Goal: Task Accomplishment & Management: Manage account settings

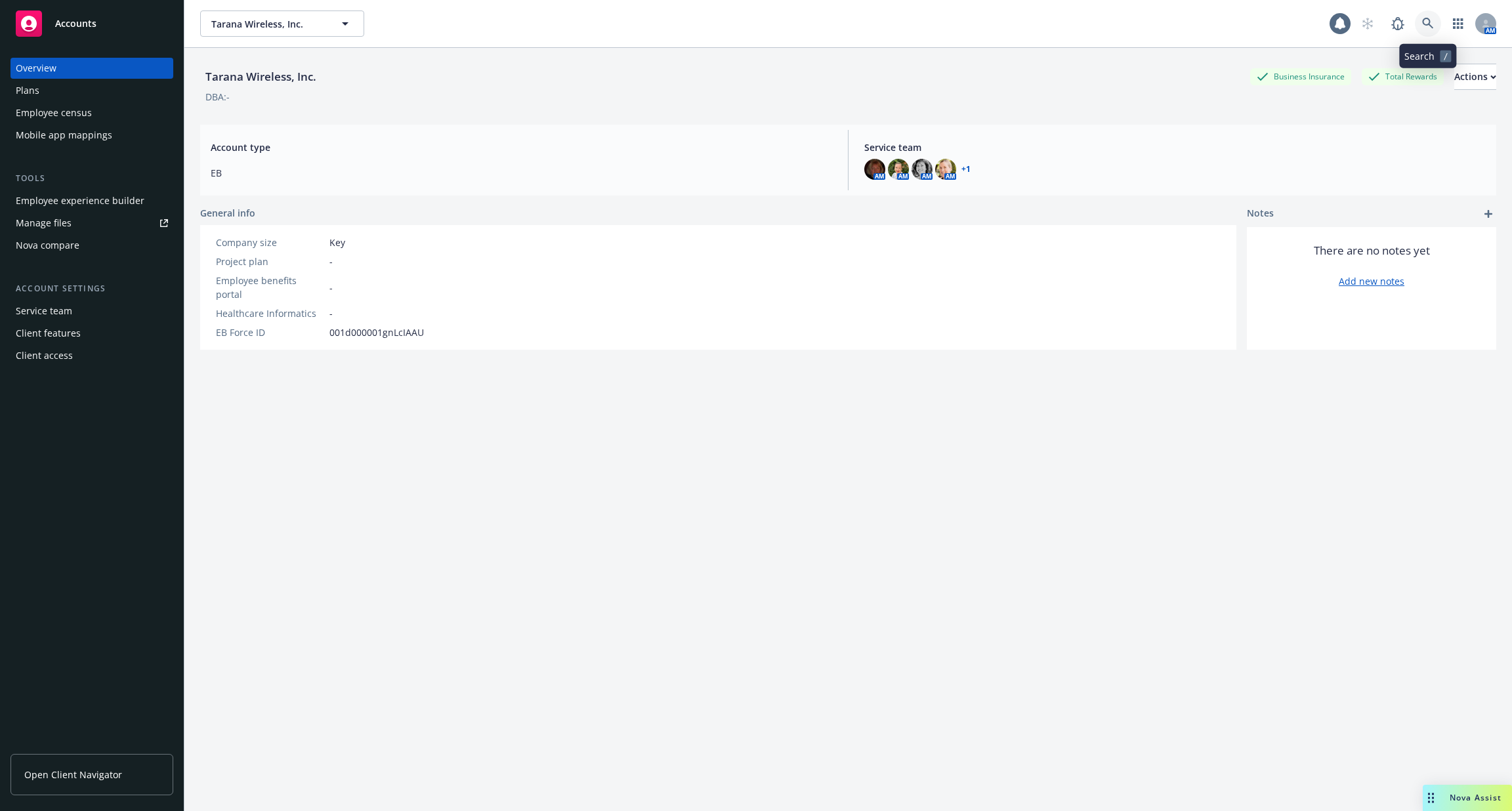
click at [1426, 22] on icon at bounding box center [1428, 24] width 12 height 12
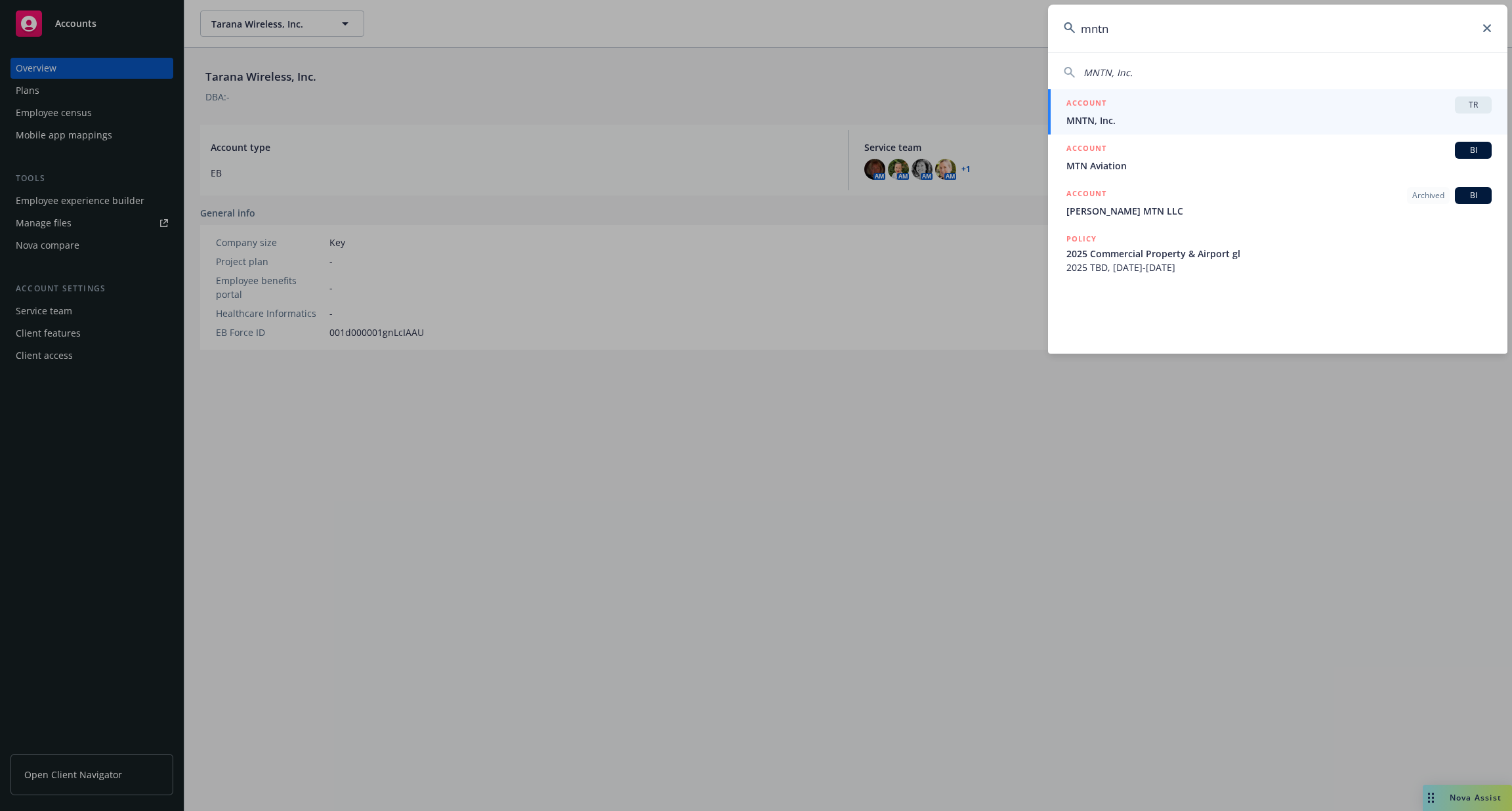
type input "mntn"
click at [1154, 107] on div "ACCOUNT TR" at bounding box center [1279, 105] width 425 height 17
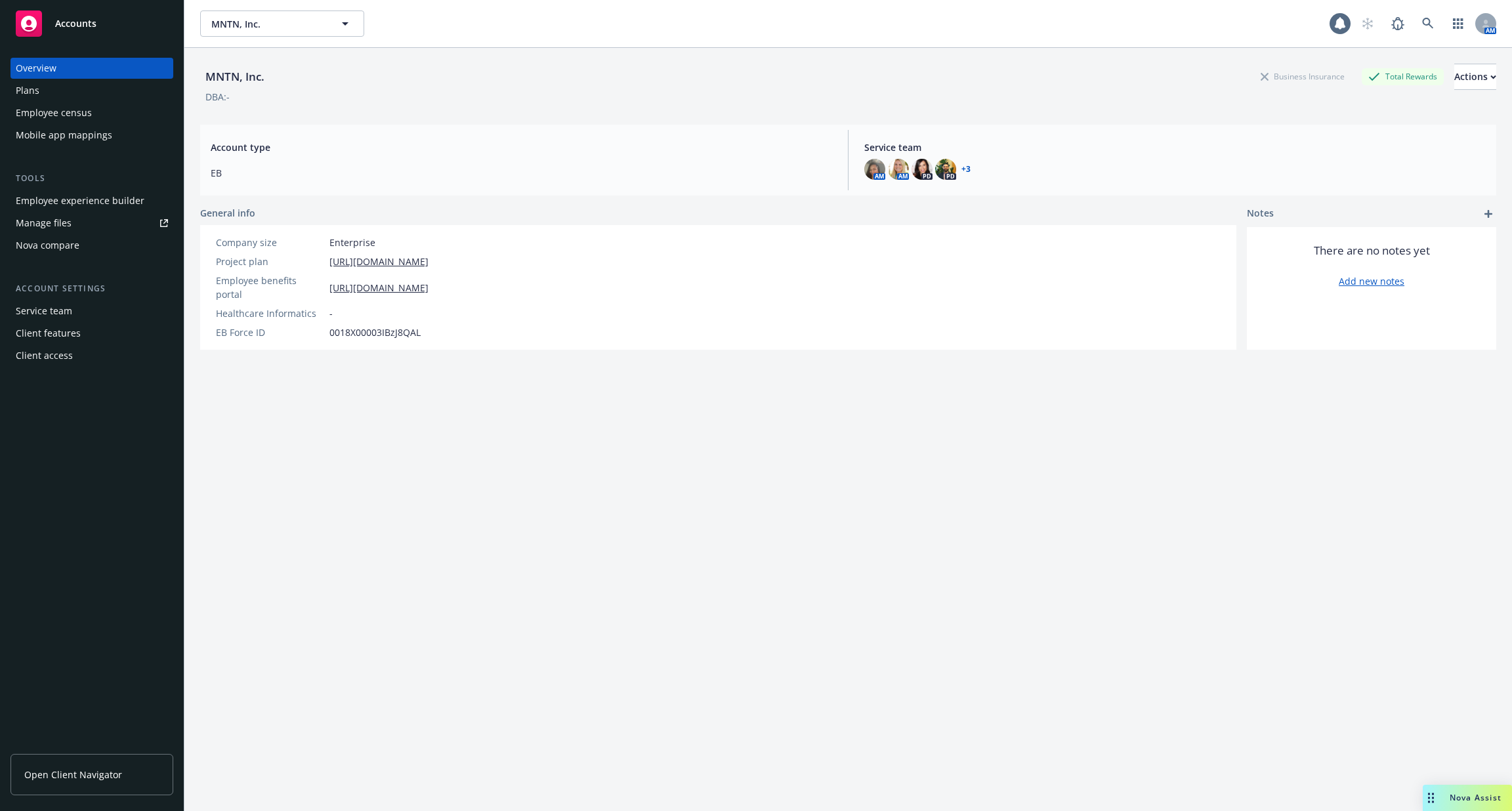
click at [105, 92] on div "Plans" at bounding box center [92, 90] width 152 height 21
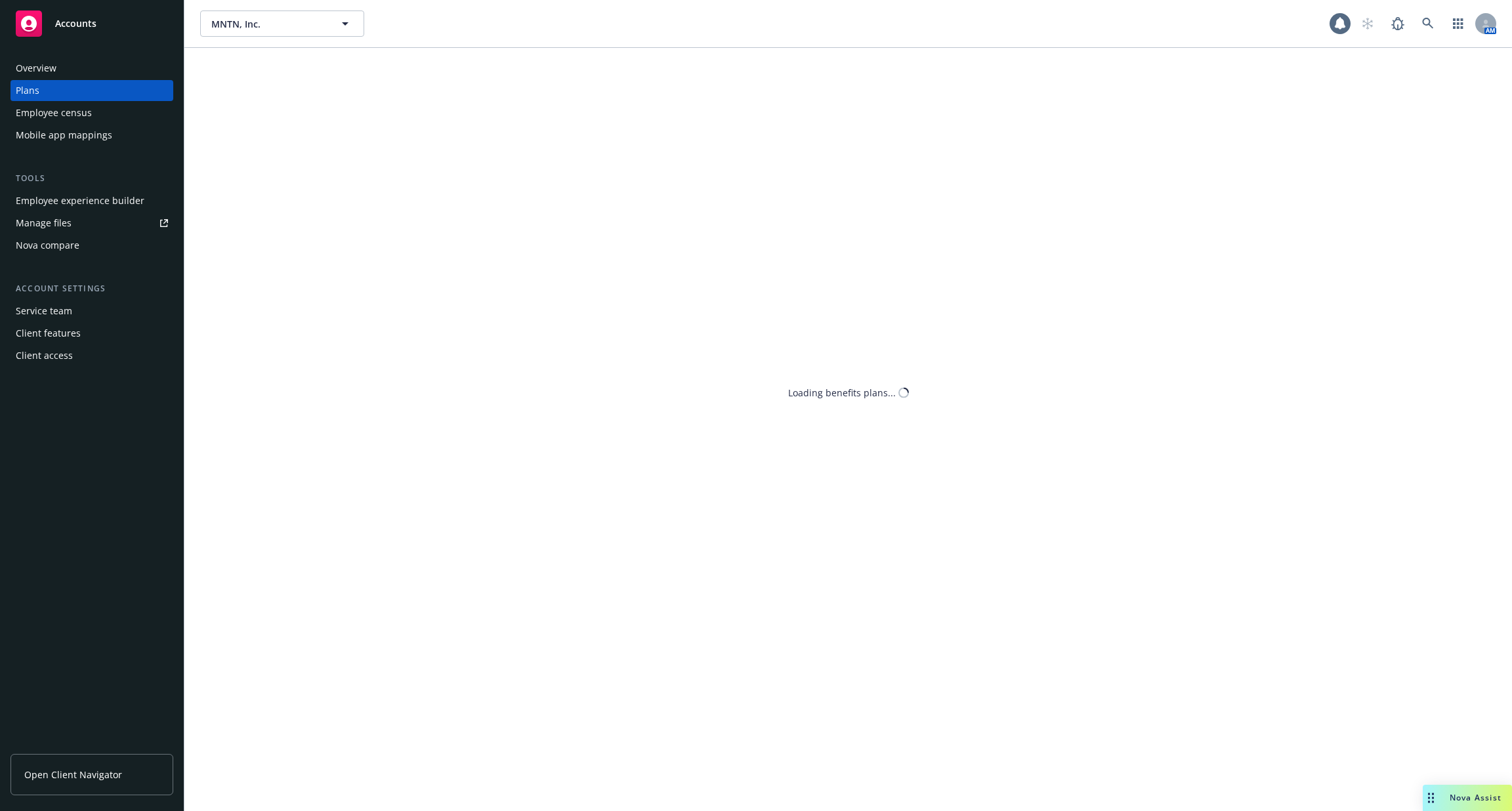
click at [121, 209] on div "Employee experience builder" at bounding box center [80, 200] width 129 height 21
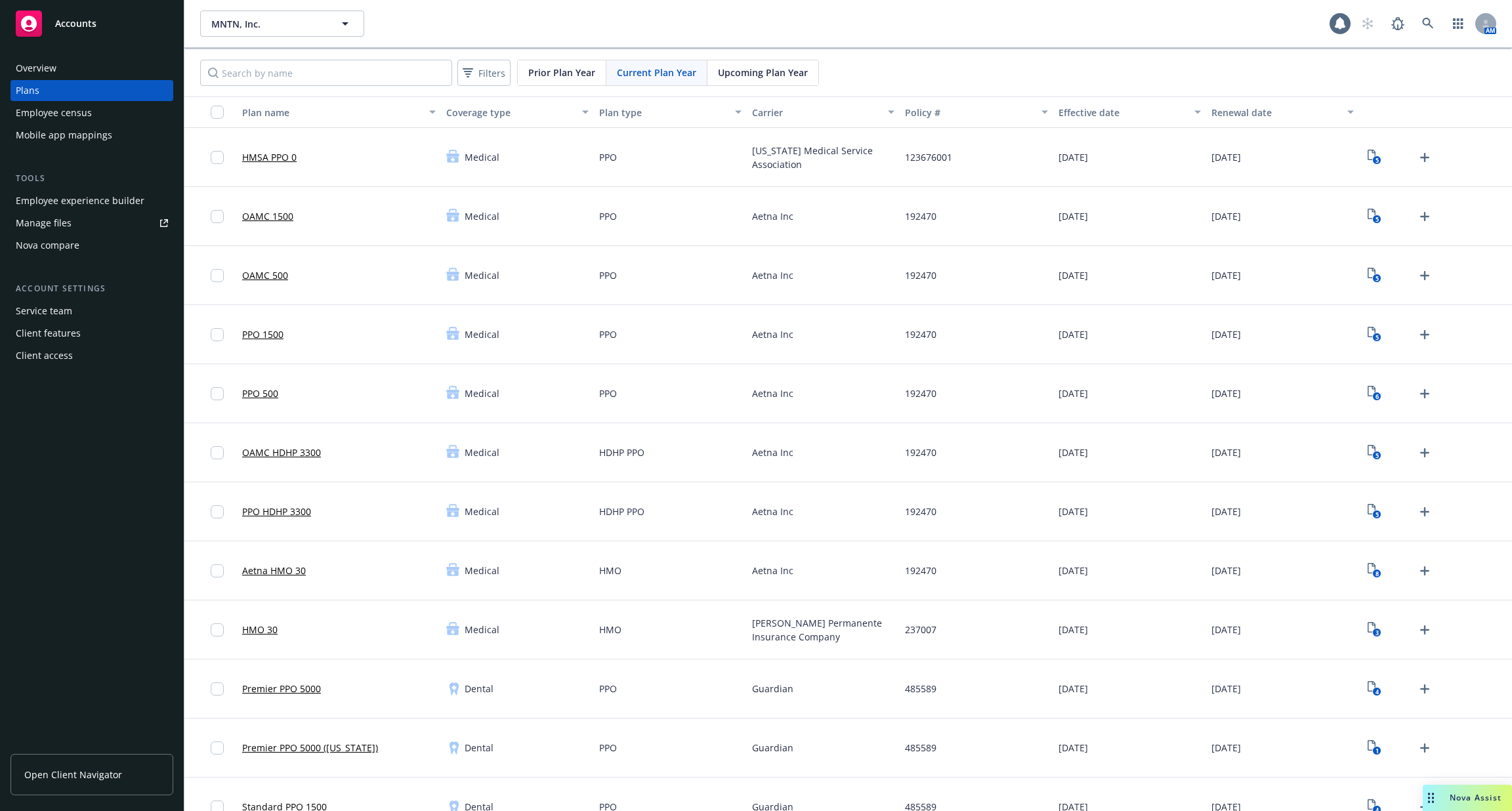
click at [120, 109] on div "Employee census" at bounding box center [92, 113] width 152 height 21
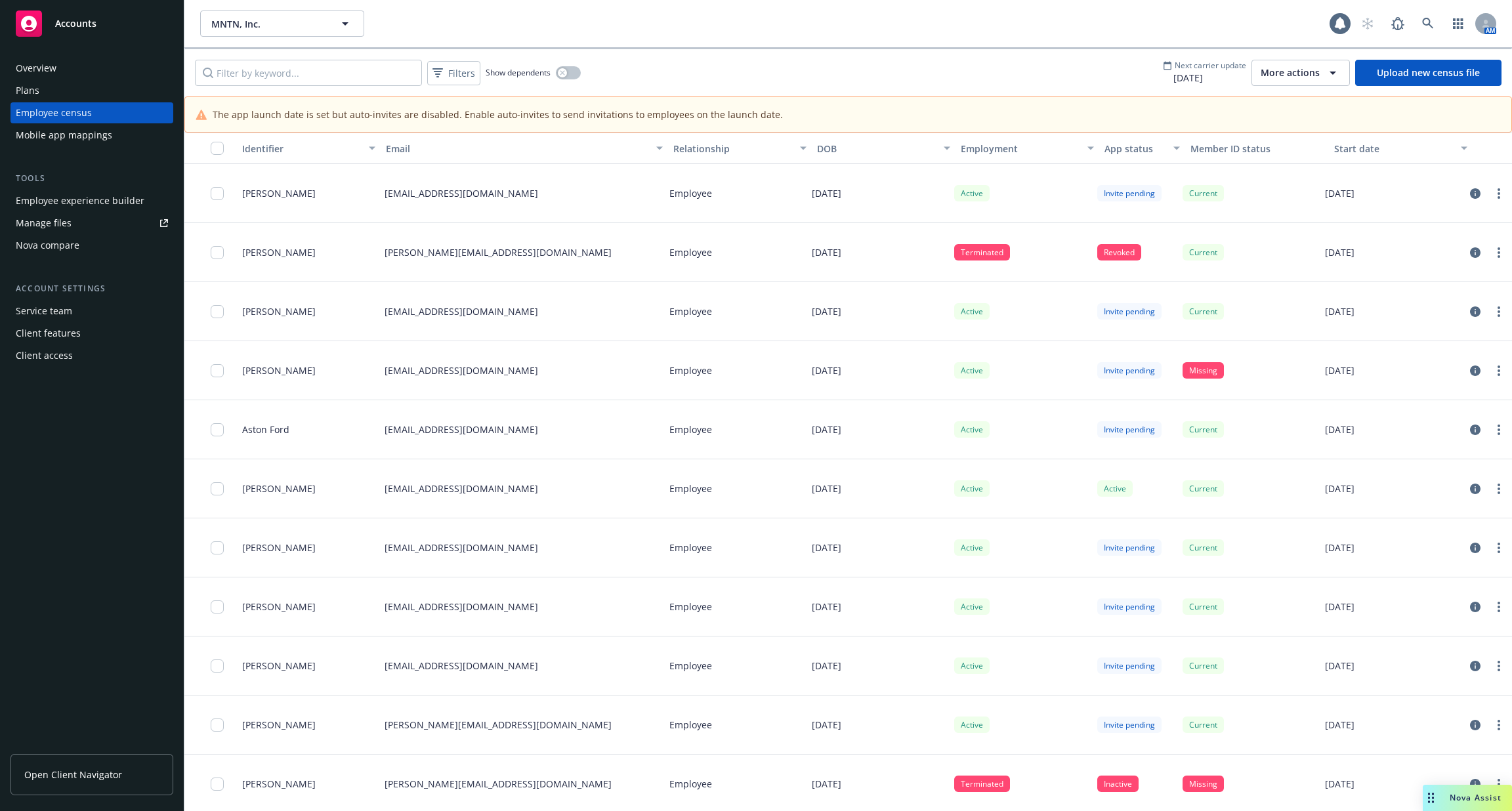
click at [472, 84] on button "Filters" at bounding box center [454, 73] width 54 height 24
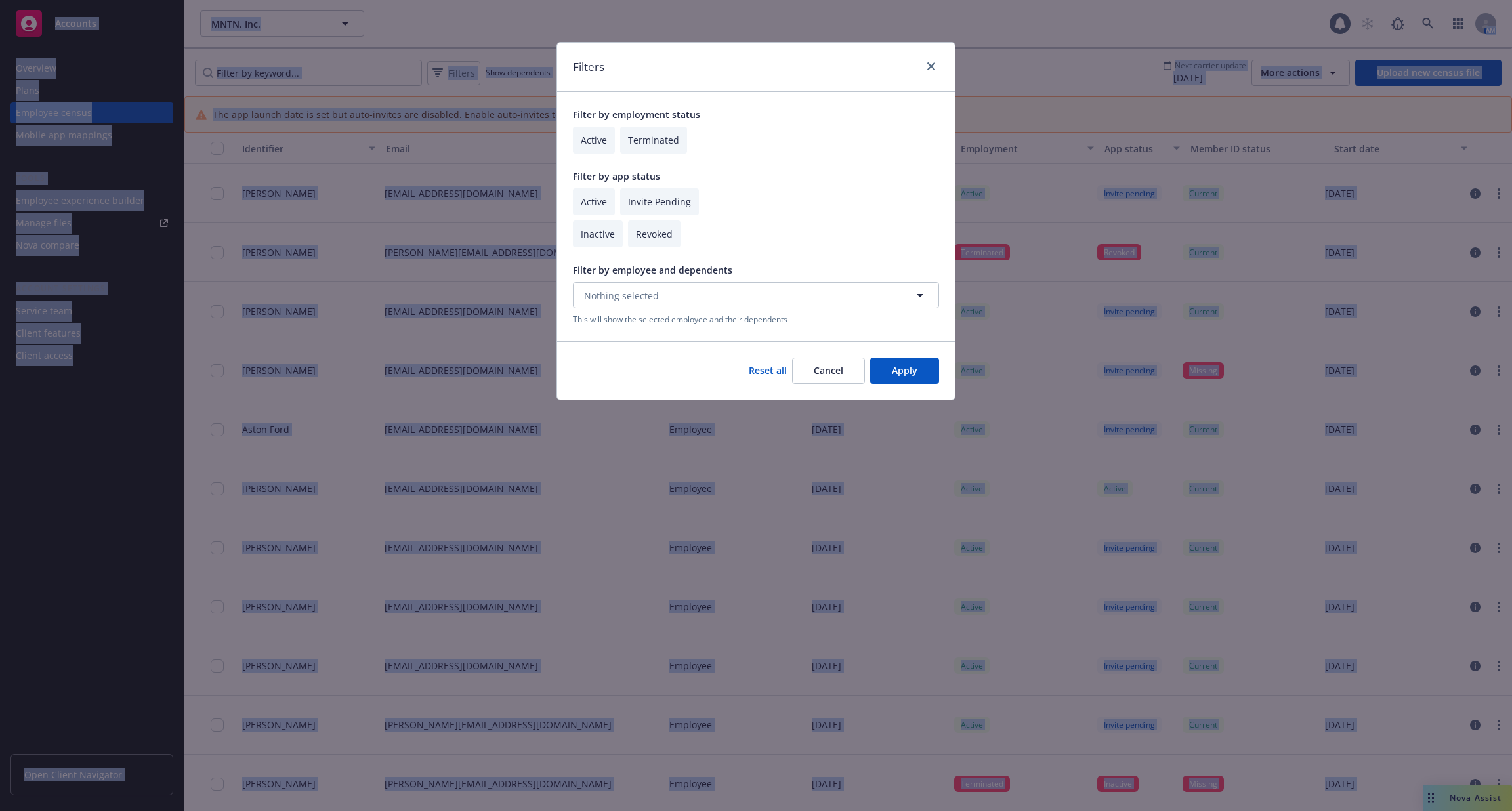
click at [472, 84] on div "Filters Filter by employment status Active Terminated Filter by app status Acti…" at bounding box center [756, 406] width 1512 height 811
click at [588, 190] on input "checkbox" at bounding box center [594, 201] width 42 height 27
checkbox input "true"
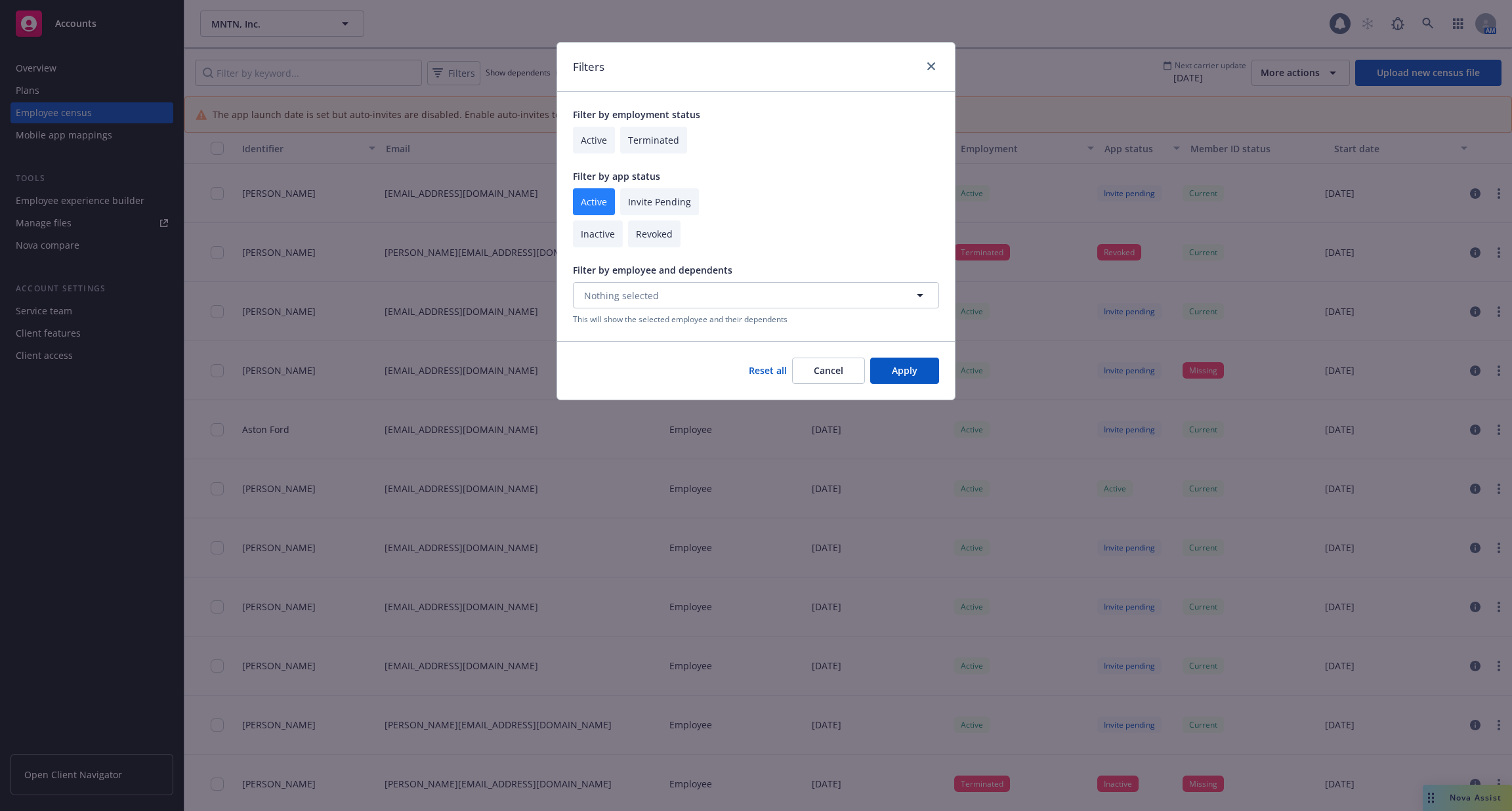
click at [915, 384] on div "Reset all Cancel Apply" at bounding box center [756, 371] width 398 height 58
click at [912, 366] on button "Apply" at bounding box center [904, 371] width 69 height 26
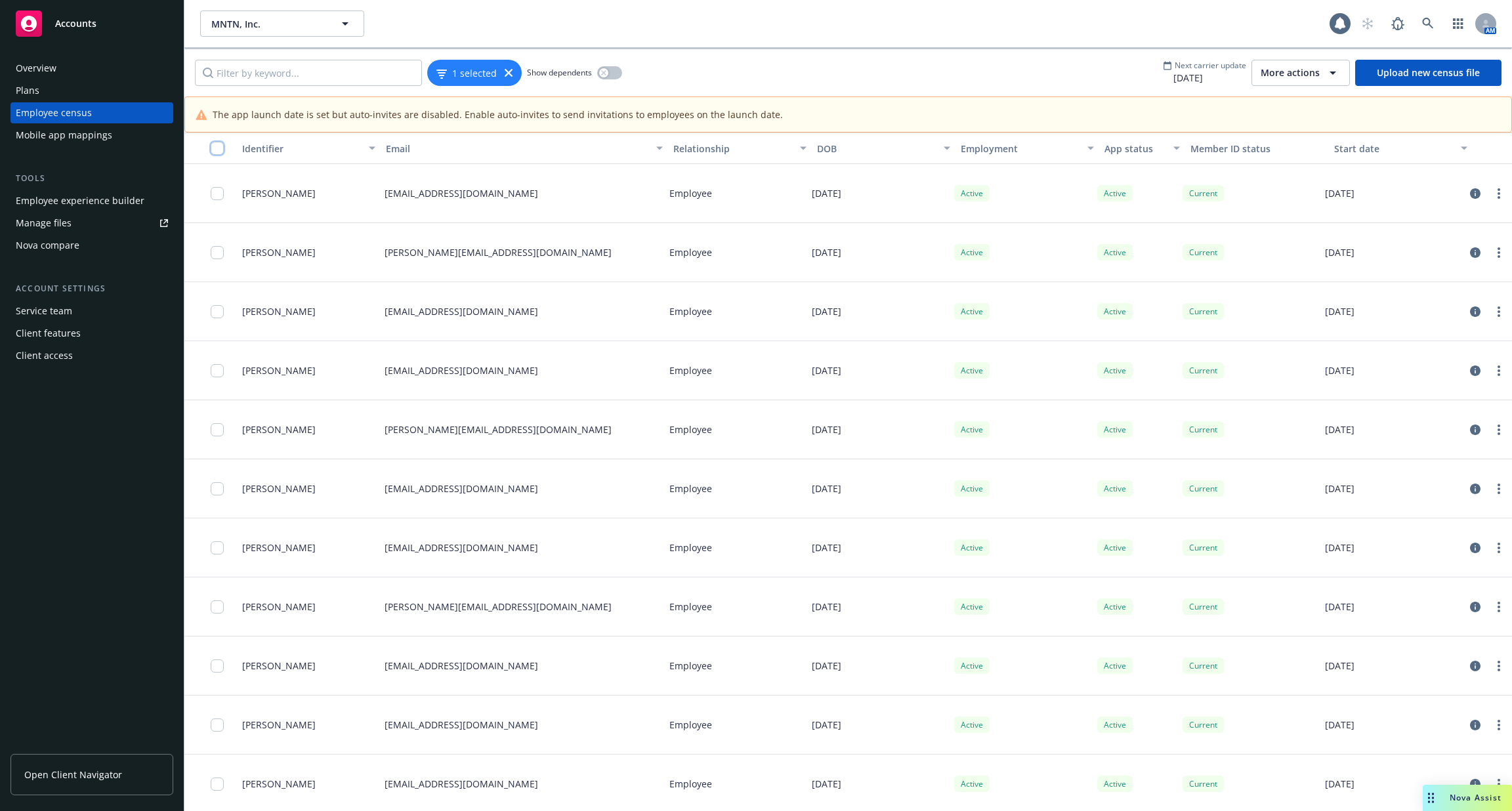
click at [215, 142] on input "checkbox" at bounding box center [217, 149] width 13 height 13
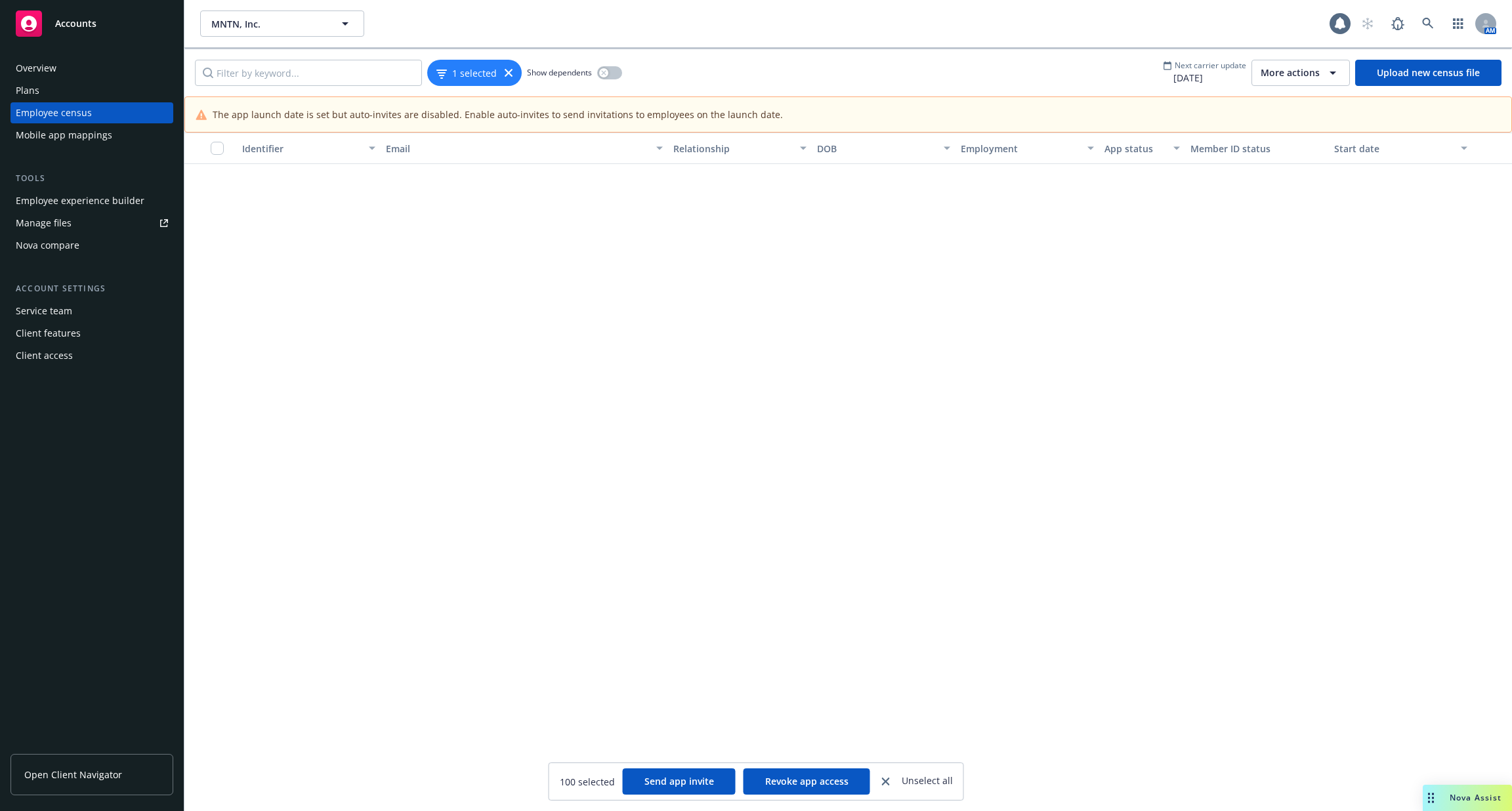
scroll to position [5940, 0]
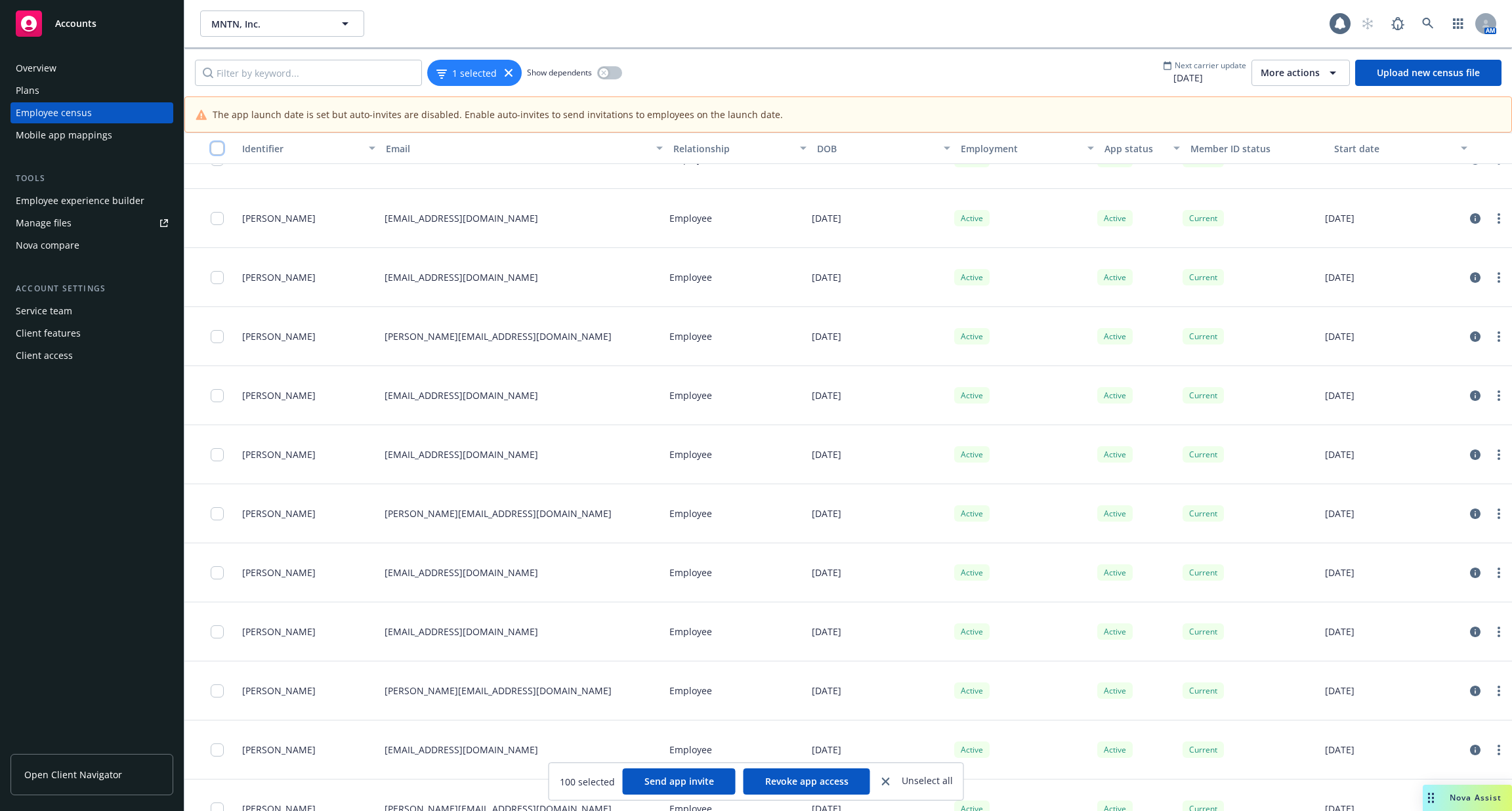
click at [216, 147] on input "checkbox" at bounding box center [217, 149] width 13 height 13
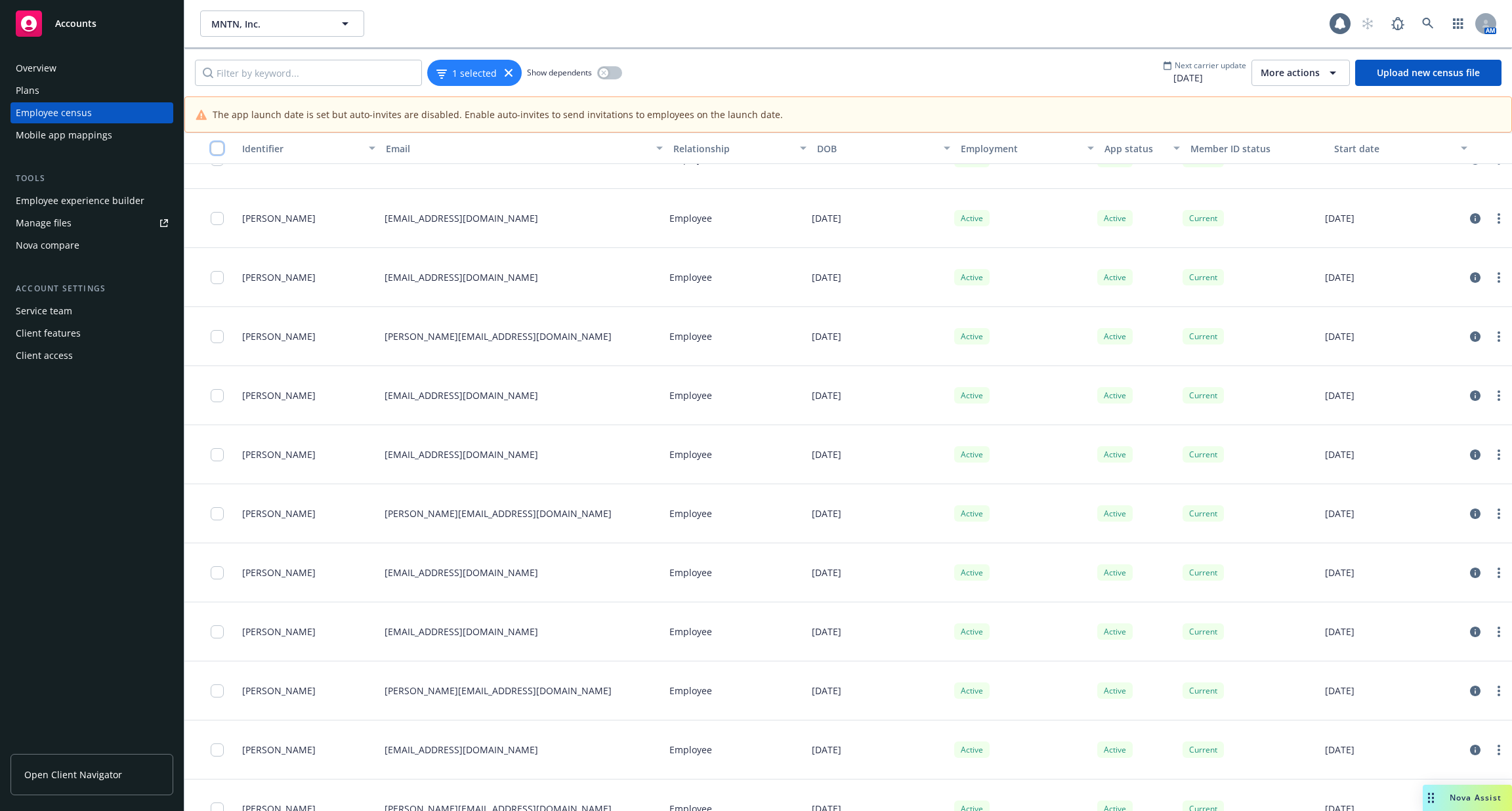
click at [216, 149] on input "checkbox" at bounding box center [217, 149] width 13 height 13
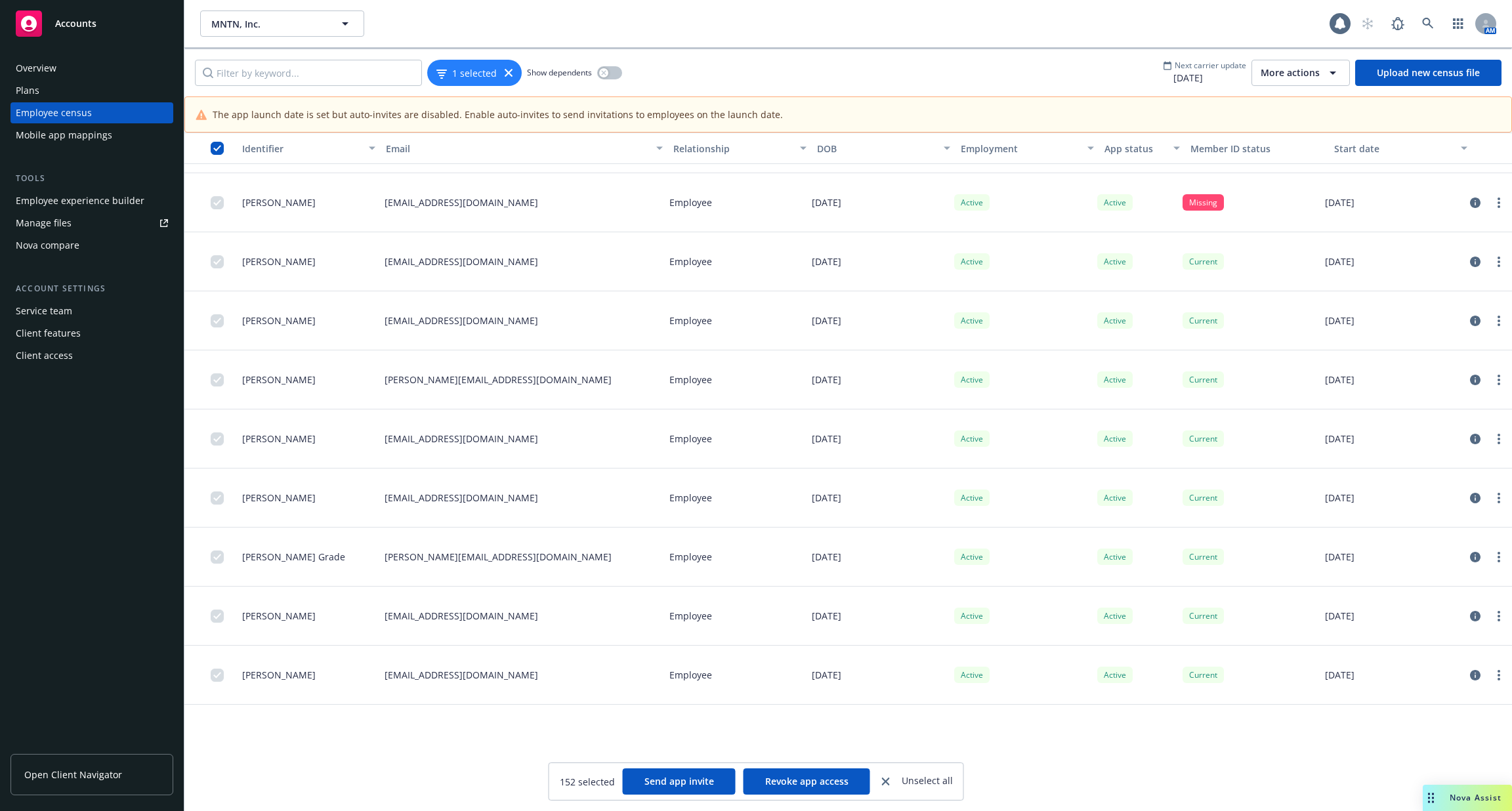
scroll to position [8329, 0]
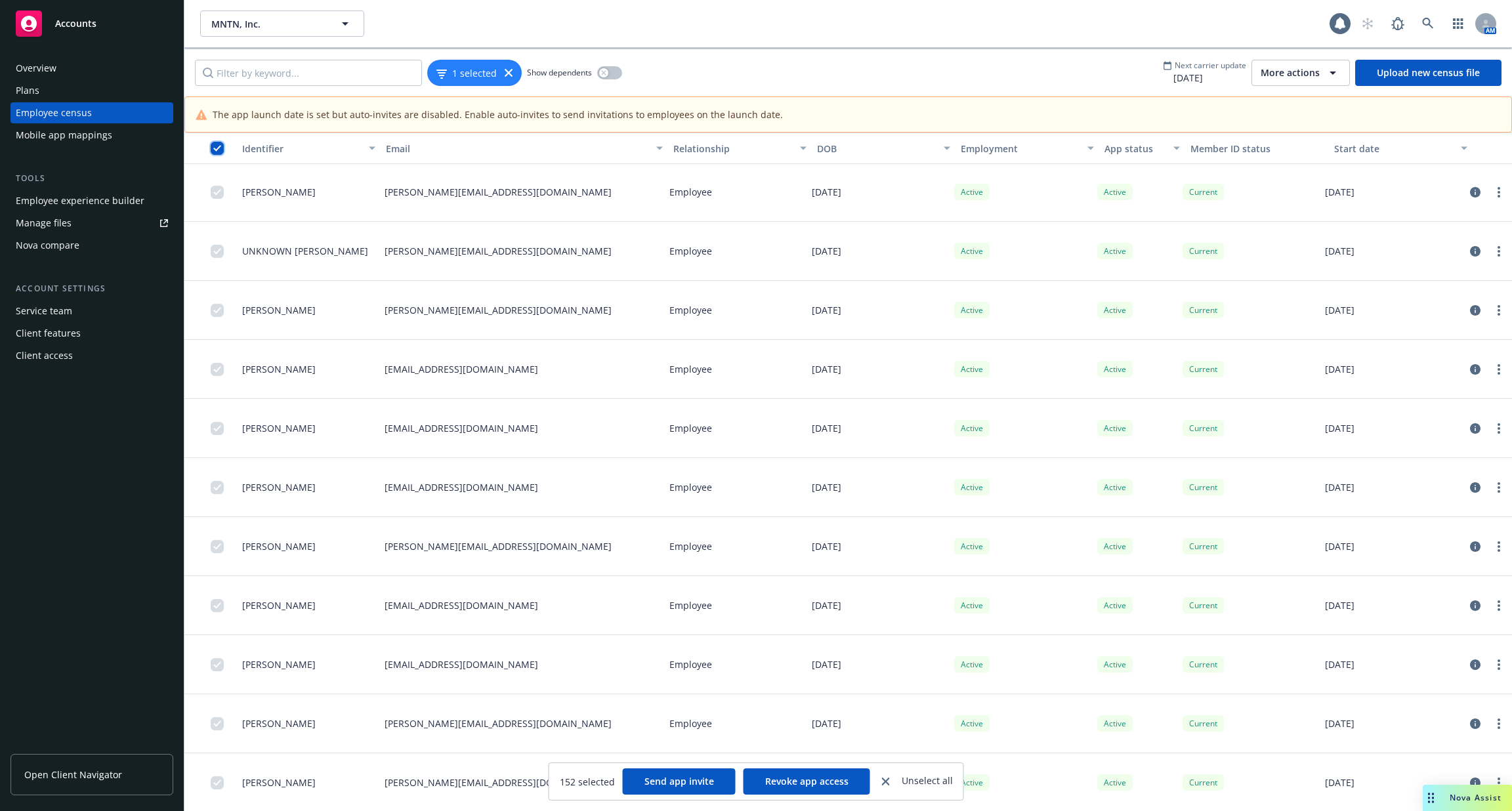
click at [215, 147] on input "checkbox" at bounding box center [217, 149] width 13 height 13
click at [504, 75] on icon at bounding box center [508, 72] width 8 height 8
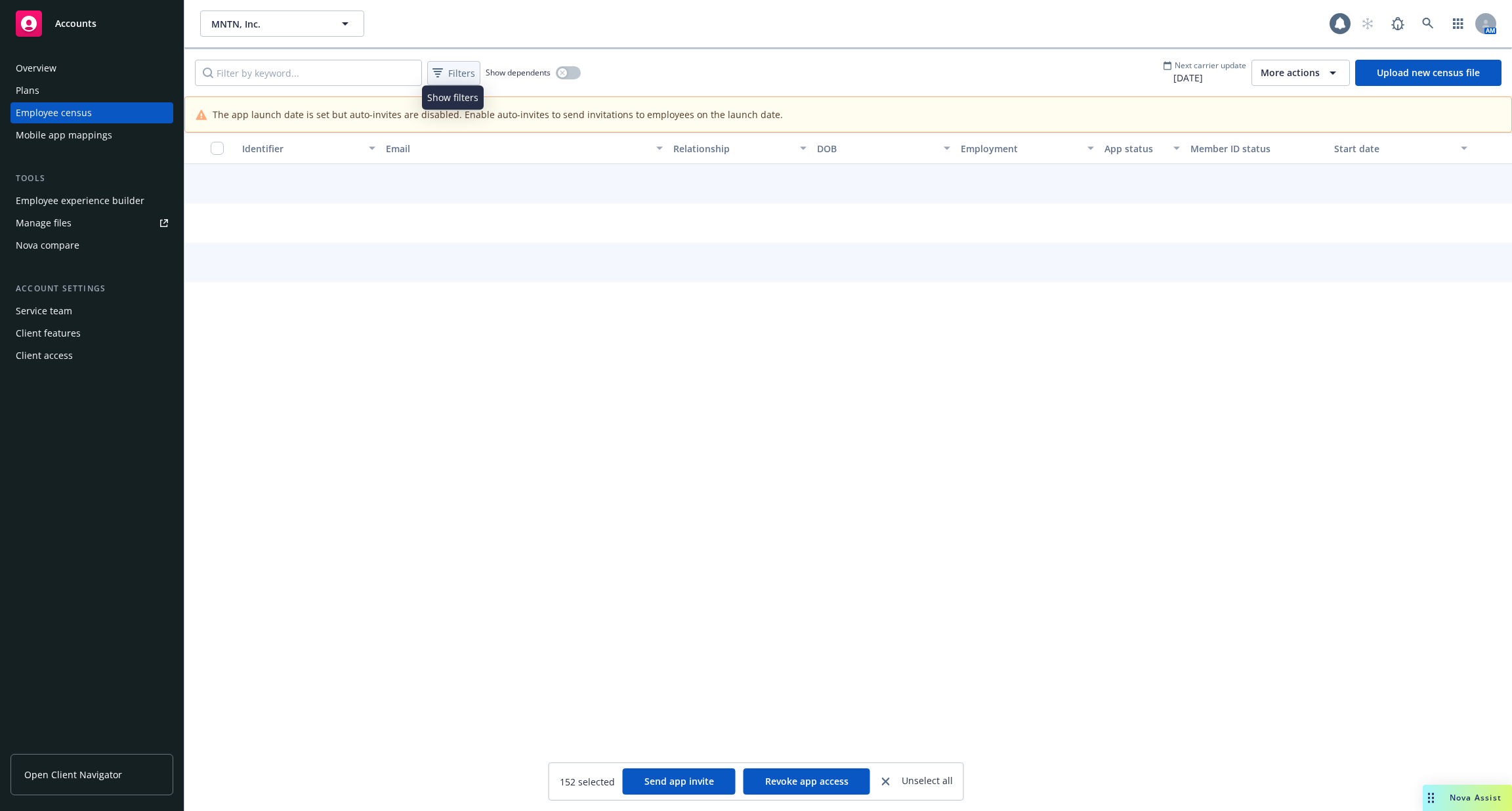
click at [459, 80] on div "Filters" at bounding box center [454, 73] width 48 height 19
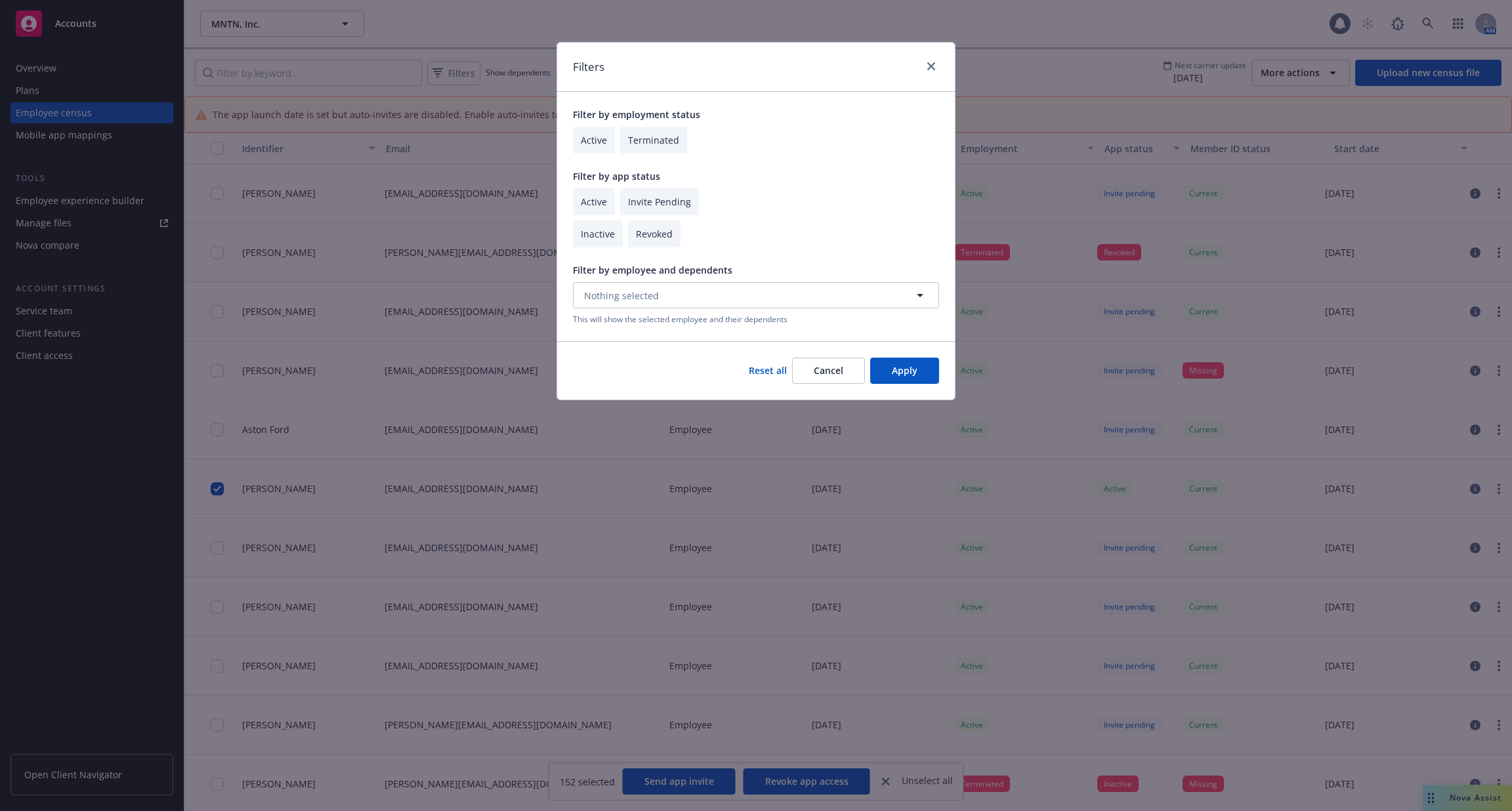
click at [613, 207] on input "checkbox" at bounding box center [594, 201] width 42 height 27
checkbox input "true"
click at [653, 206] on input "checkbox" at bounding box center [660, 201] width 79 height 27
checkbox input "true"
click at [898, 369] on button "Apply" at bounding box center [904, 371] width 69 height 26
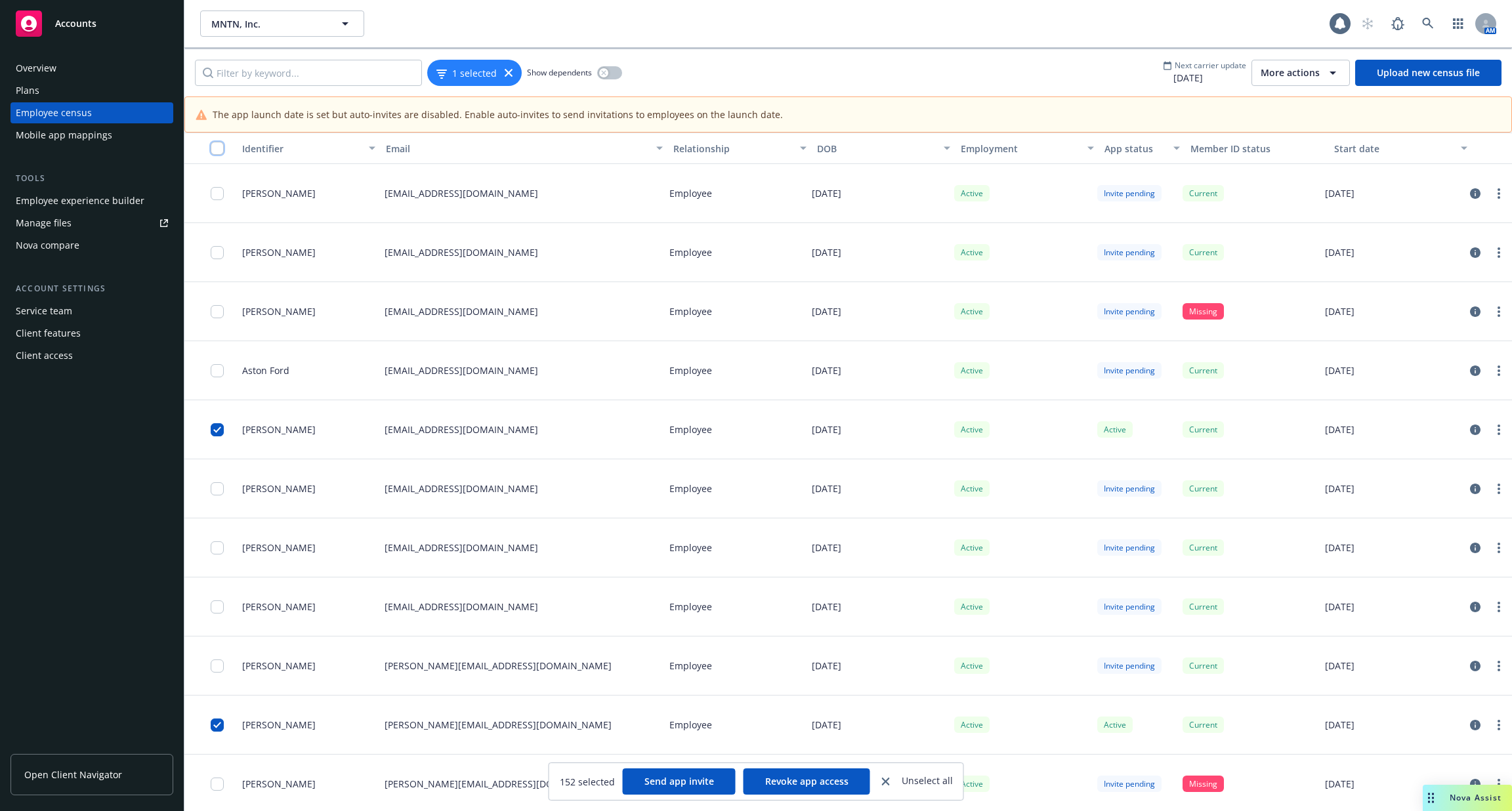
click at [216, 142] on input "checkbox" at bounding box center [217, 149] width 13 height 13
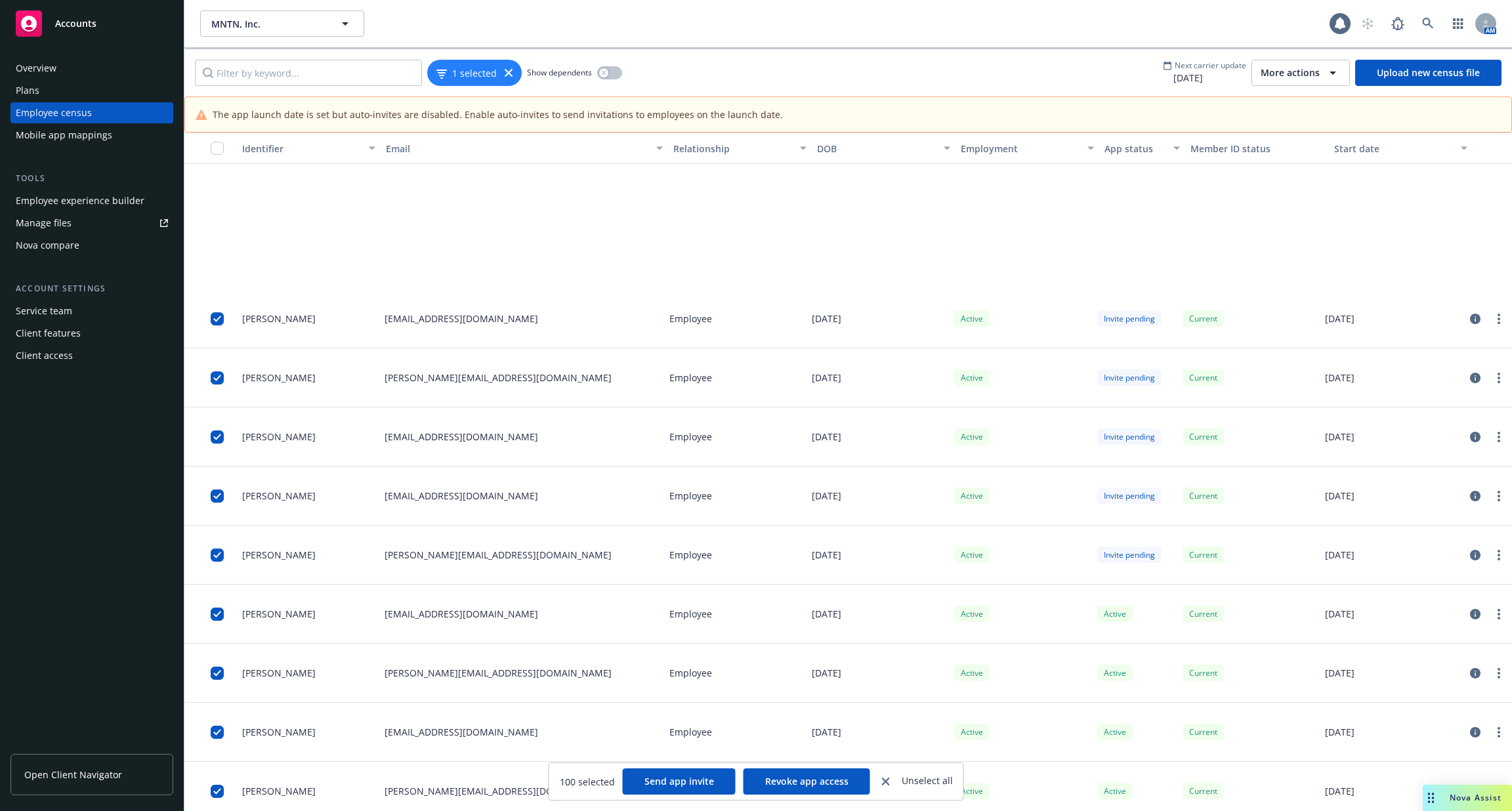
scroll to position [5579, 0]
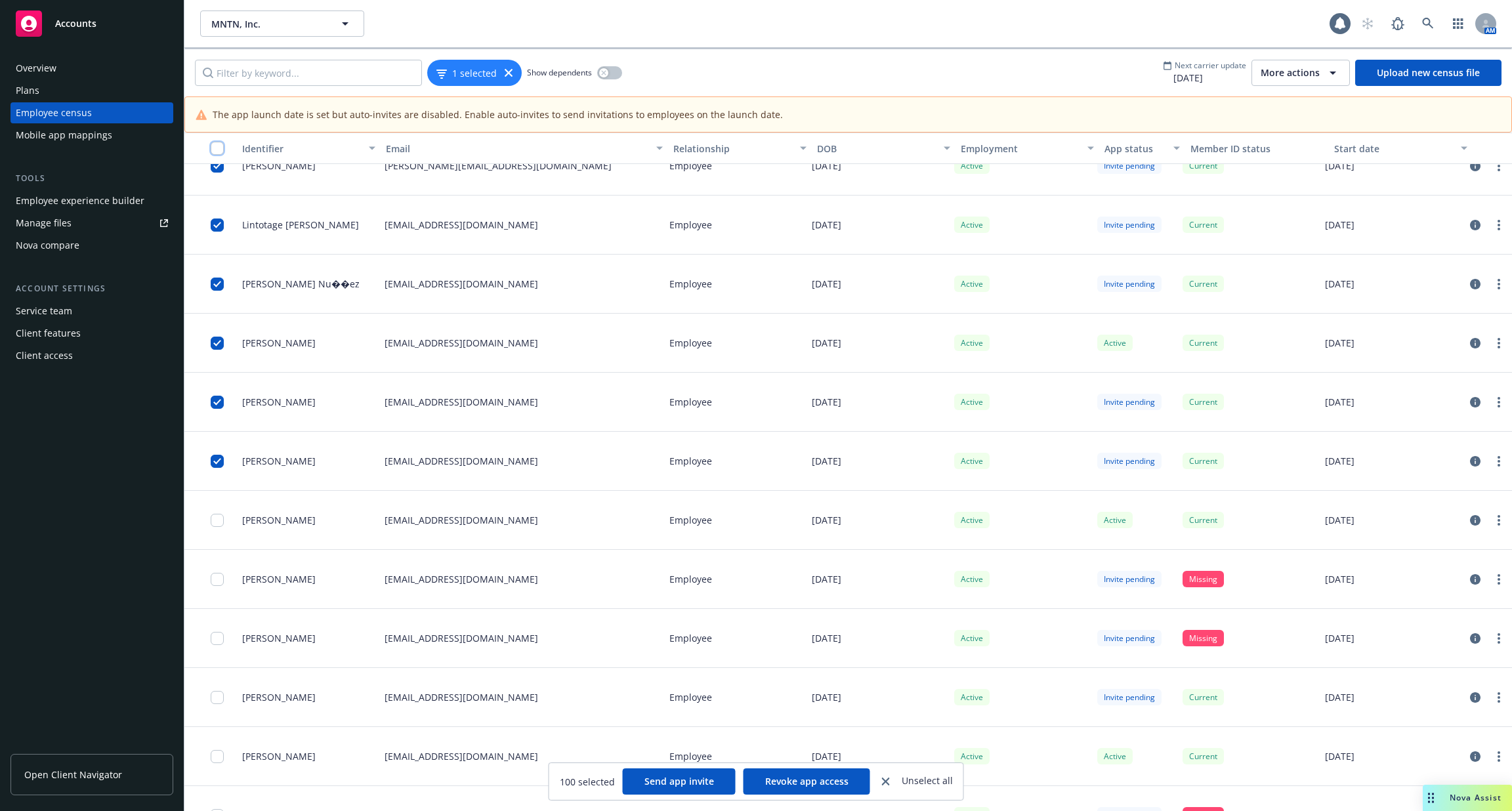
click at [215, 142] on input "checkbox" at bounding box center [217, 149] width 13 height 13
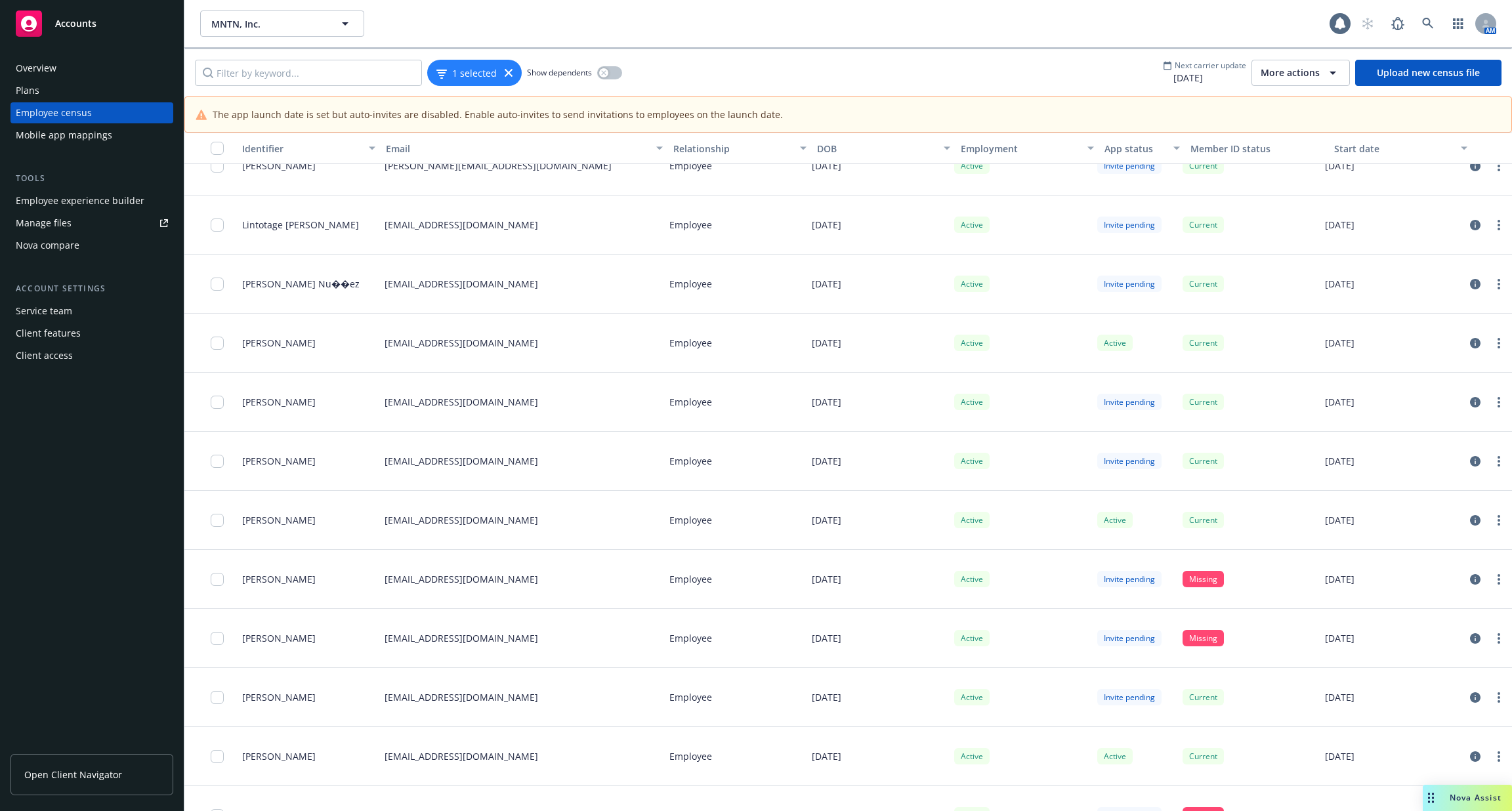
click at [209, 142] on div "button" at bounding box center [211, 149] width 42 height 13
click at [218, 144] on input "checkbox" at bounding box center [217, 149] width 13 height 13
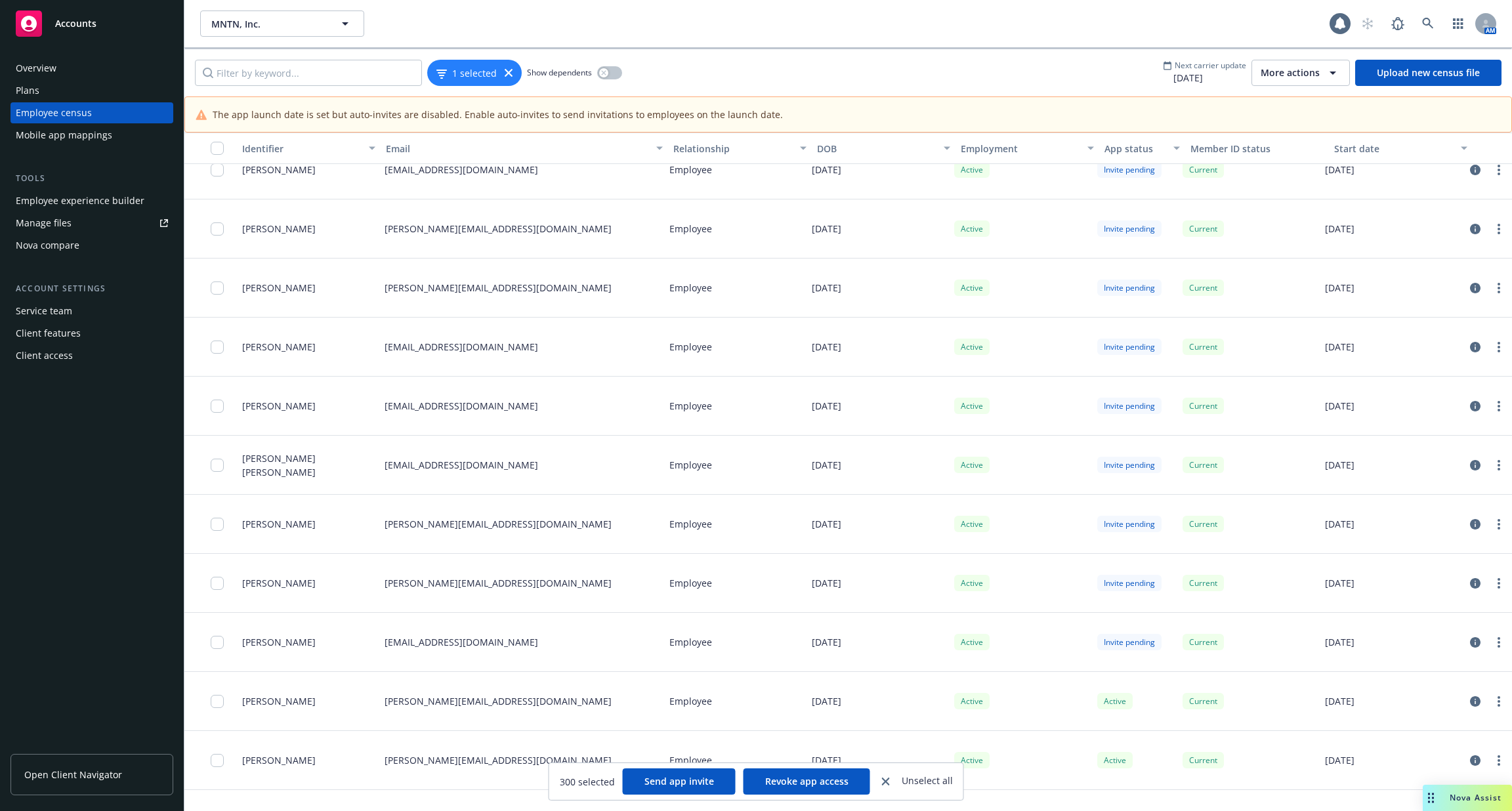
scroll to position [20789, 0]
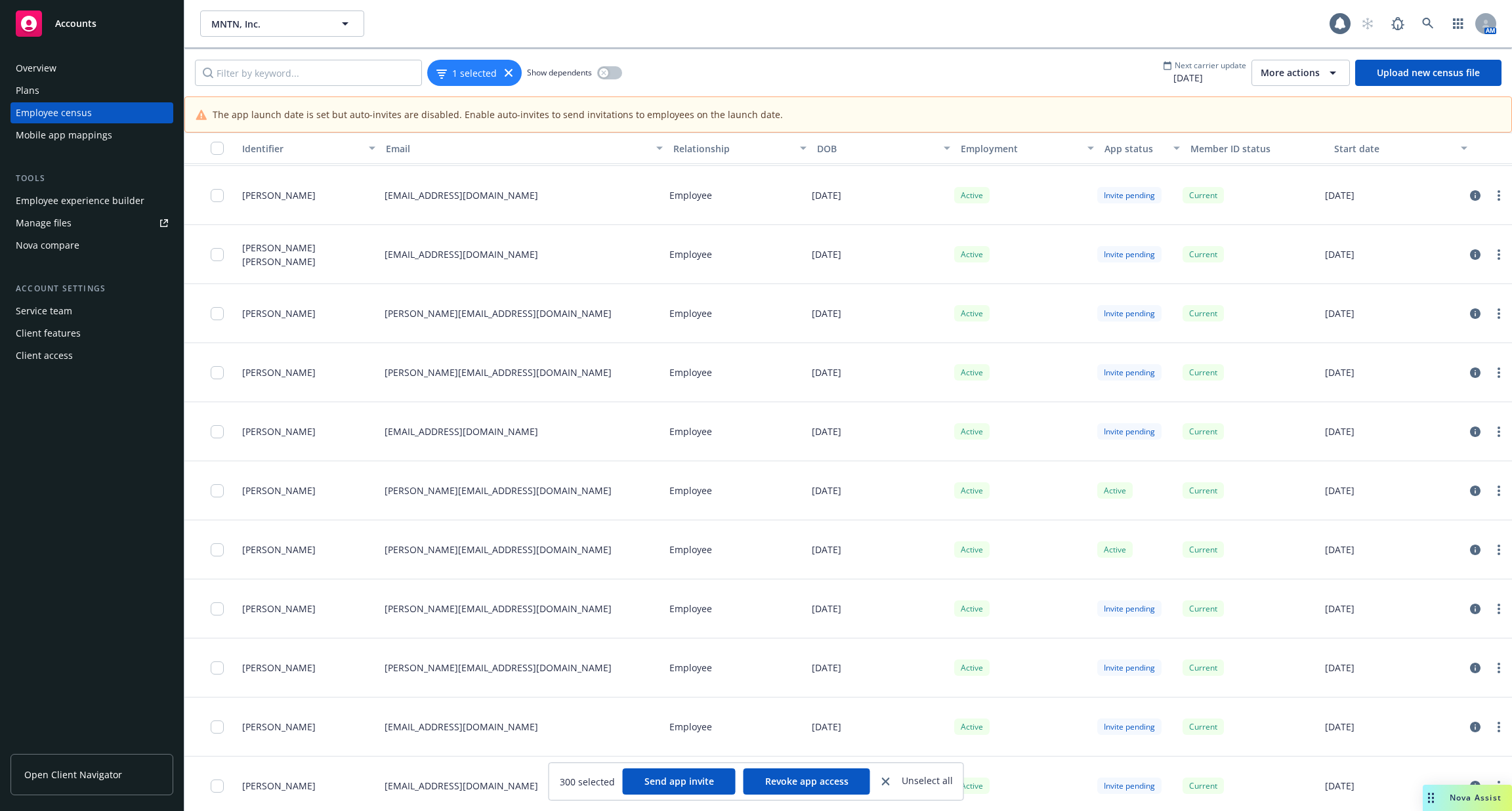
click at [225, 148] on div "button" at bounding box center [221, 149] width 21 height 13
click at [219, 149] on input "checkbox" at bounding box center [217, 149] width 13 height 13
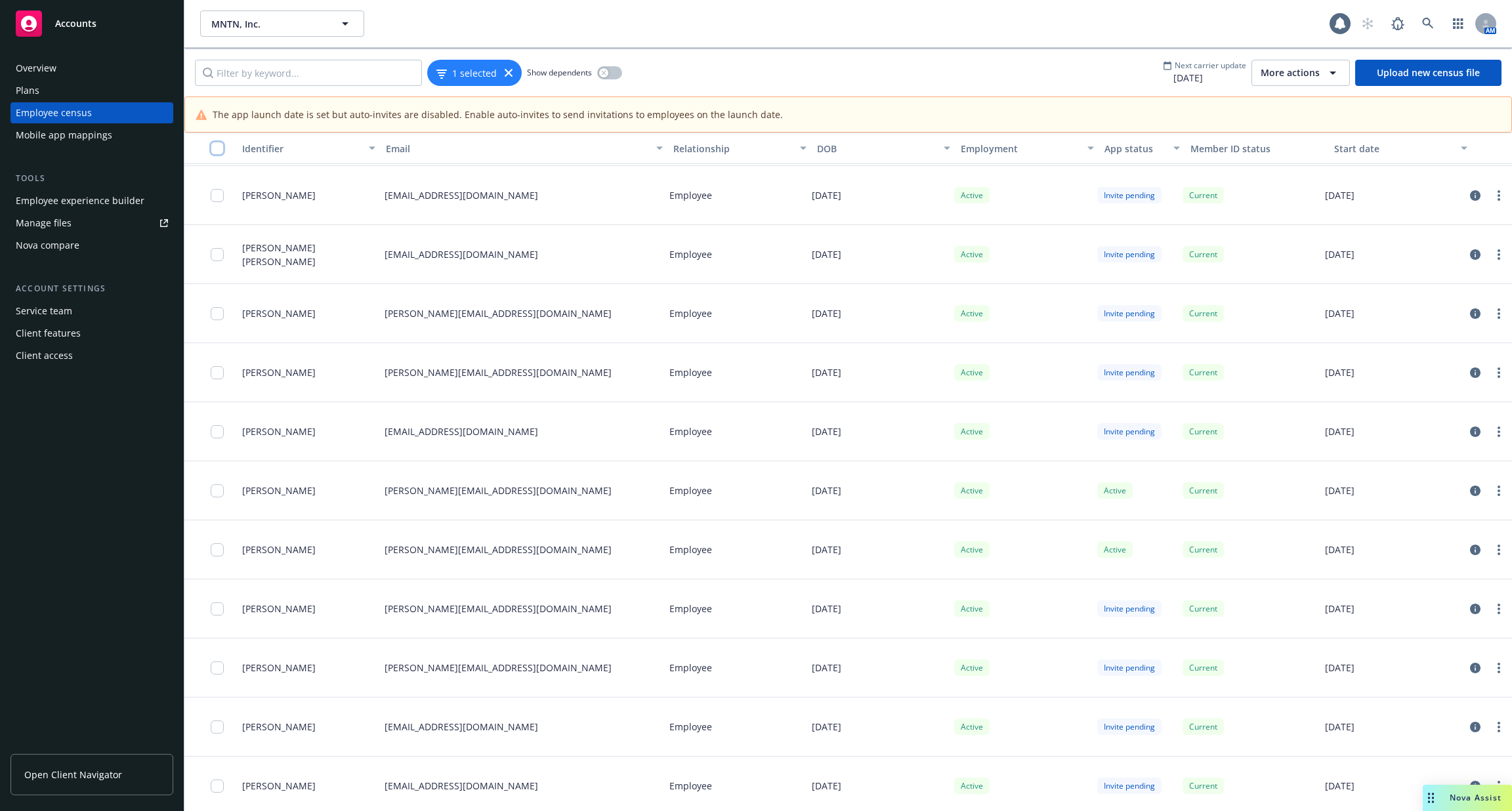
click at [219, 149] on input "checkbox" at bounding box center [217, 149] width 13 height 13
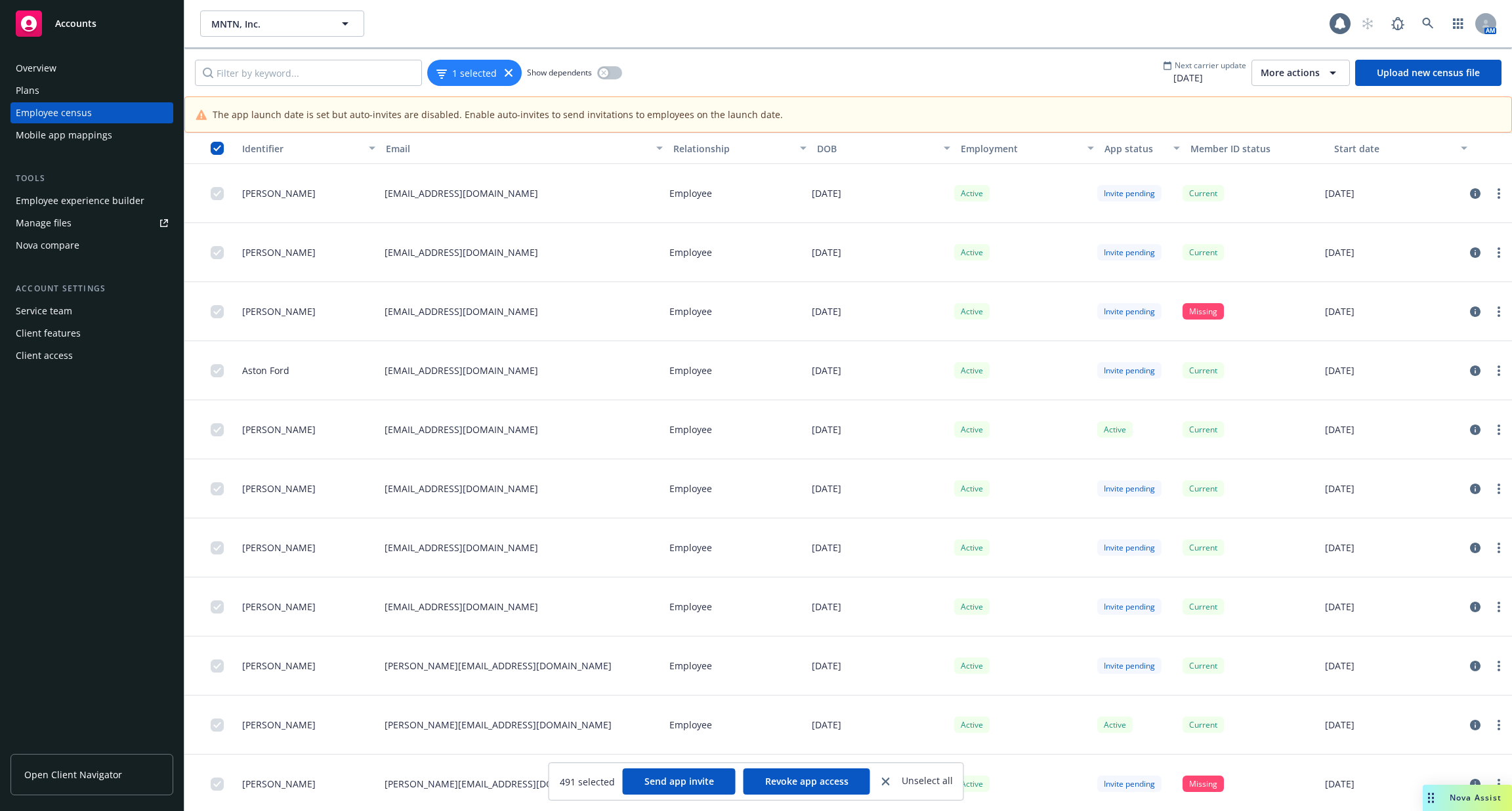
scroll to position [0, 0]
click at [472, 57] on div "1 selected Show dependents Next carrier update 09/26/2025 More actions Upload n…" at bounding box center [848, 72] width 1328 height 47
click at [472, 66] on span "1 selected" at bounding box center [474, 72] width 44 height 14
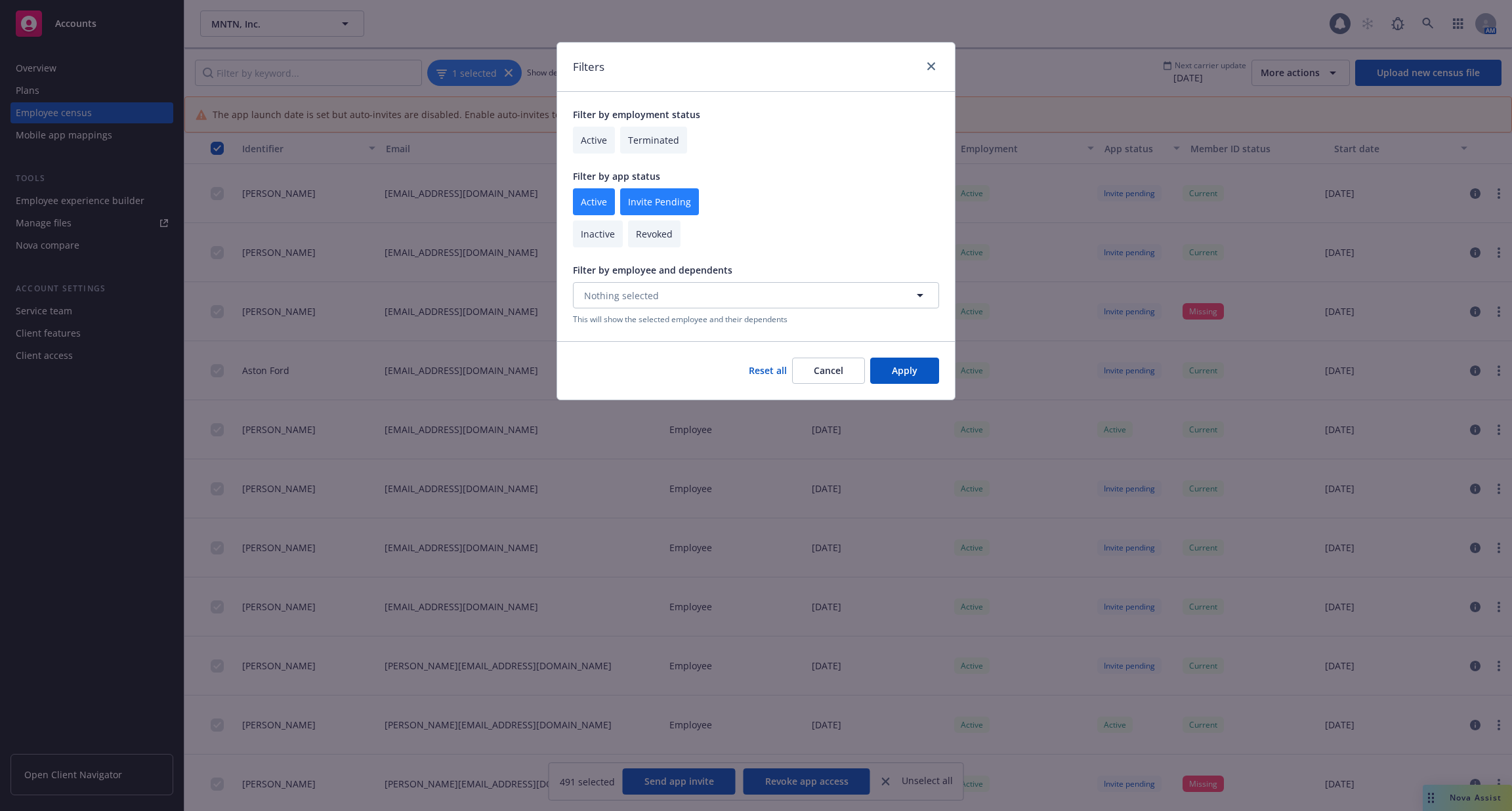
click at [1067, 56] on div "Filters Filter by employment status Active Terminated Filter by app status Acti…" at bounding box center [756, 406] width 1512 height 811
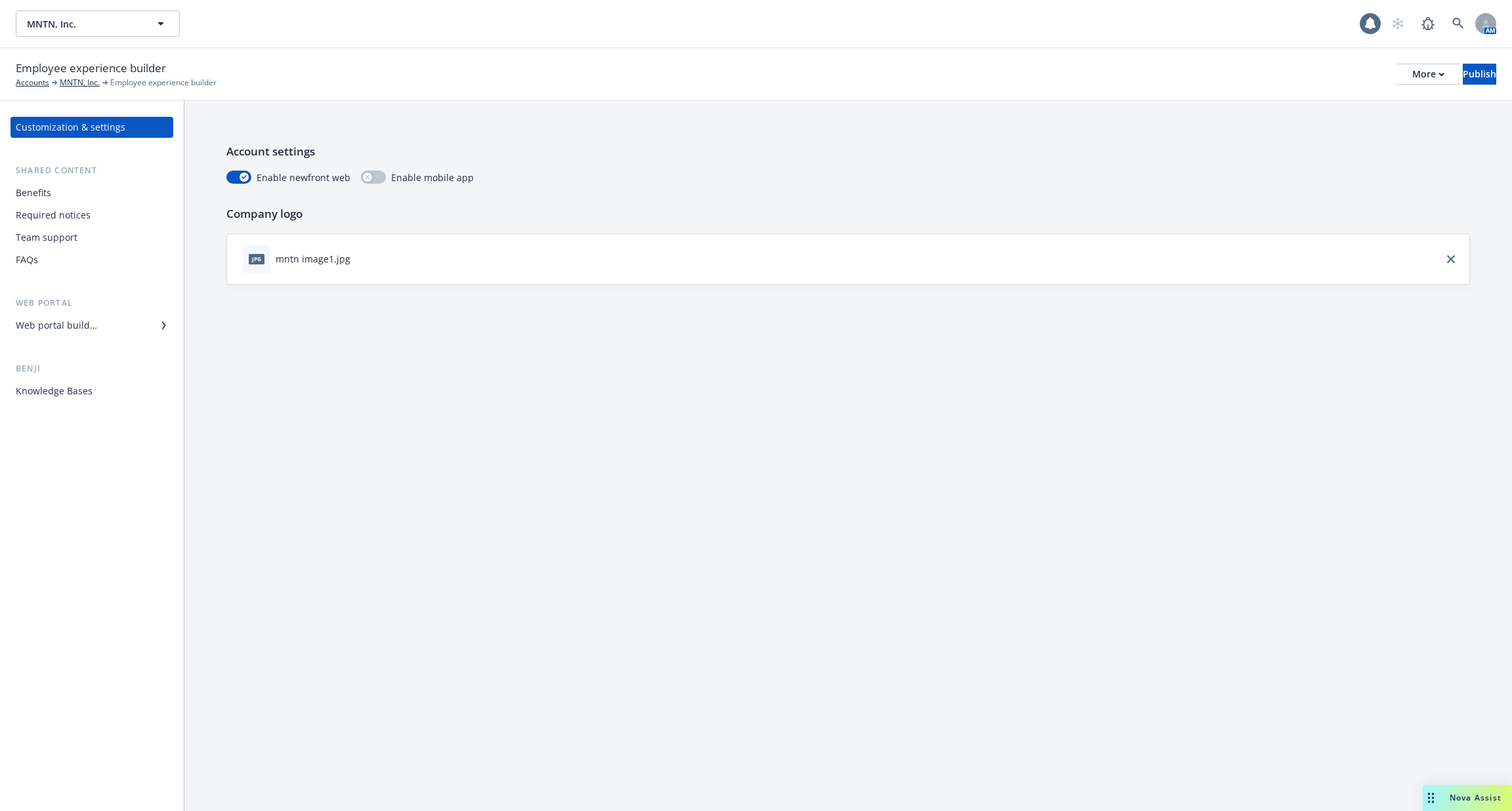
click at [115, 197] on div "Benefits" at bounding box center [92, 193] width 152 height 21
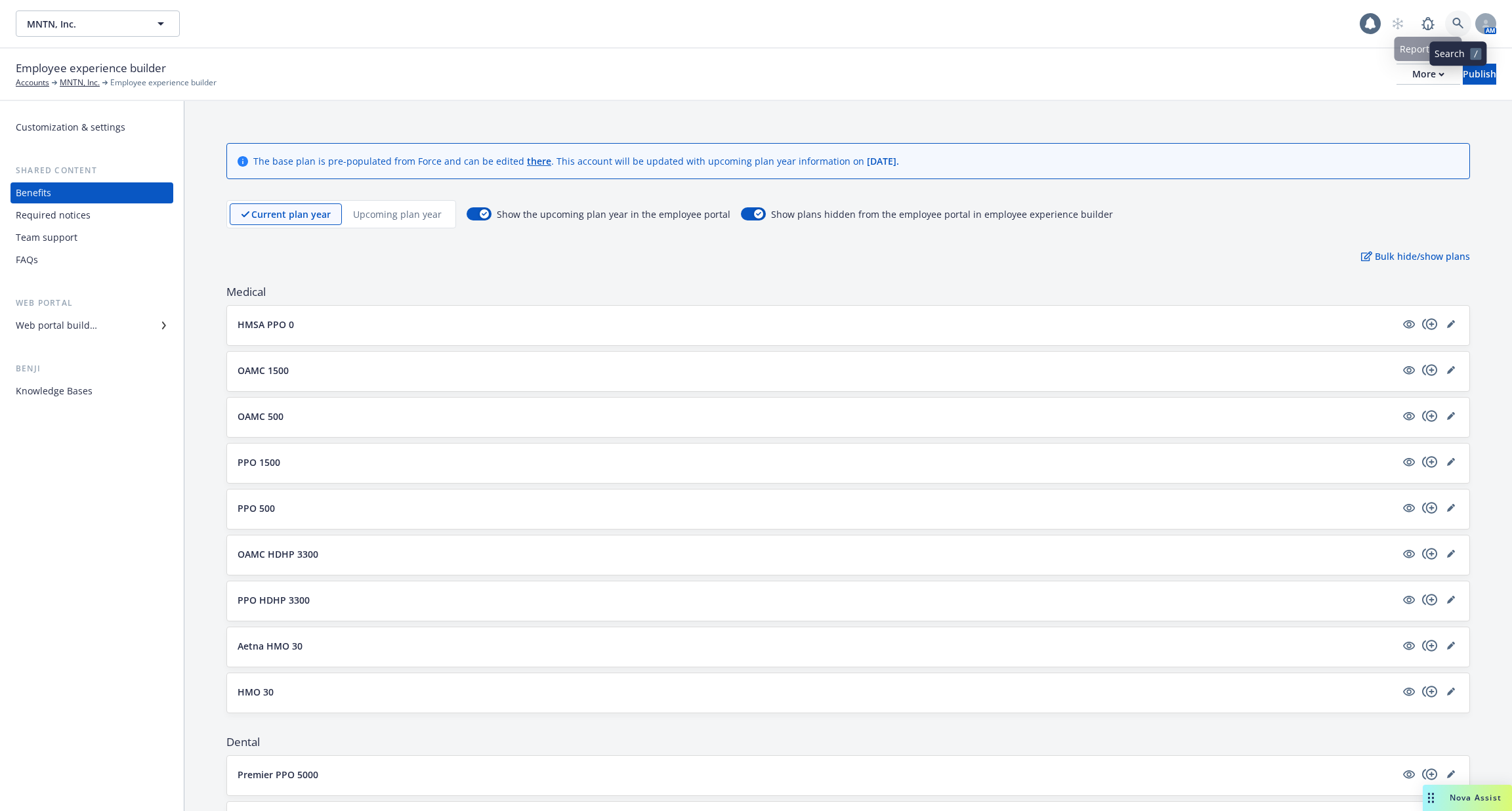
click at [1468, 21] on link at bounding box center [1458, 24] width 26 height 26
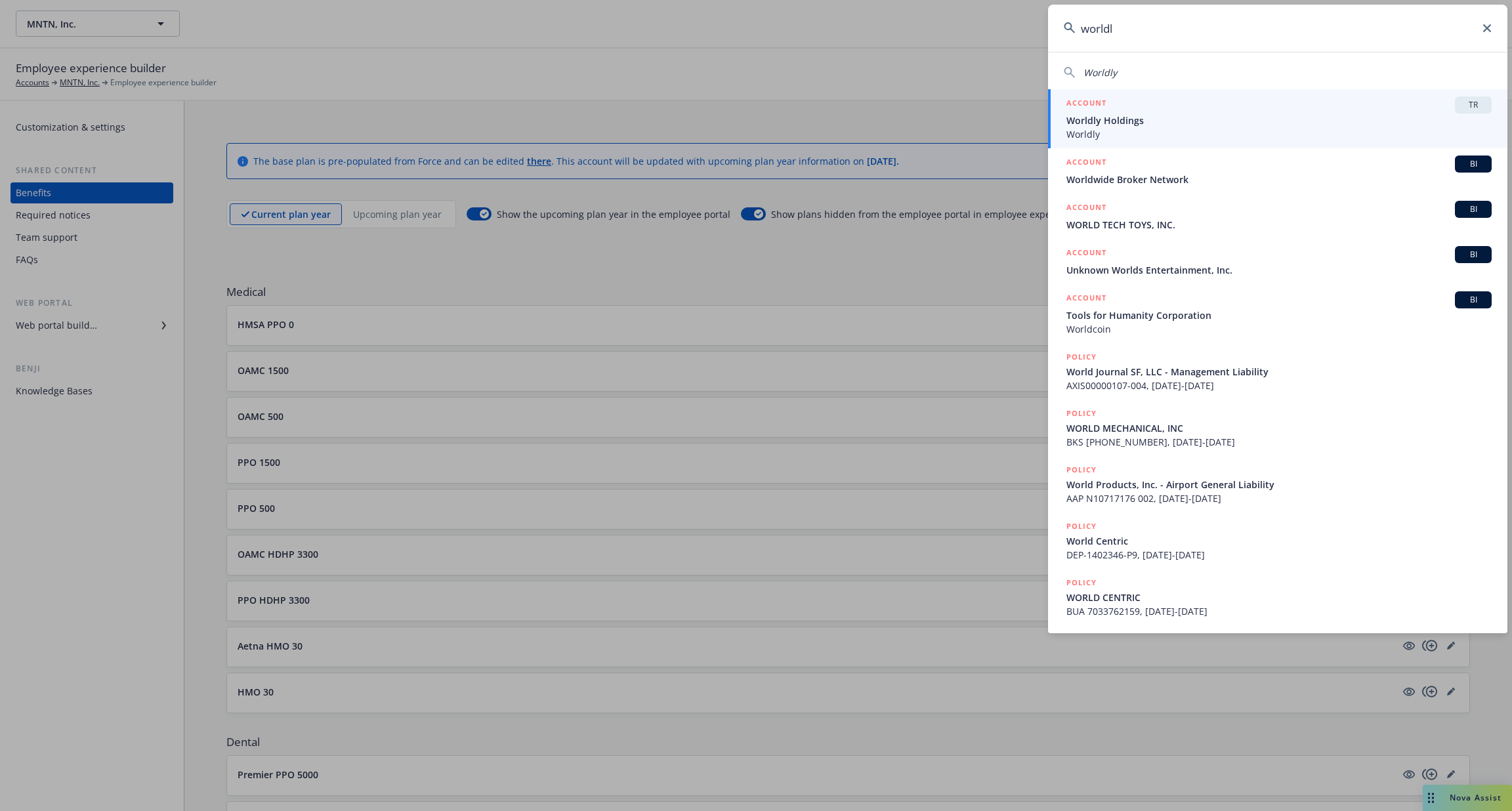
type input "worldl"
click at [1373, 120] on span "Worldly Holdings" at bounding box center [1279, 120] width 425 height 14
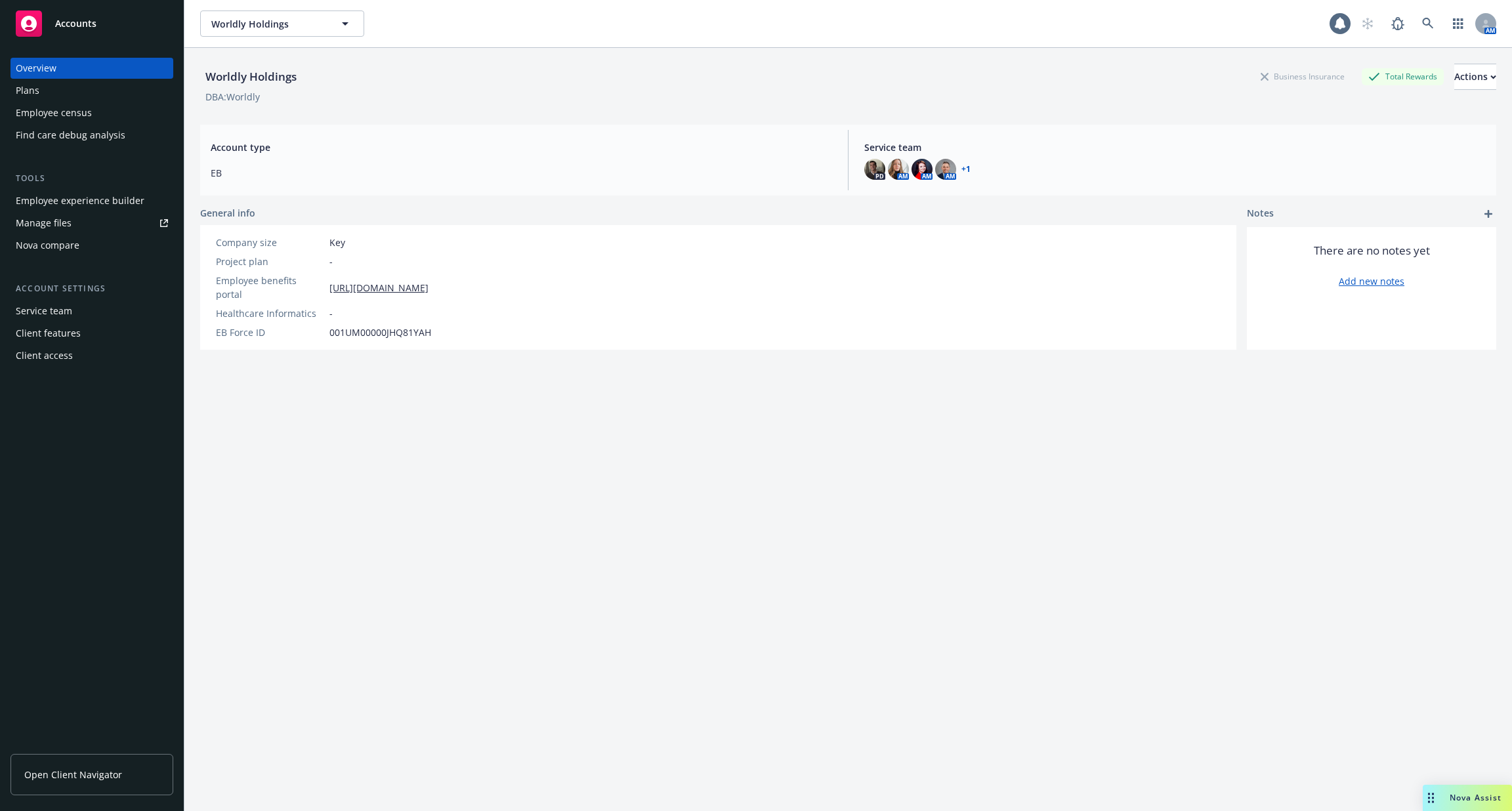
click at [119, 190] on div "Employee experience builder" at bounding box center [80, 200] width 129 height 21
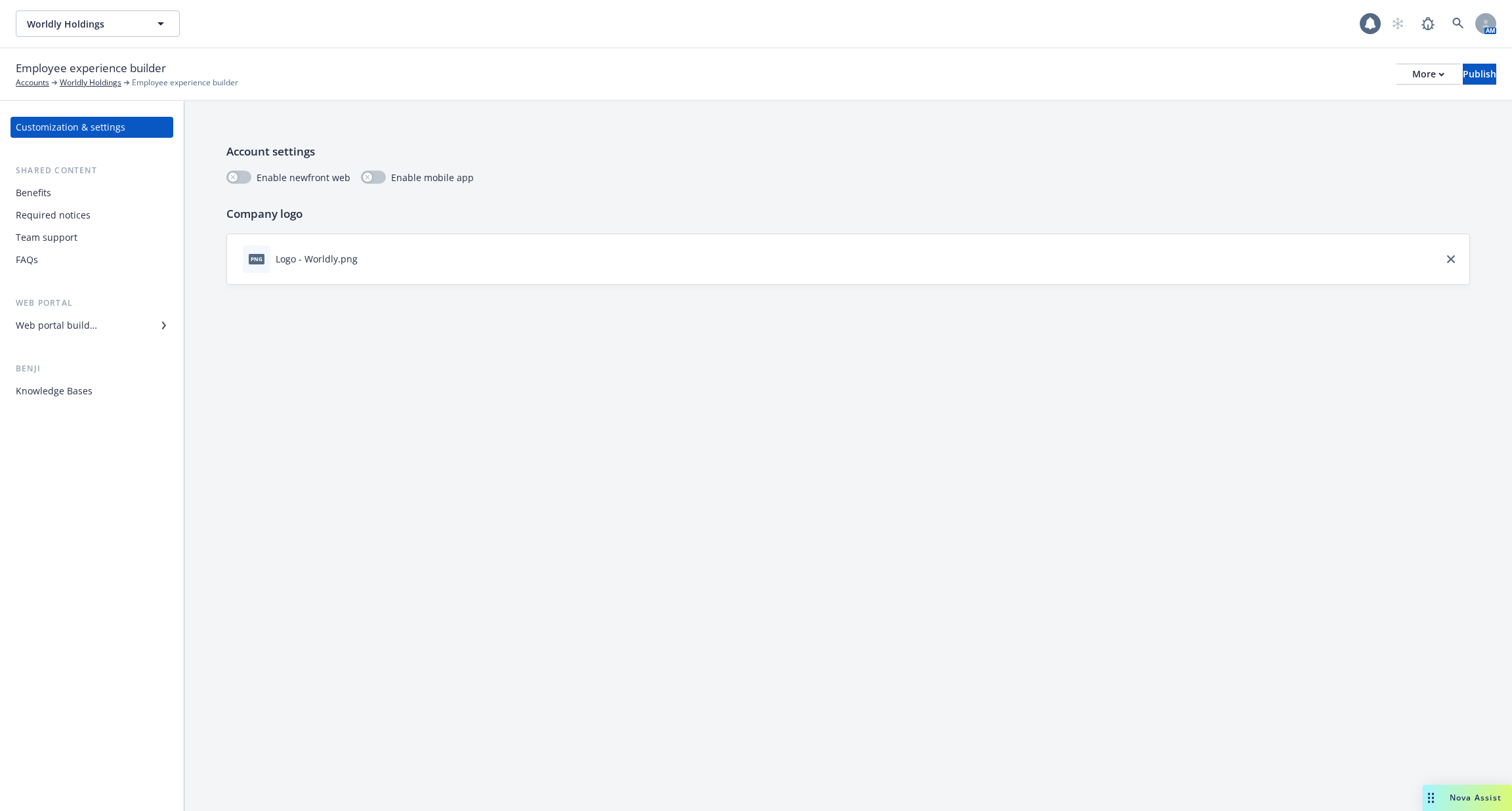
click at [119, 331] on div "Web portal builder" at bounding box center [92, 326] width 152 height 21
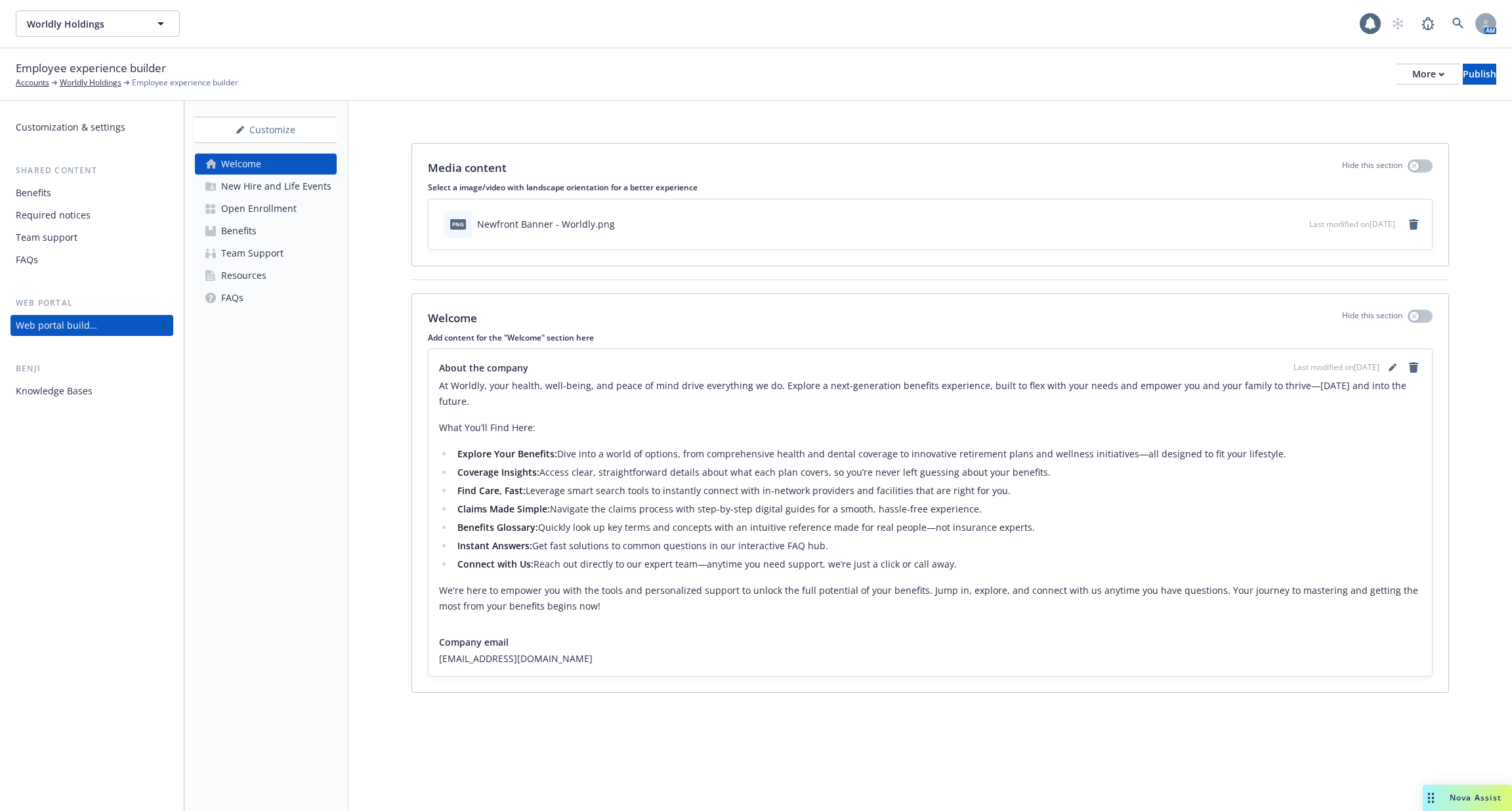
click at [109, 391] on div "Knowledge Bases" at bounding box center [92, 391] width 152 height 21
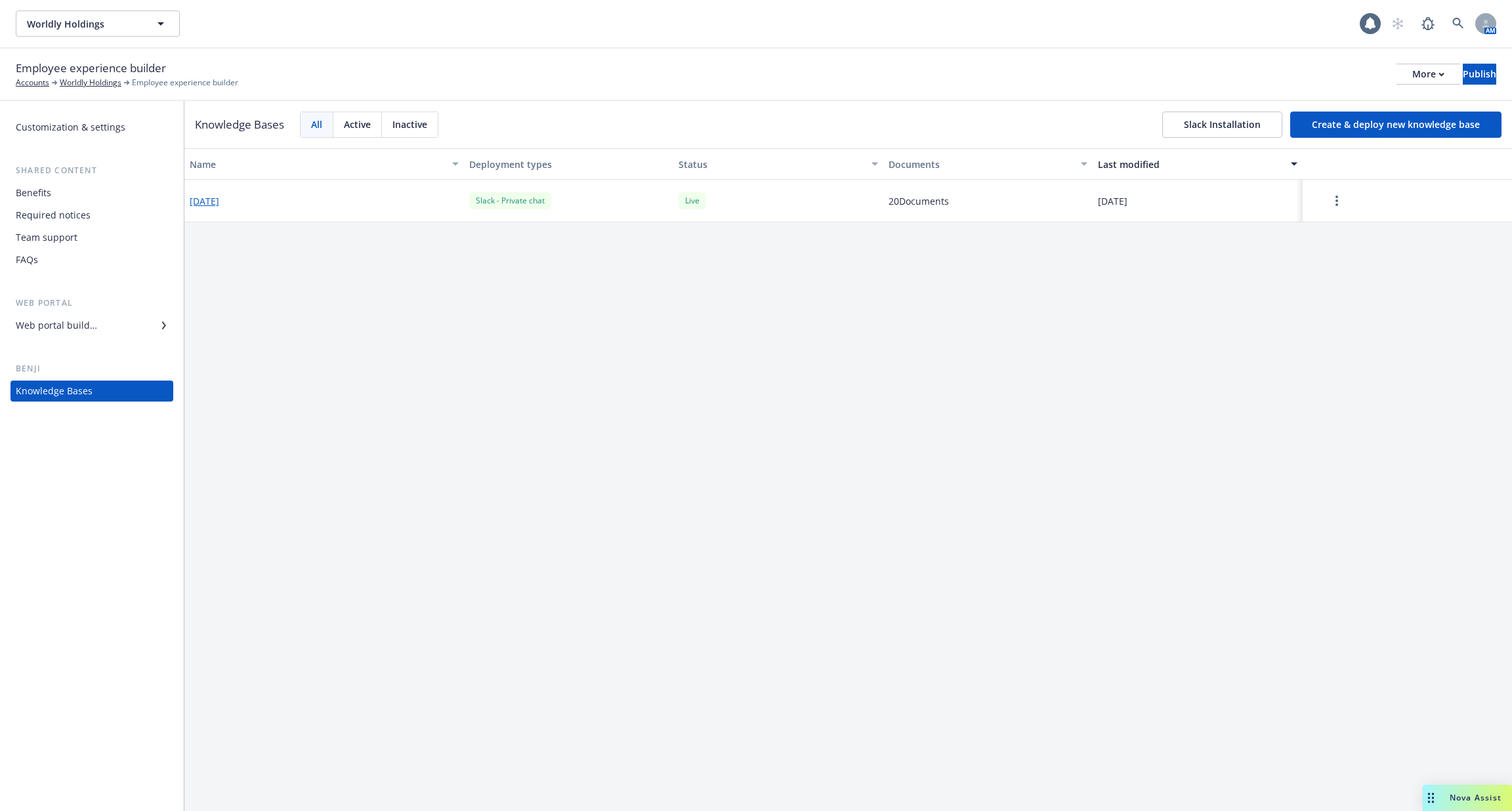
click at [135, 326] on div "Web portal builder" at bounding box center [92, 326] width 152 height 21
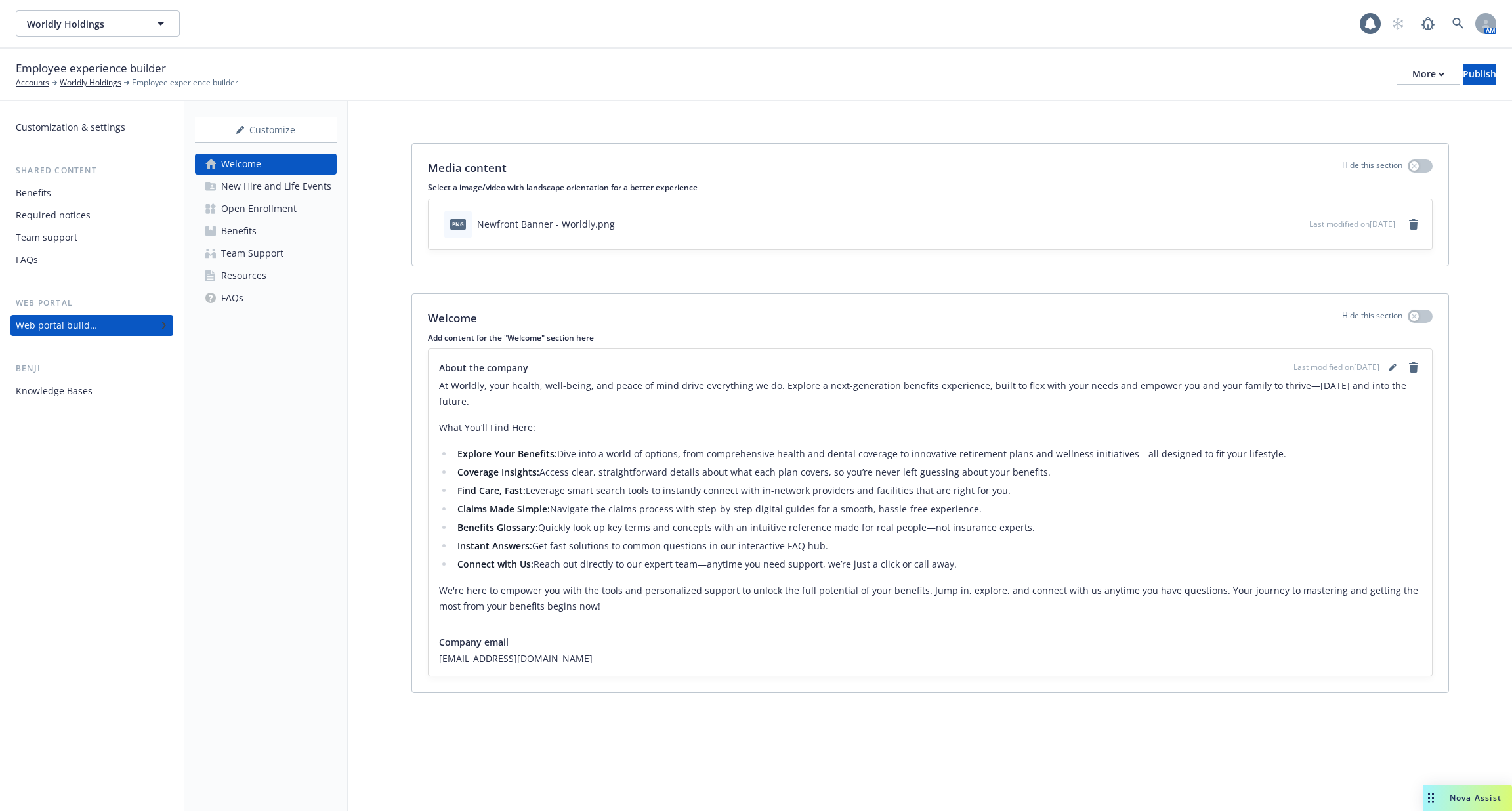
click at [120, 391] on div "Knowledge Bases" at bounding box center [92, 391] width 152 height 21
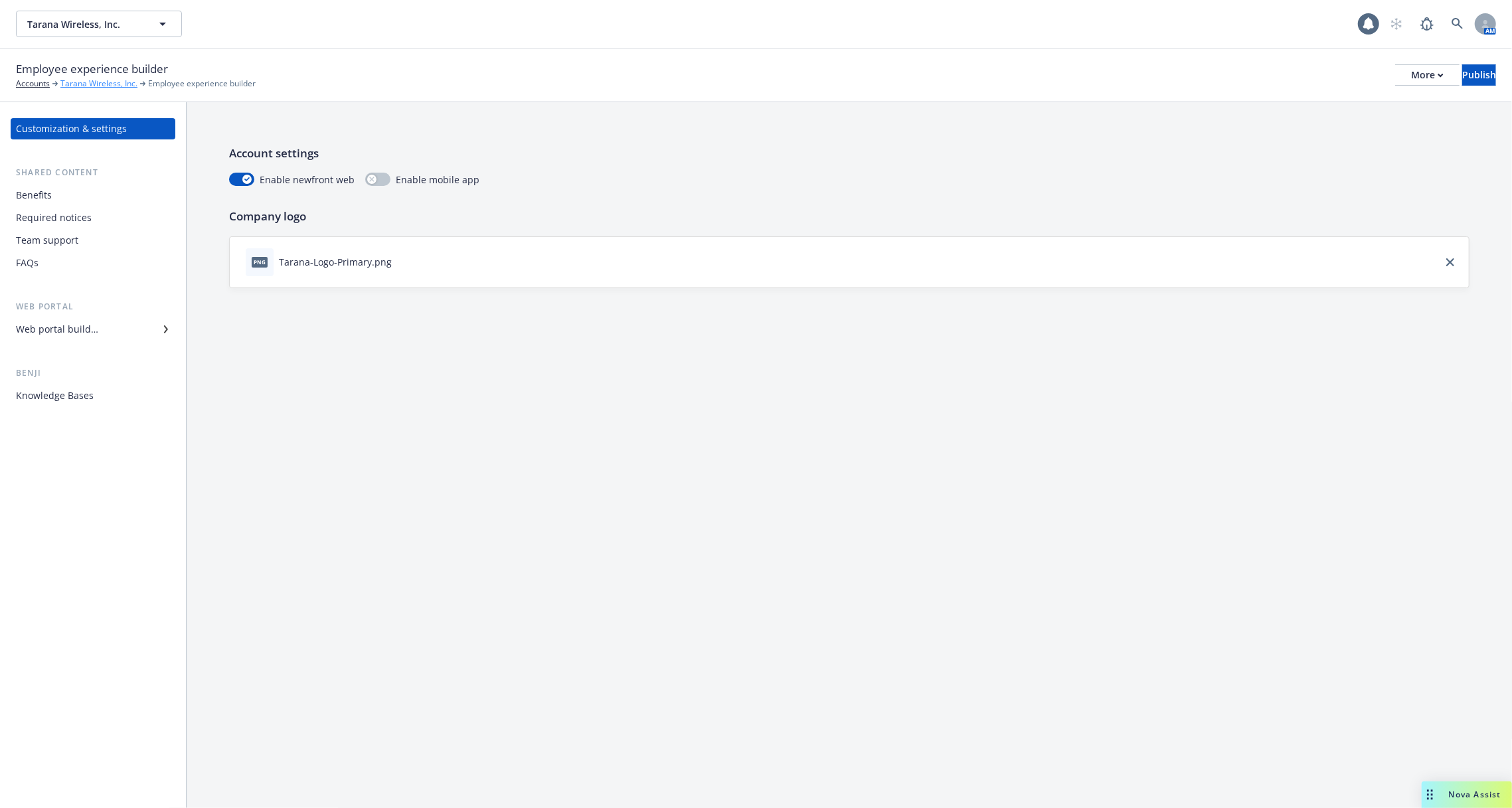
click at [102, 82] on link "Tarana Wireless, Inc." at bounding box center [98, 84] width 77 height 12
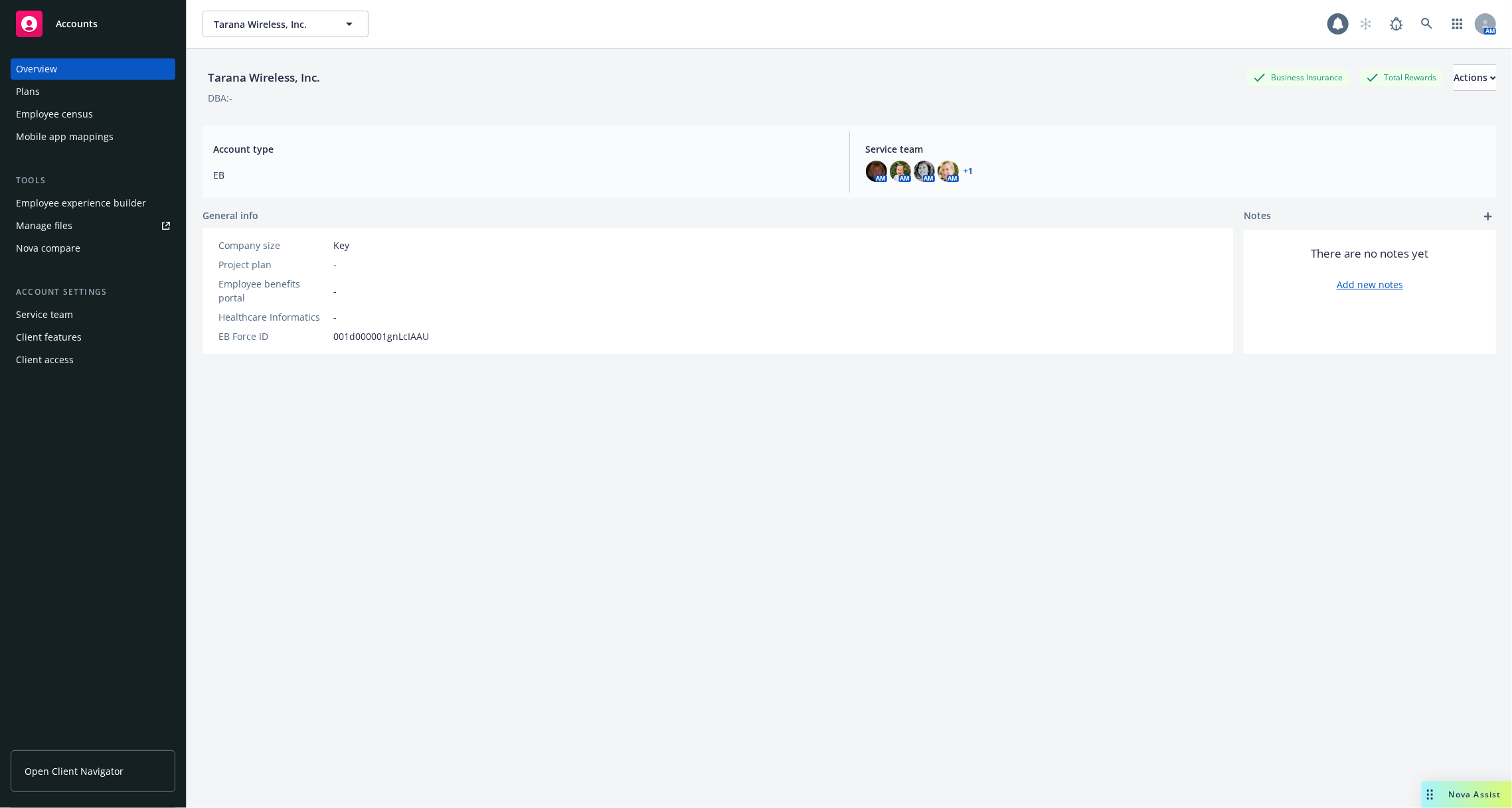
click at [114, 201] on div "Employee experience builder" at bounding box center [81, 203] width 130 height 21
click at [107, 114] on div "Employee census" at bounding box center [93, 114] width 154 height 21
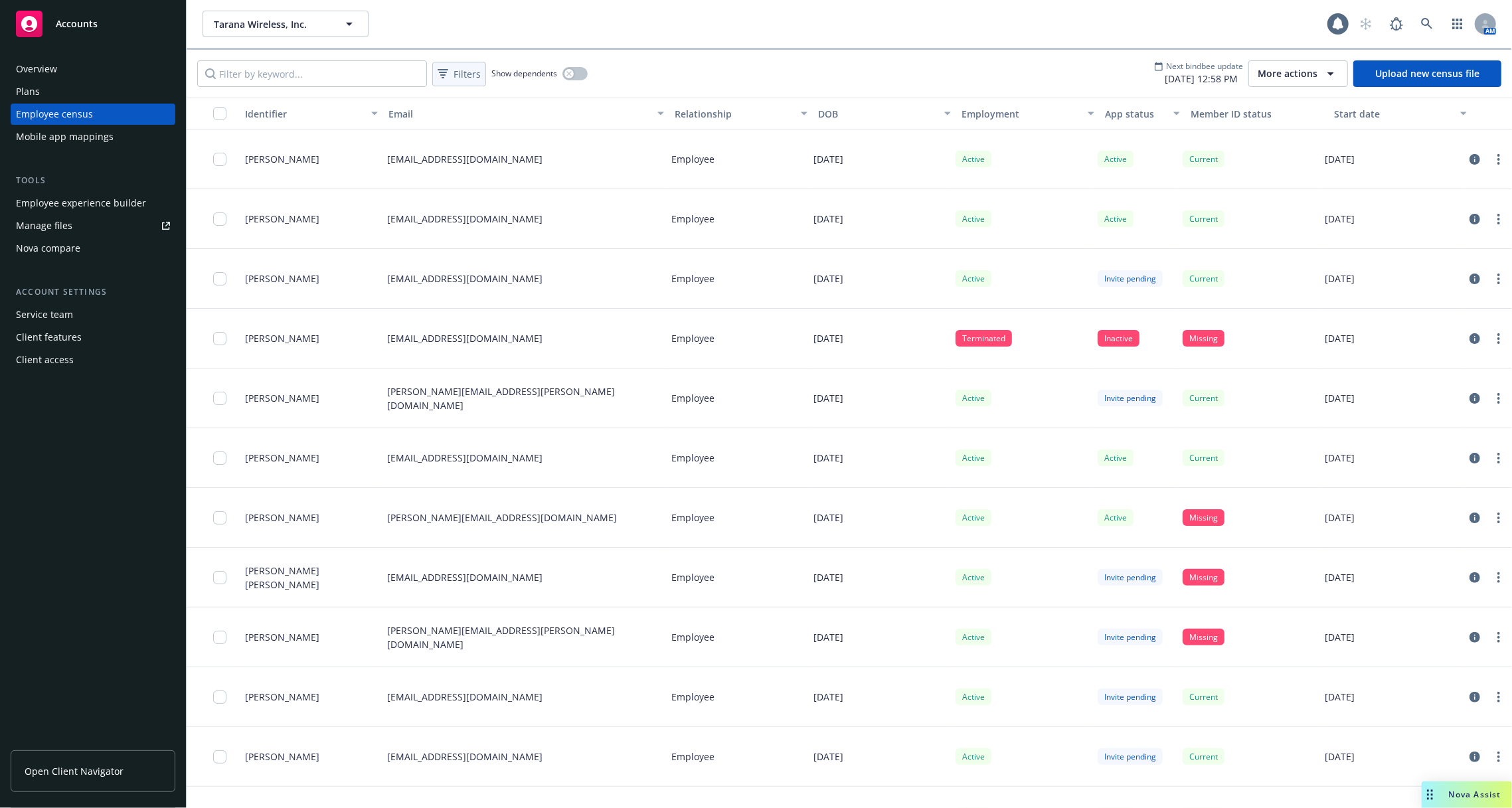
click at [445, 71] on icon at bounding box center [443, 71] width 8 height 1
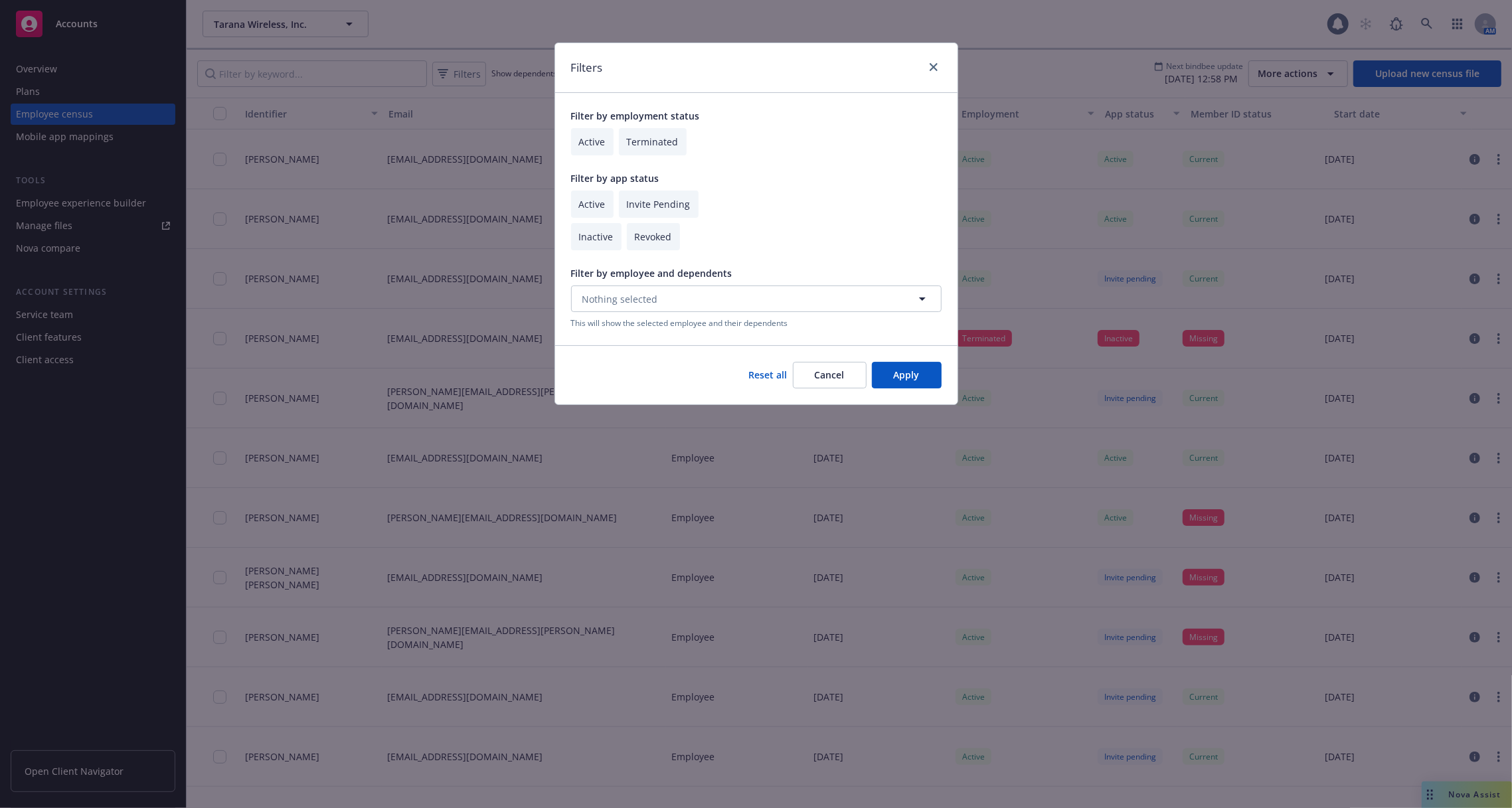
click at [594, 138] on input "checkbox" at bounding box center [592, 142] width 43 height 28
checkbox input "true"
click at [596, 201] on input "checkbox" at bounding box center [592, 204] width 43 height 28
checkbox input "true"
click at [635, 225] on input "checkbox" at bounding box center [653, 236] width 53 height 28
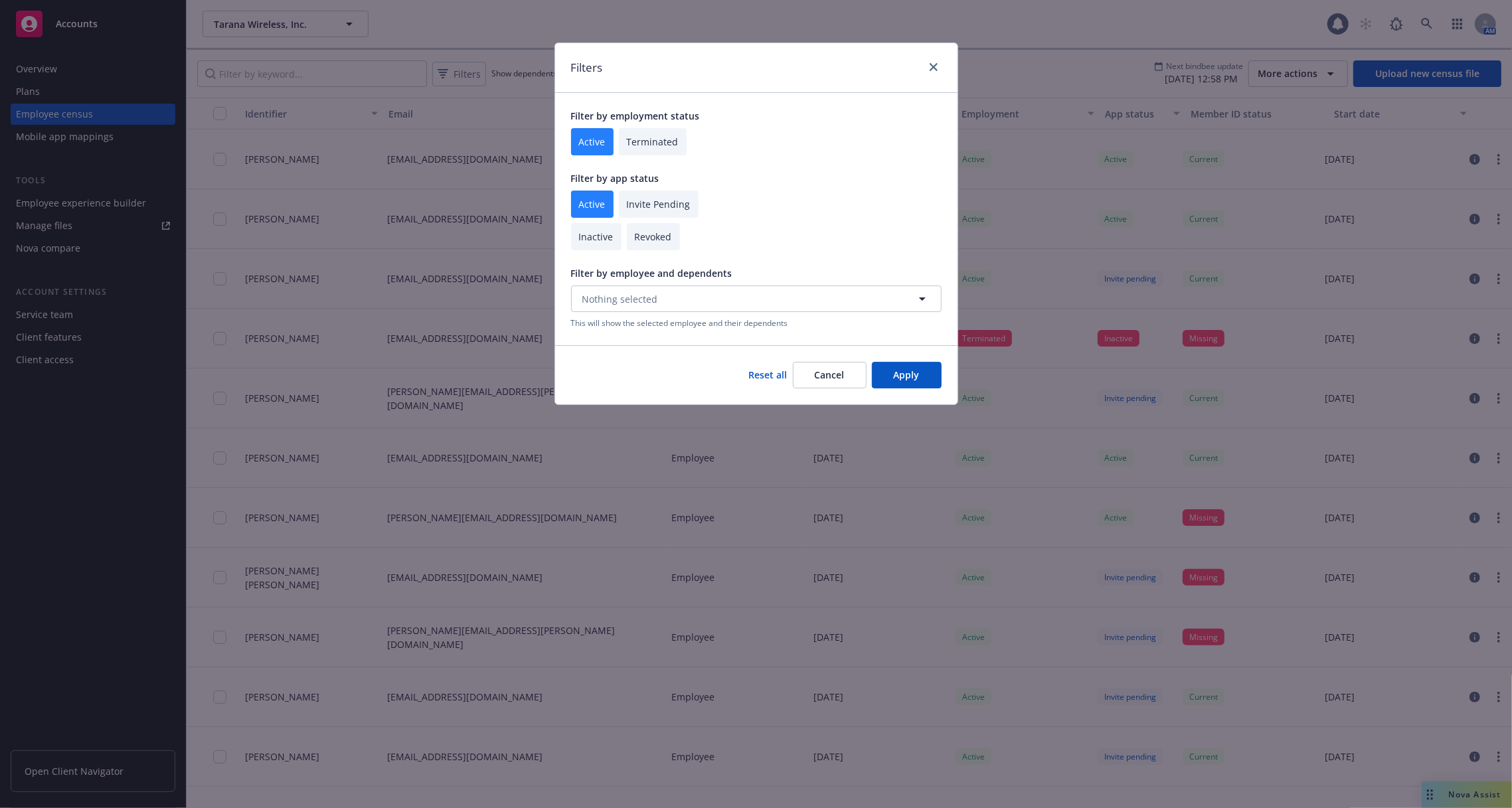
checkbox input "true"
click at [635, 212] on input "checkbox" at bounding box center [659, 204] width 80 height 28
checkbox input "true"
click at [644, 231] on input "checkbox" at bounding box center [653, 236] width 53 height 28
checkbox input "false"
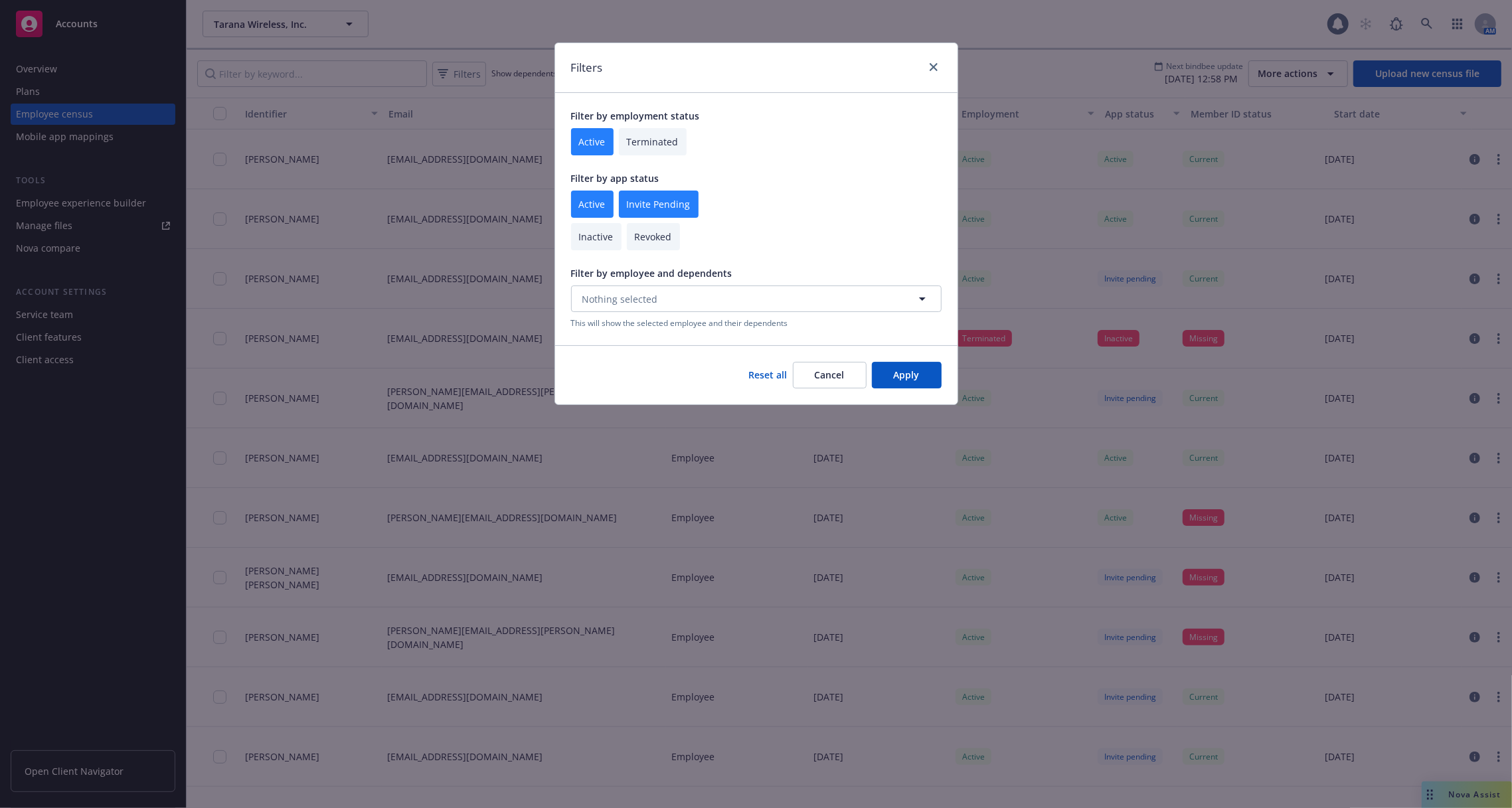
click at [646, 199] on input "checkbox" at bounding box center [659, 204] width 80 height 28
checkbox input "false"
click at [603, 207] on input "checkbox" at bounding box center [592, 204] width 43 height 28
checkbox input "true"
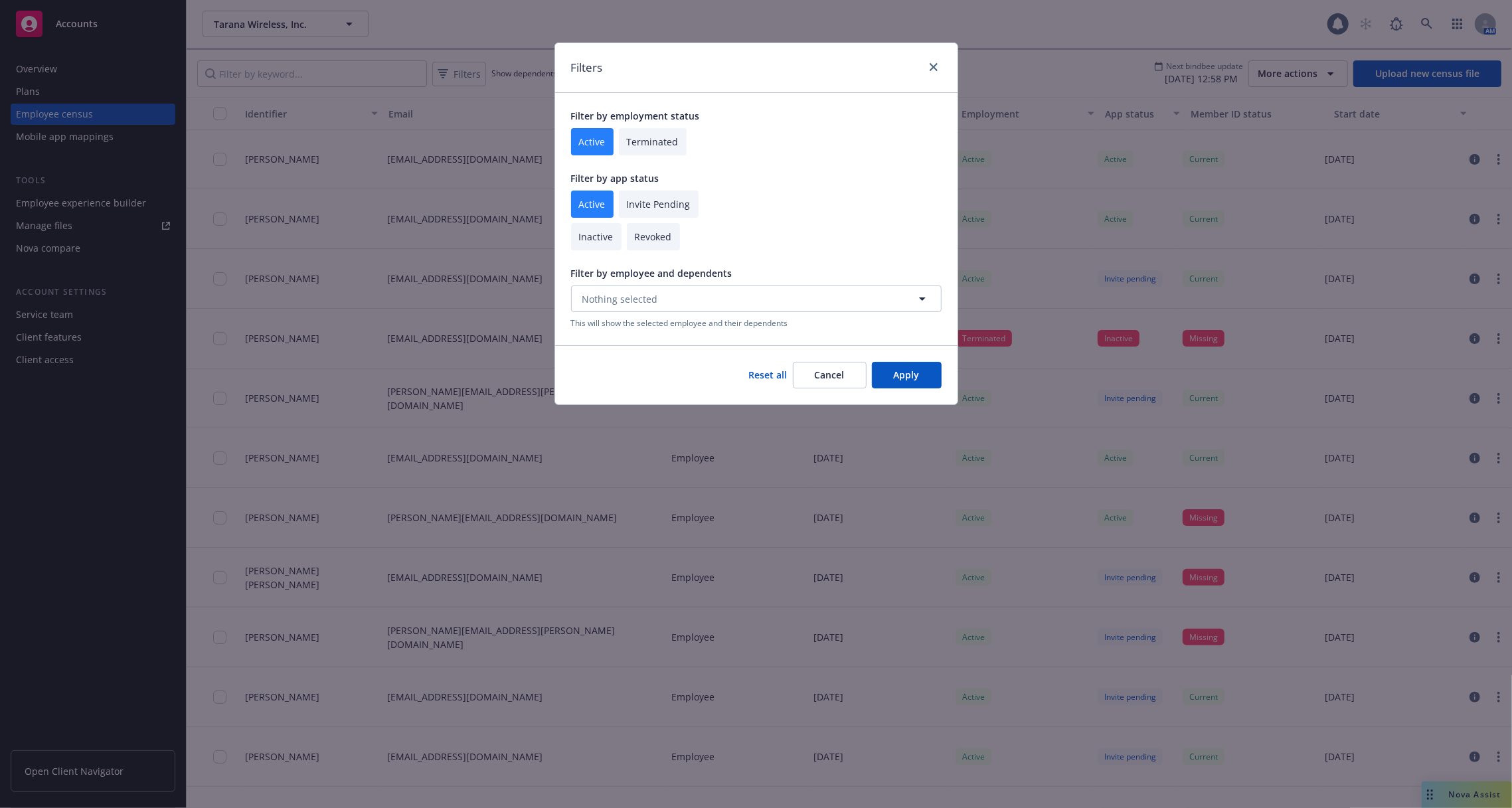
click at [902, 392] on div "Reset all Cancel Apply" at bounding box center [756, 375] width 403 height 59
click at [910, 374] on button "Apply" at bounding box center [906, 375] width 70 height 27
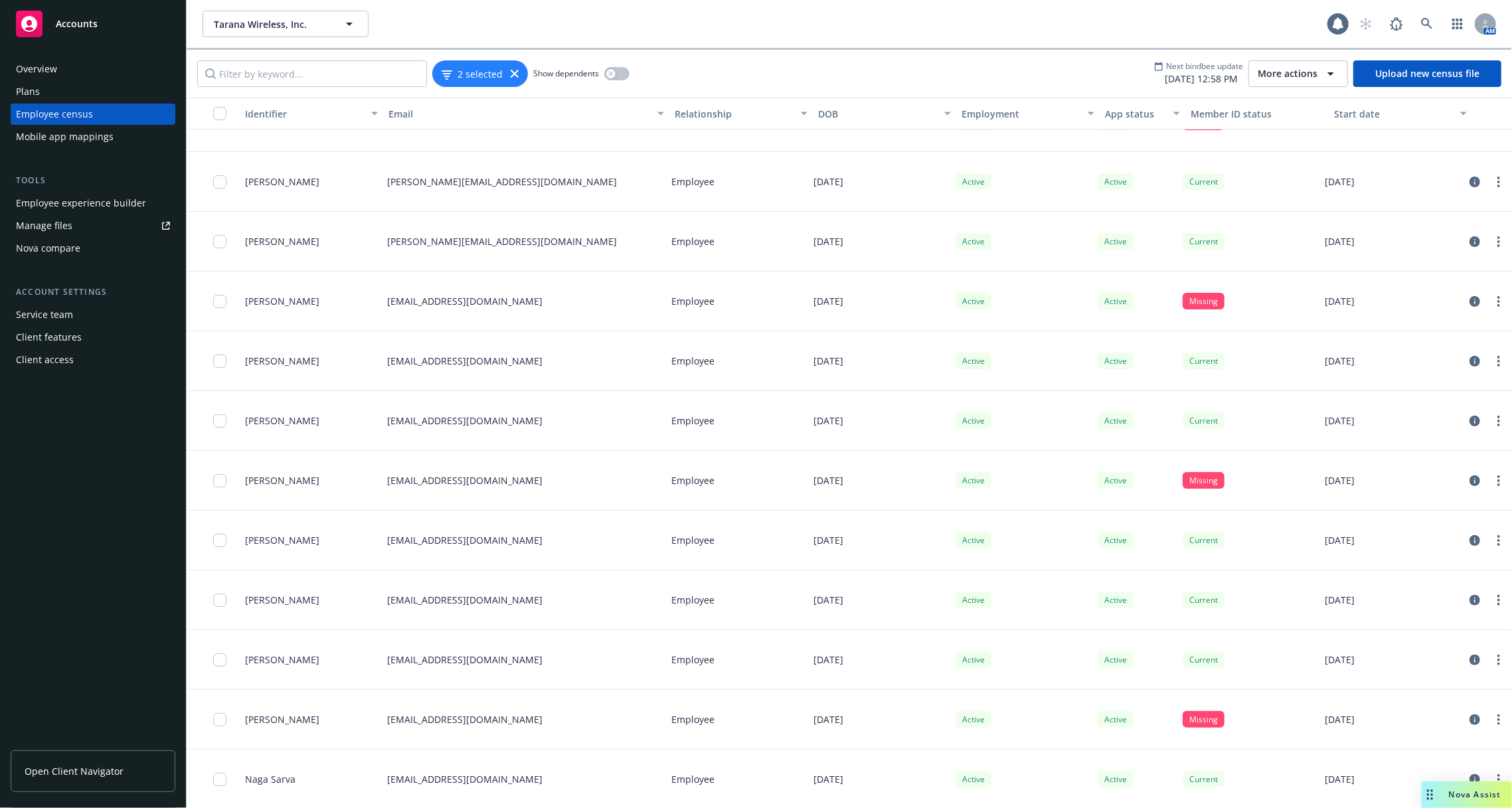
scroll to position [3536, 0]
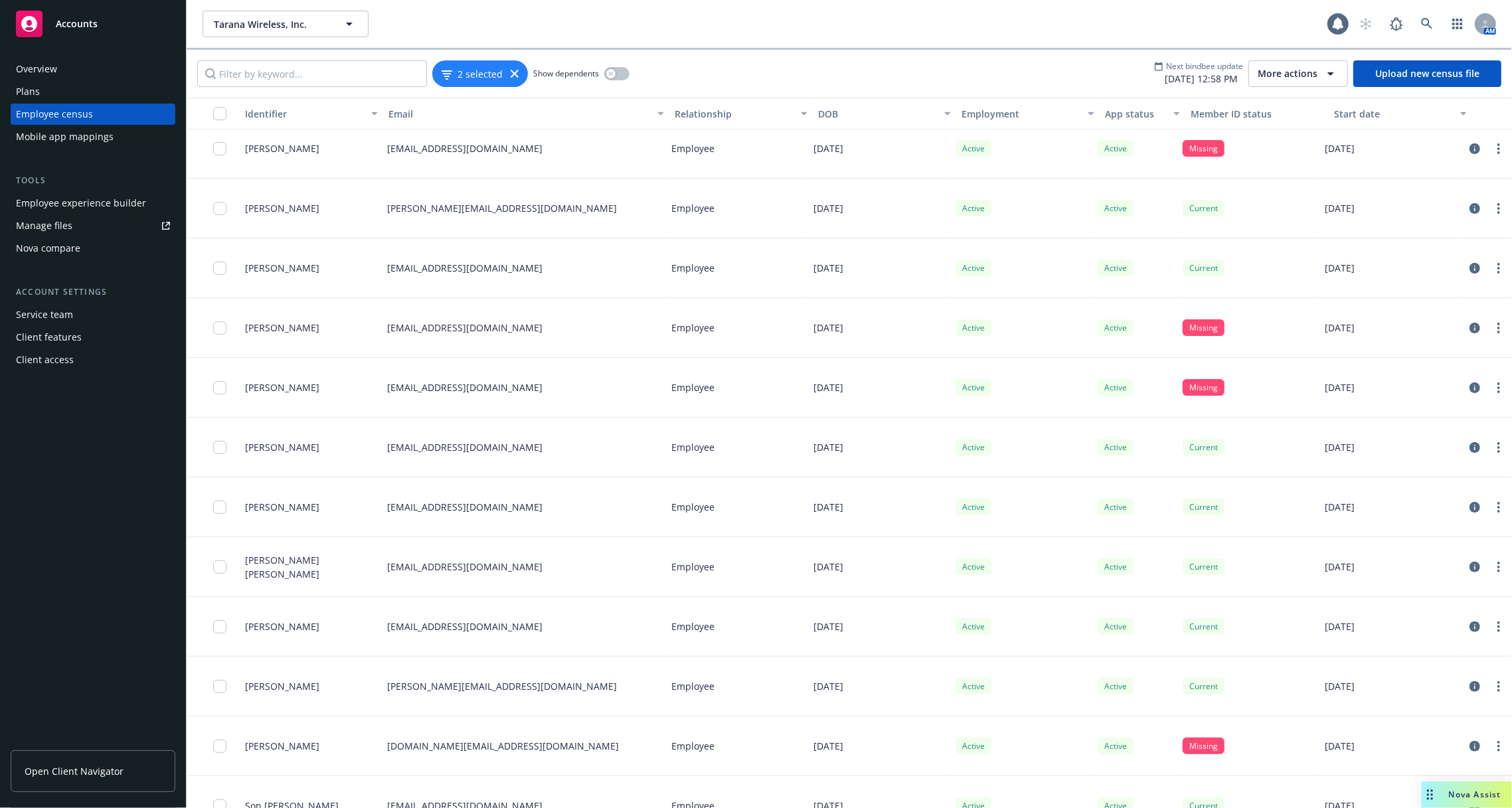
click at [210, 112] on div "button" at bounding box center [213, 113] width 43 height 13
click at [214, 112] on input "checkbox" at bounding box center [220, 113] width 13 height 13
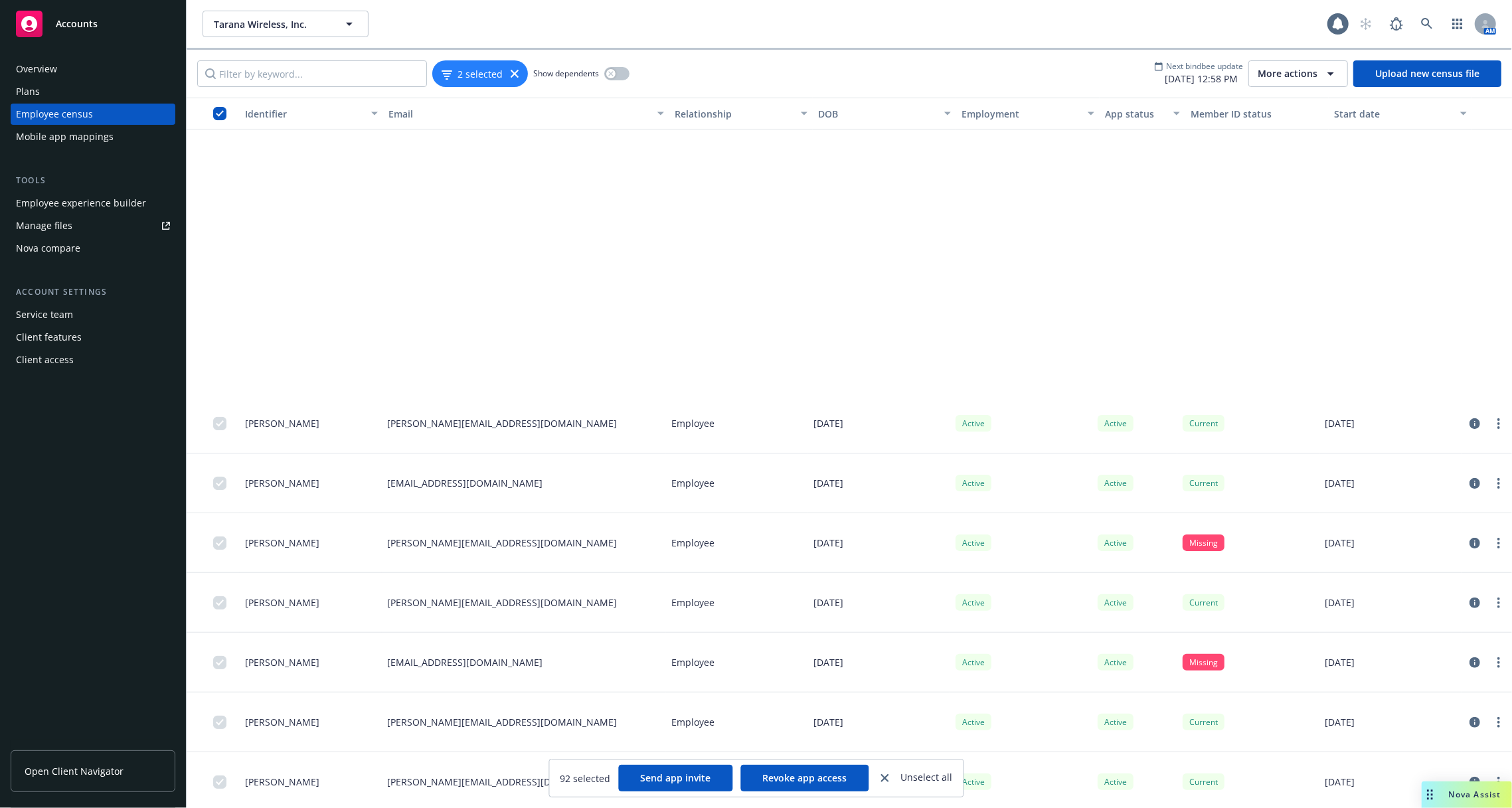
scroll to position [4817, 0]
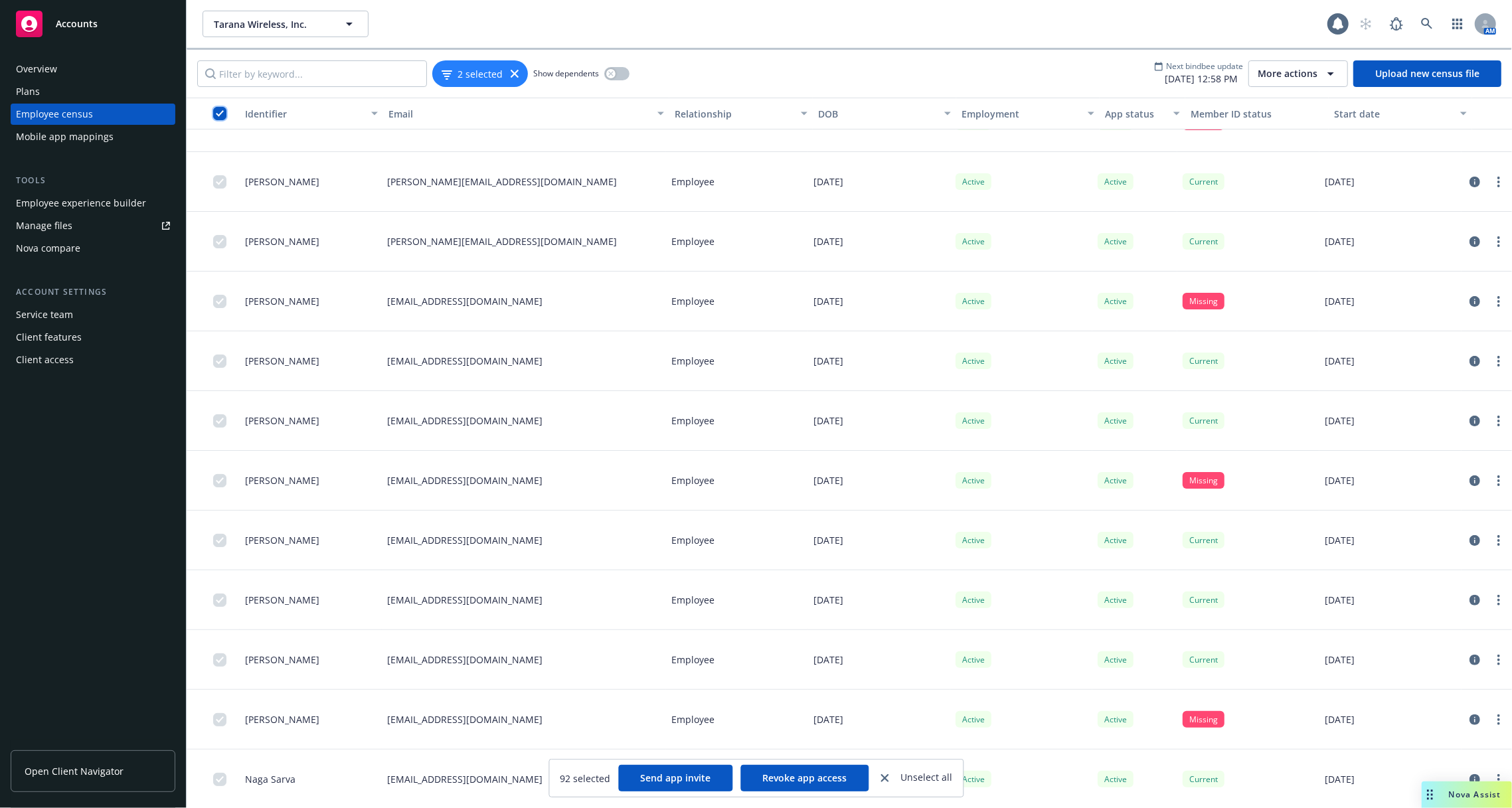
click at [215, 107] on input "checkbox" at bounding box center [220, 113] width 13 height 13
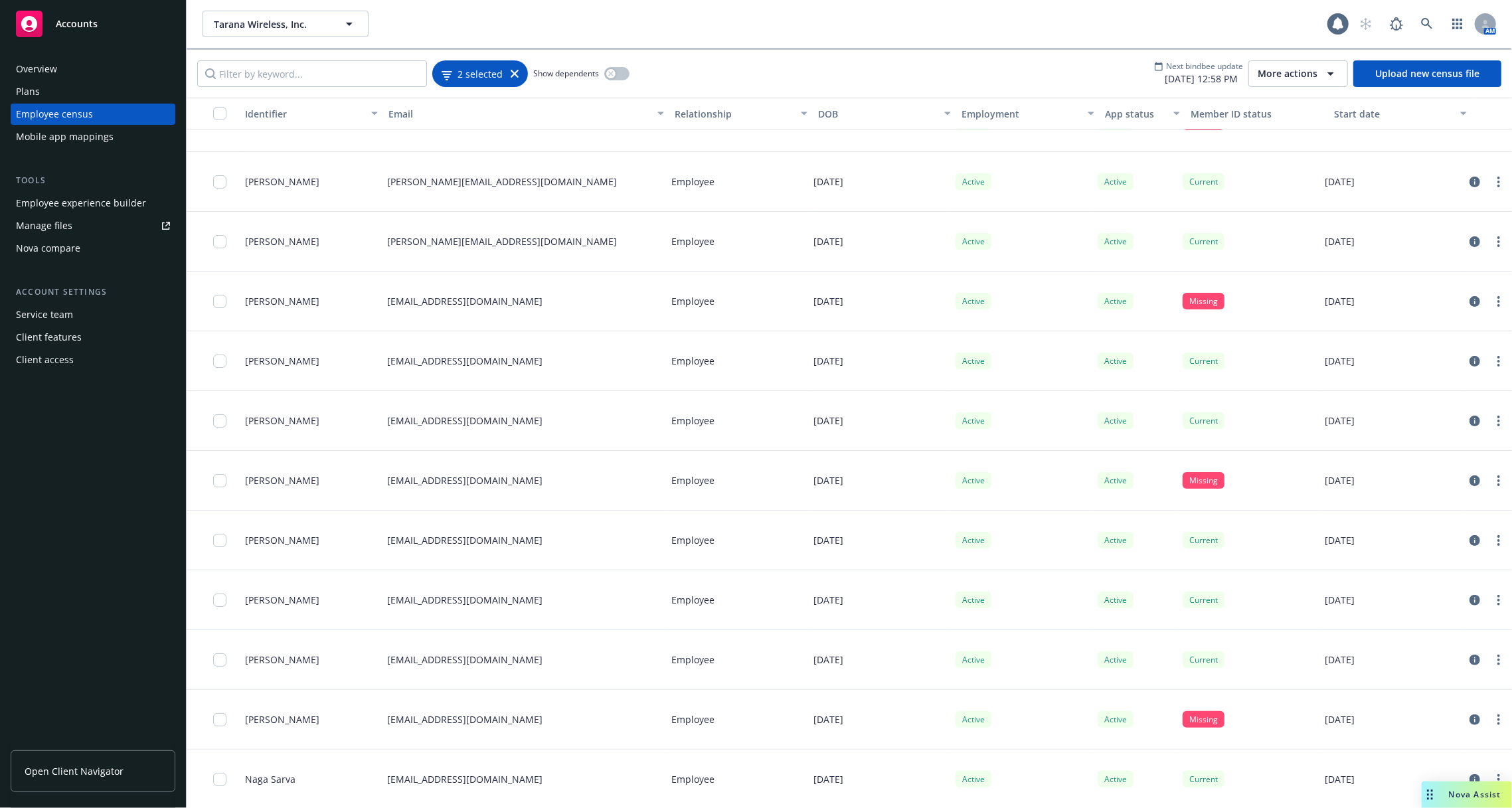
click at [478, 69] on span "2 selected" at bounding box center [480, 73] width 45 height 14
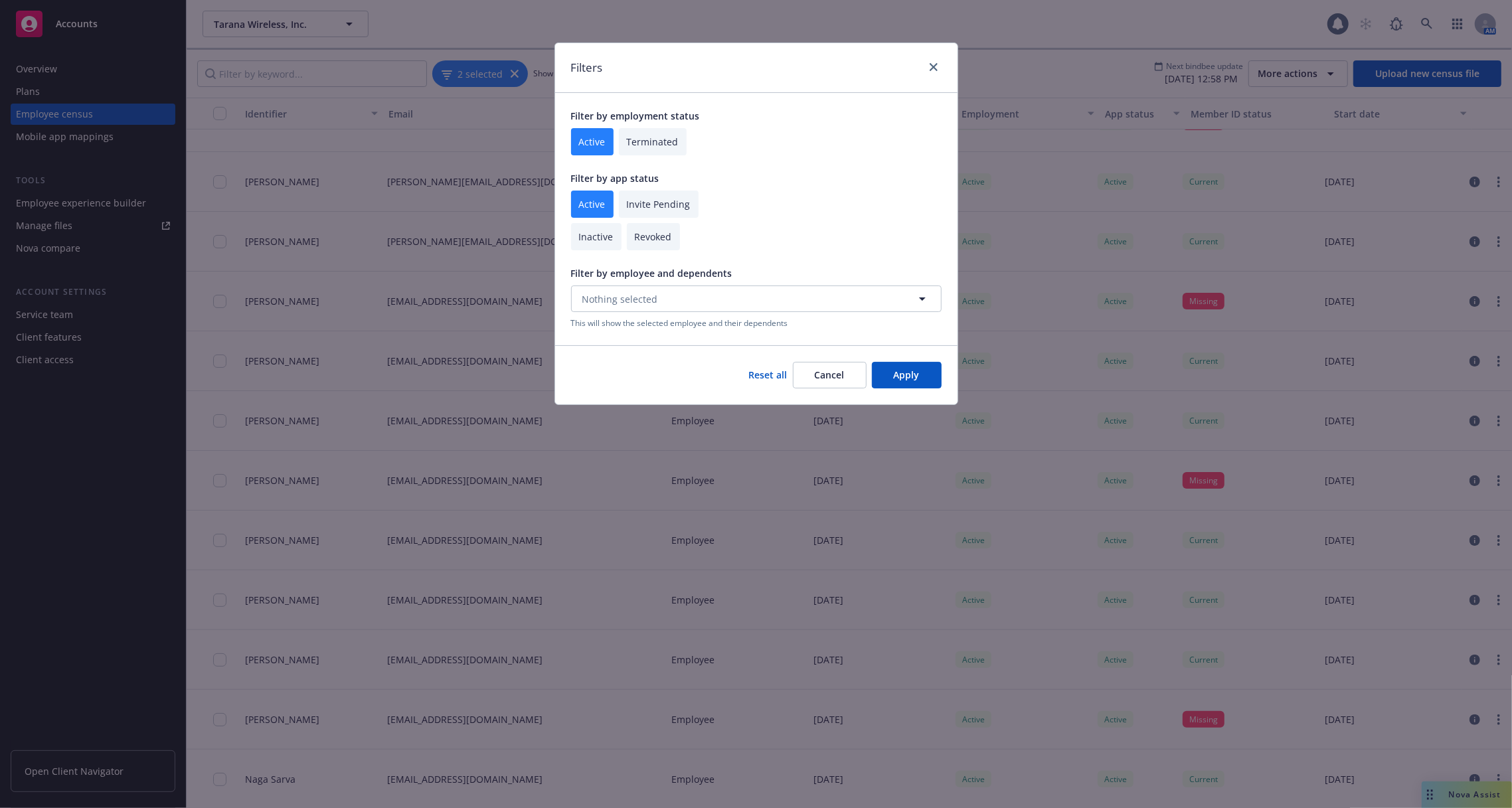
click at [634, 206] on input "checkbox" at bounding box center [659, 204] width 80 height 28
checkbox input "true"
click at [915, 373] on button "Apply" at bounding box center [906, 375] width 70 height 27
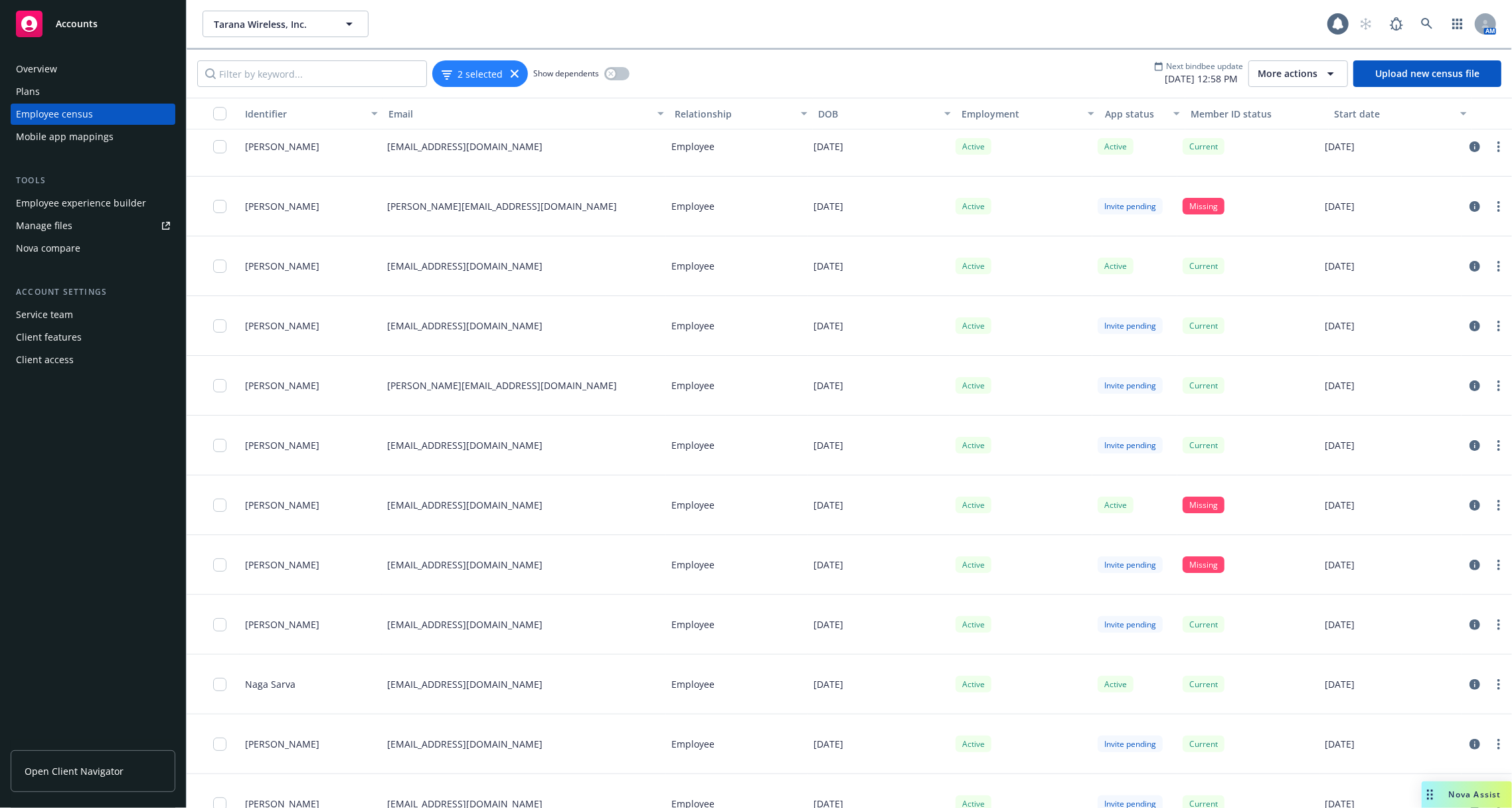
scroll to position [17184, 0]
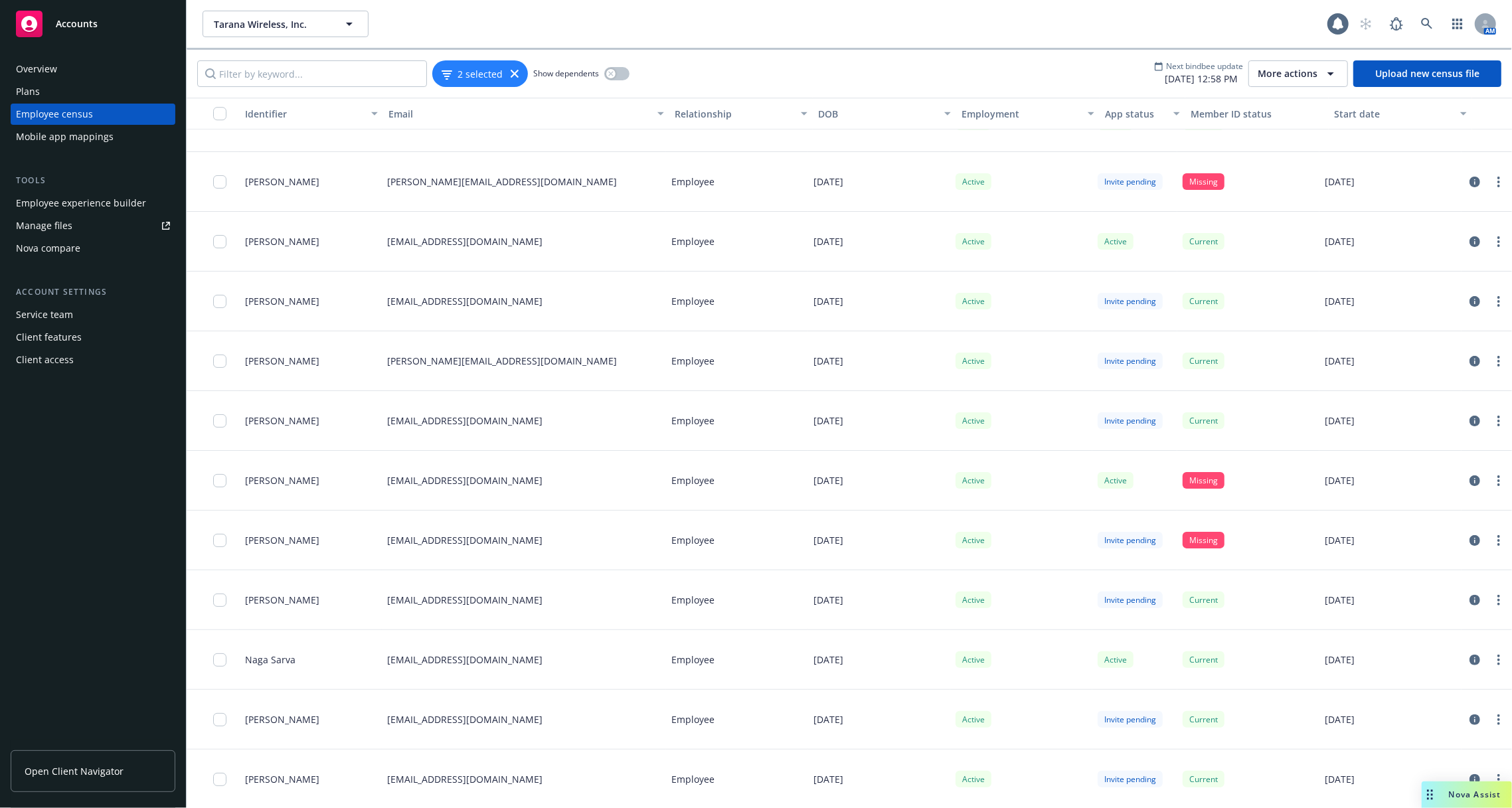
click at [229, 110] on div "button" at bounding box center [224, 113] width 21 height 13
click at [223, 113] on input "checkbox" at bounding box center [220, 113] width 13 height 13
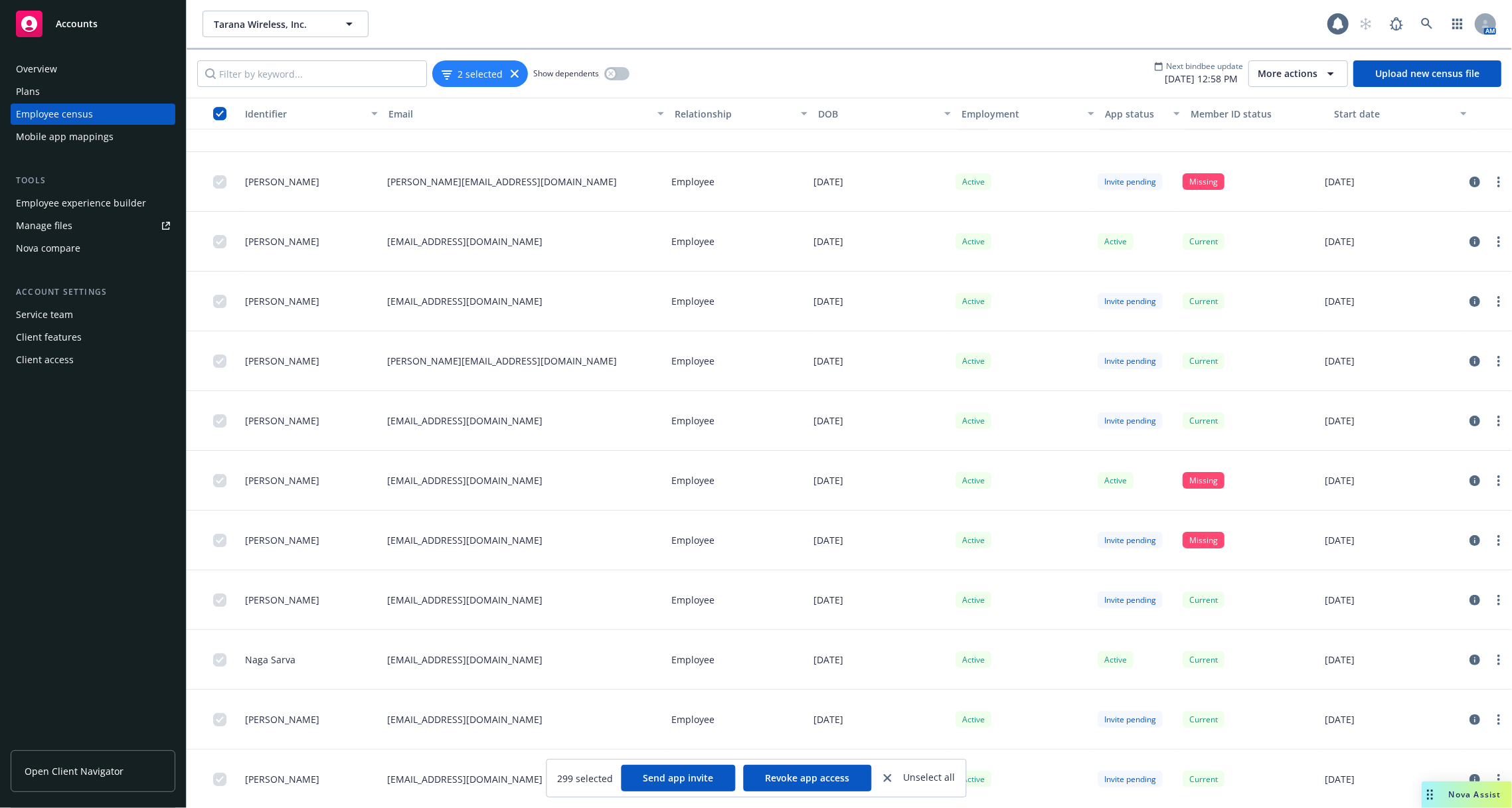
click at [214, 118] on div "button" at bounding box center [224, 113] width 21 height 13
click at [220, 113] on input "checkbox" at bounding box center [220, 113] width 13 height 13
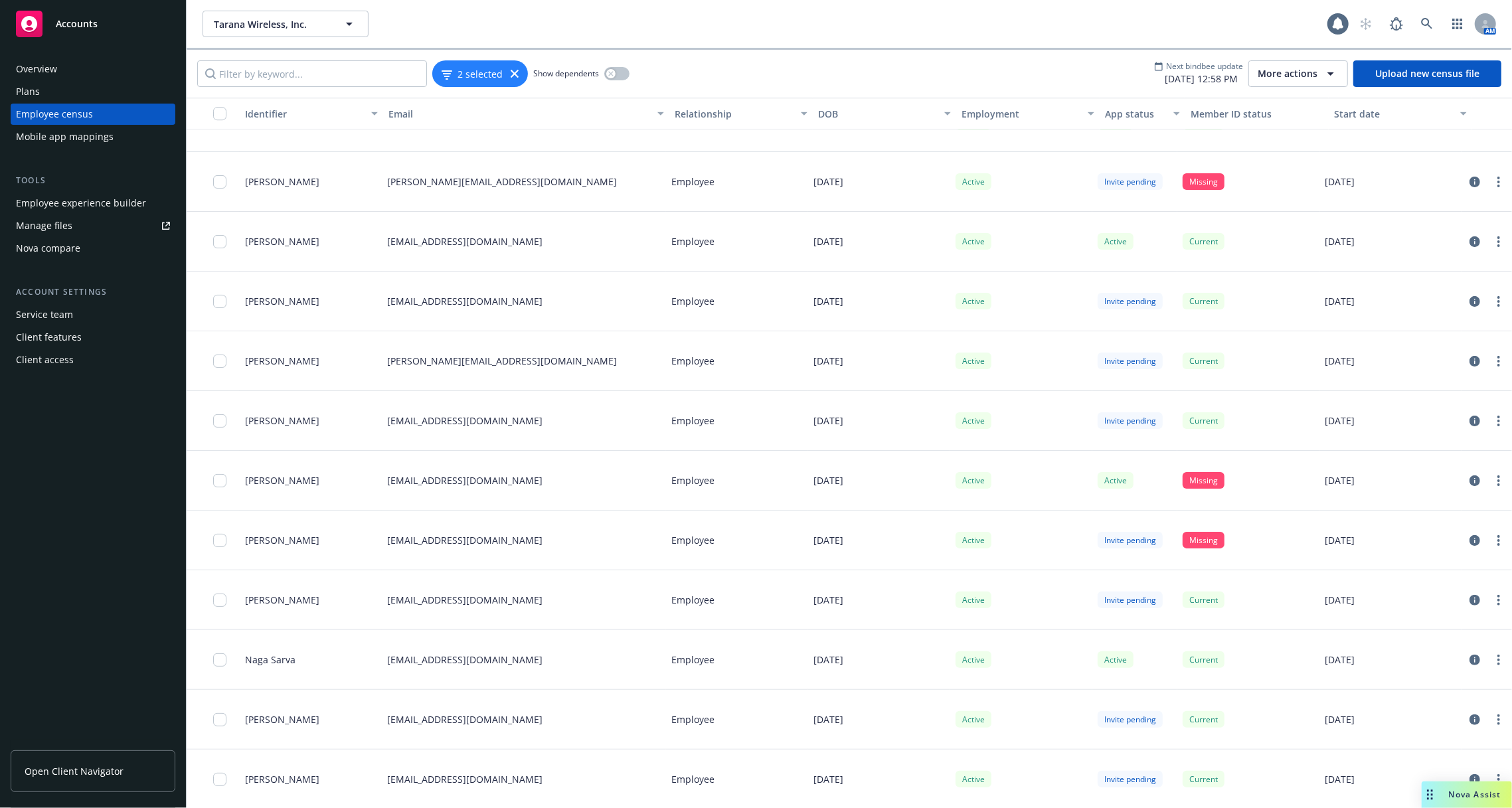
click at [526, 73] on div "2 selected Show dependents" at bounding box center [413, 73] width 432 height 27
click at [512, 73] on icon at bounding box center [514, 73] width 8 height 8
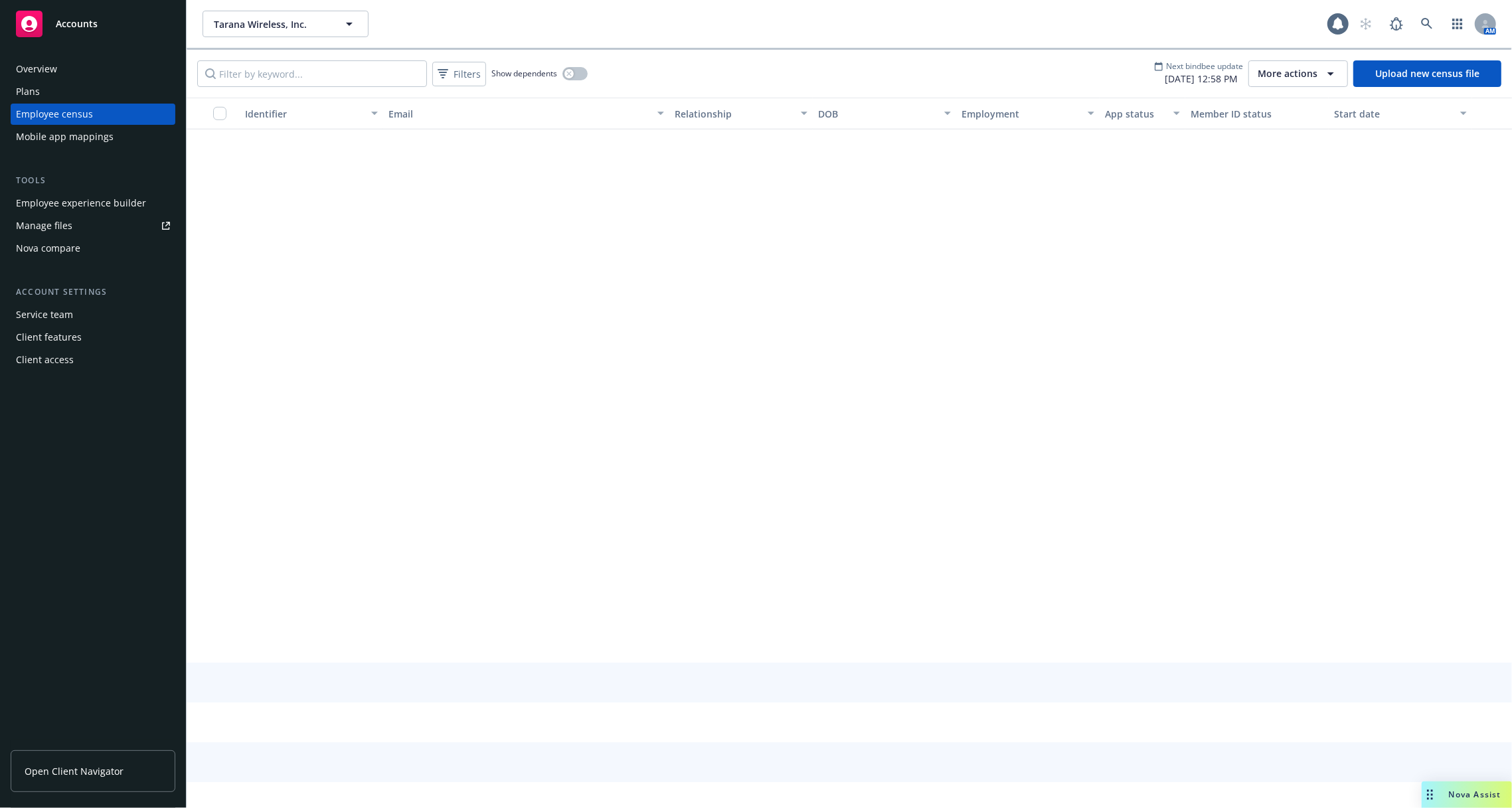
scroll to position [5295, 0]
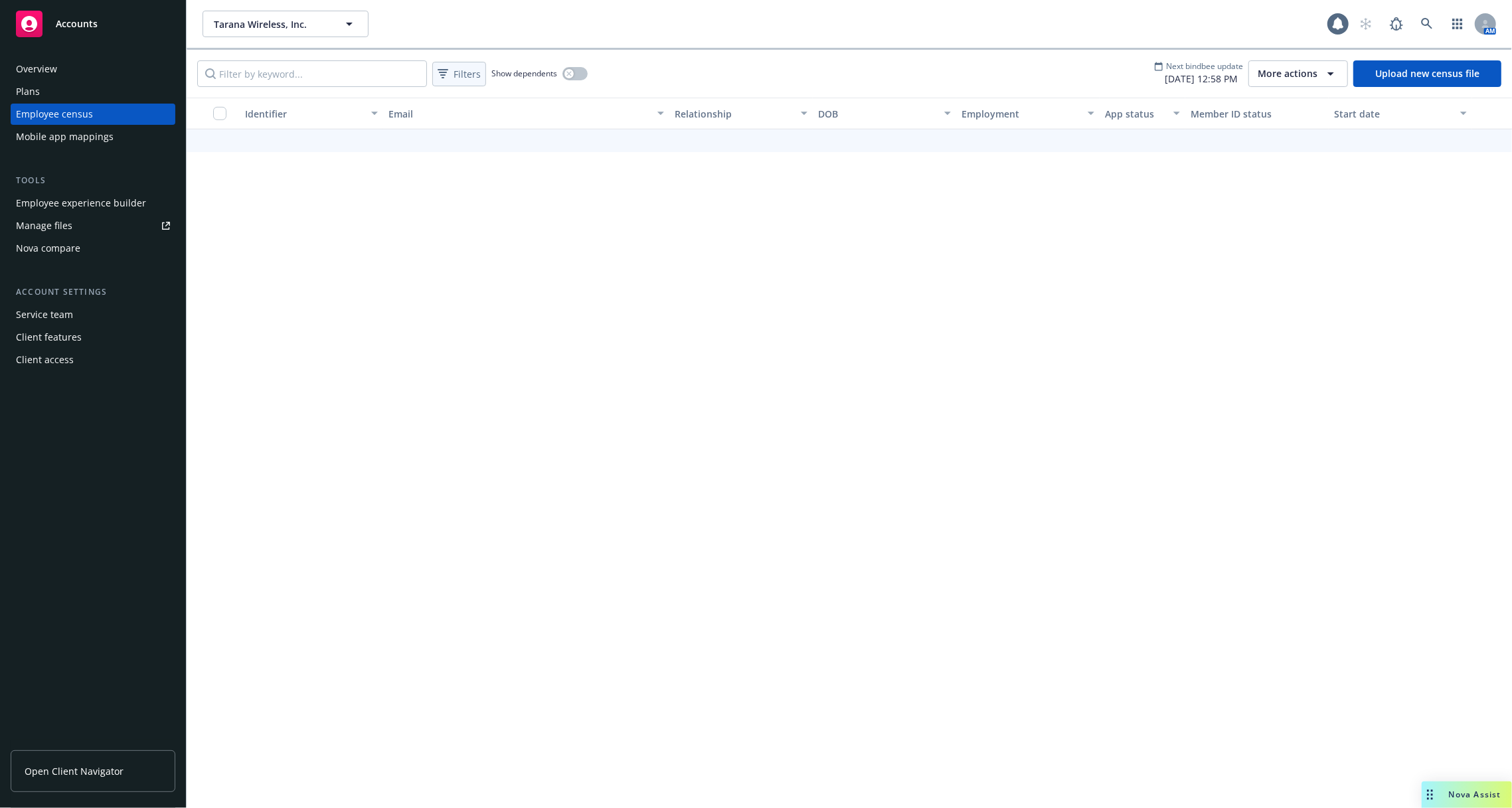
click at [460, 75] on span "Filters" at bounding box center [467, 73] width 28 height 14
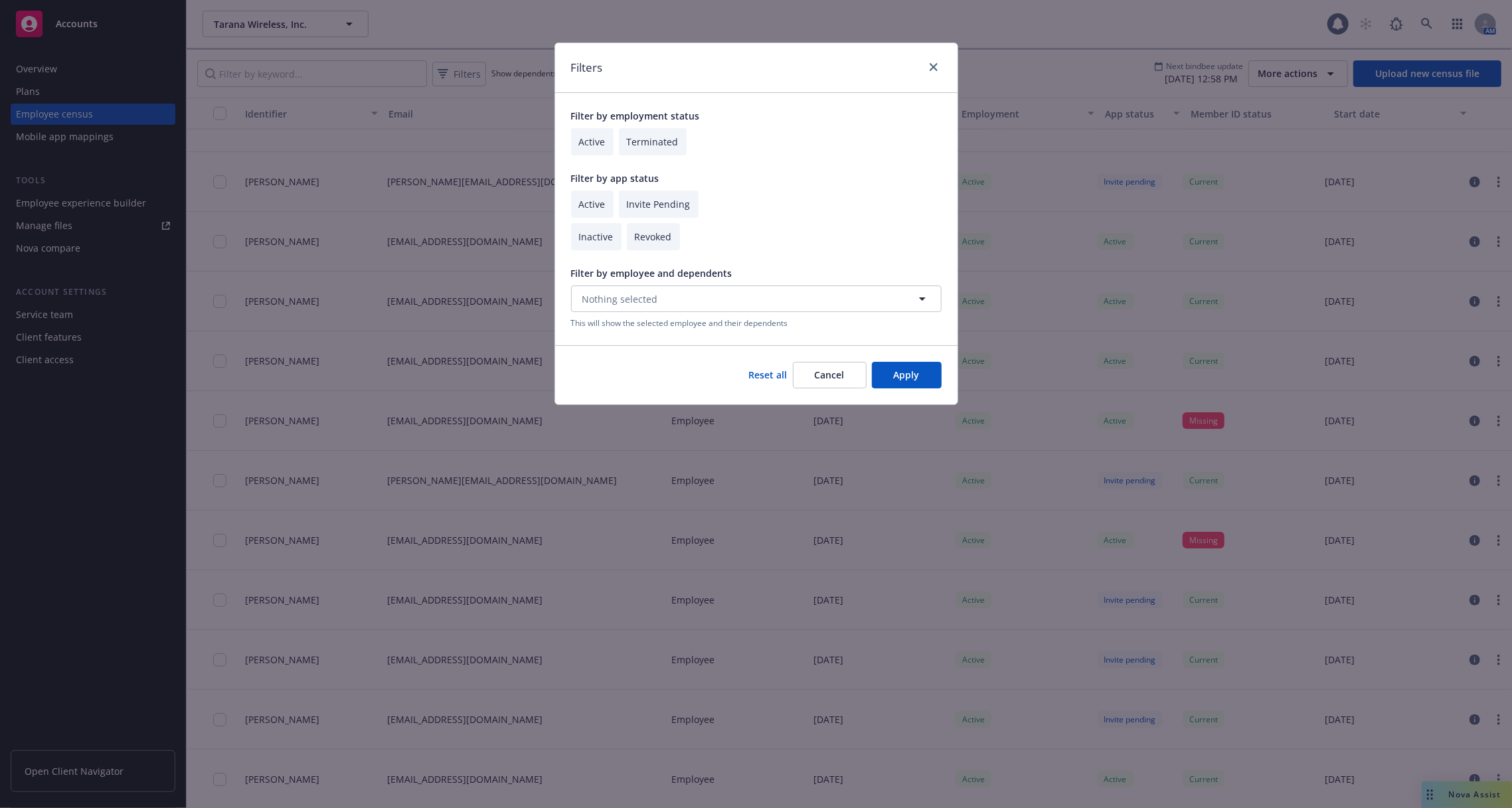
click at [593, 211] on input "checkbox" at bounding box center [592, 204] width 43 height 28
checkbox input "true"
click at [882, 357] on div "Reset all Cancel Apply" at bounding box center [756, 375] width 403 height 59
click at [897, 370] on button "Apply" at bounding box center [906, 375] width 70 height 27
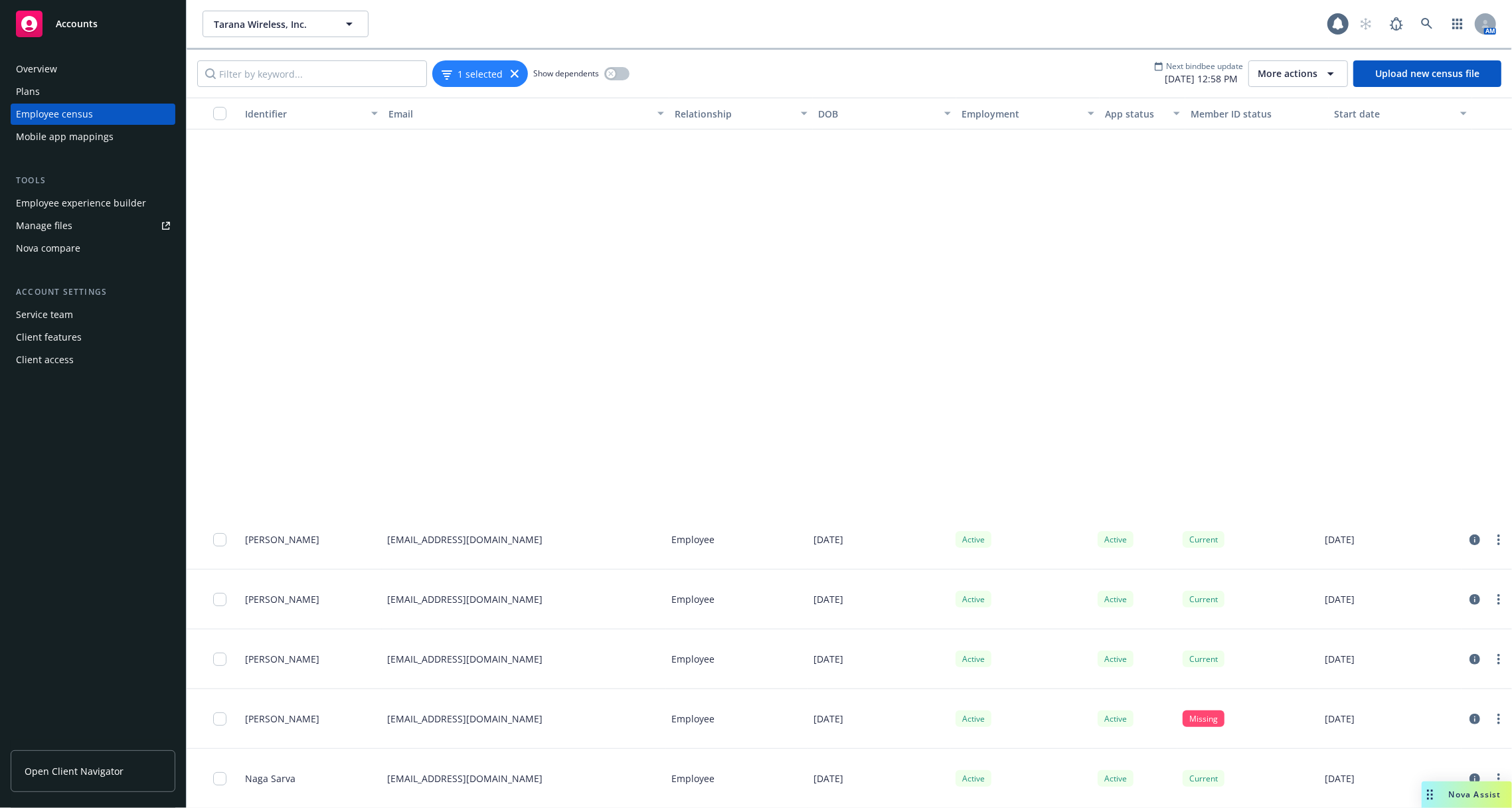
scroll to position [4817, 0]
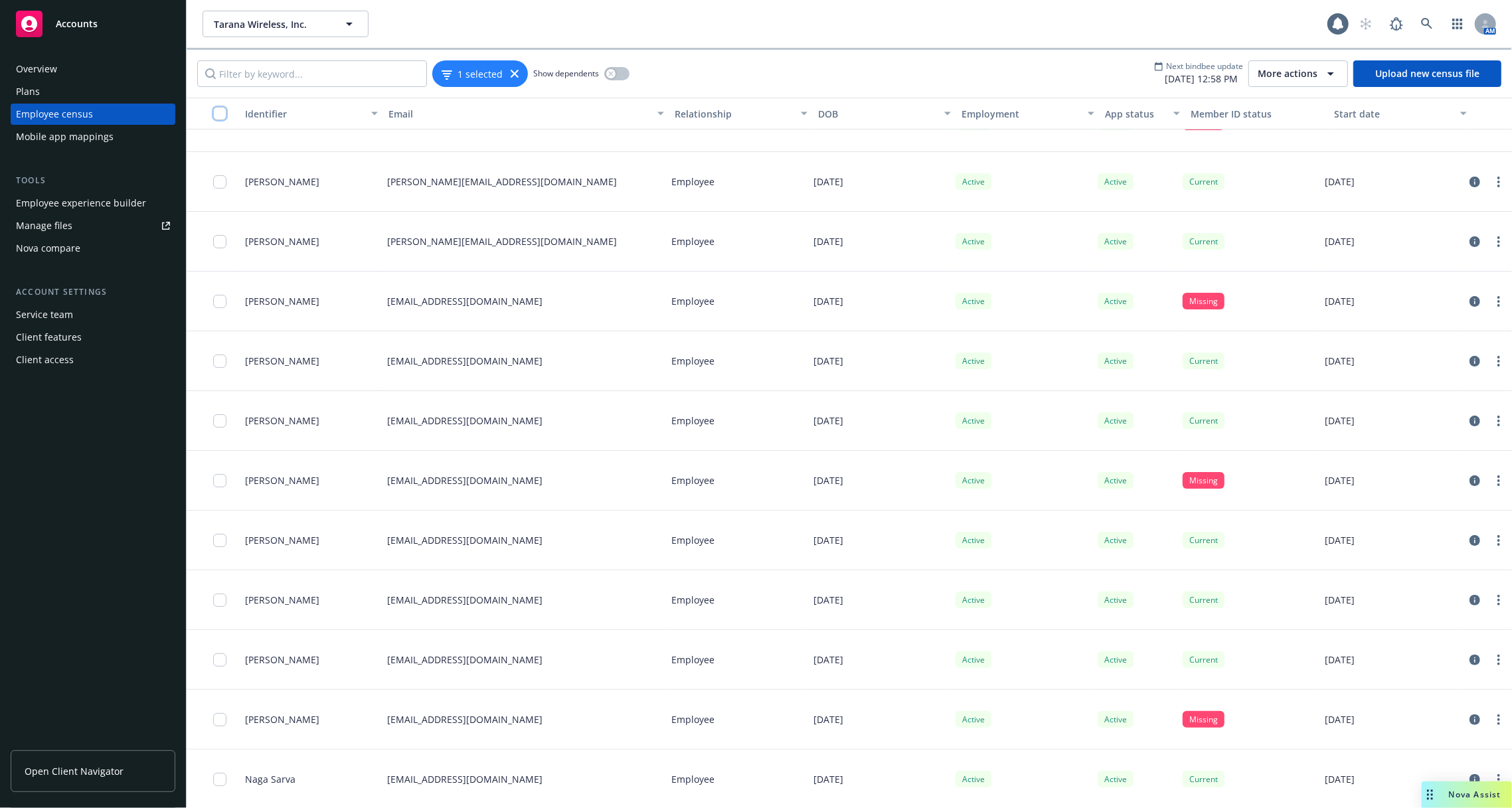
click at [220, 113] on input "checkbox" at bounding box center [220, 113] width 13 height 13
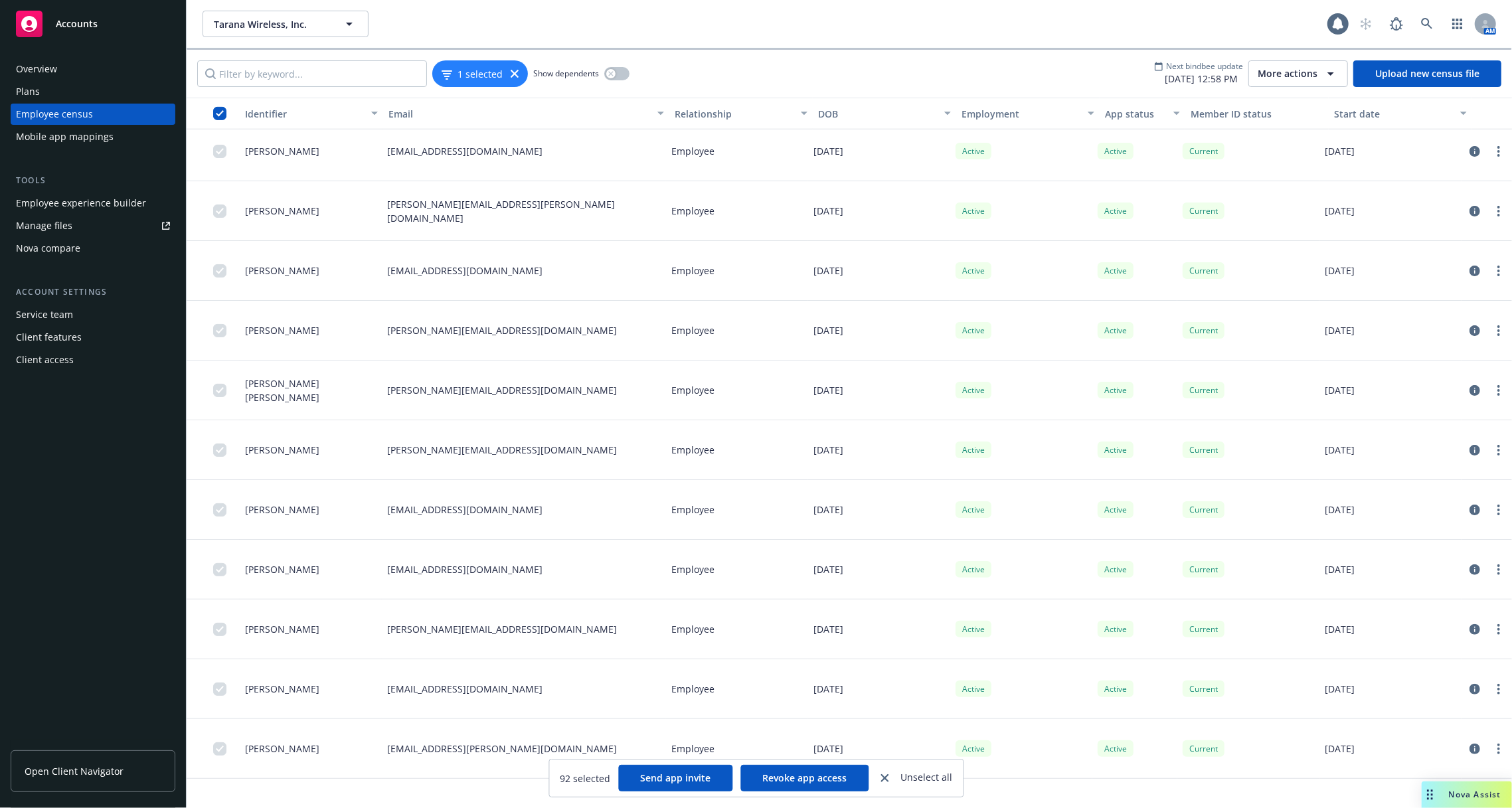
scroll to position [0, 0]
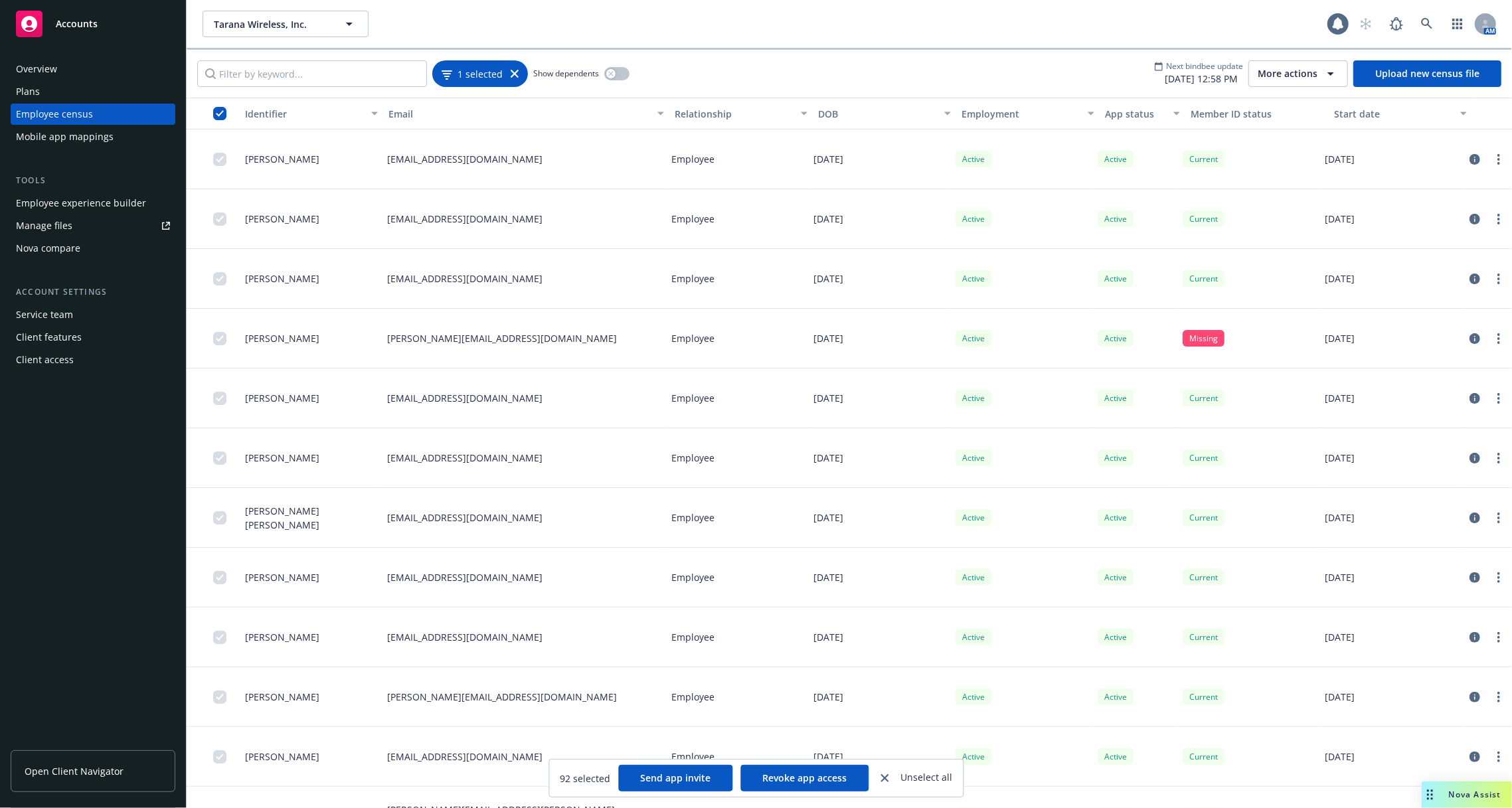
click at [513, 69] on div "1 selected" at bounding box center [480, 73] width 77 height 14
click at [510, 69] on icon at bounding box center [514, 73] width 8 height 8
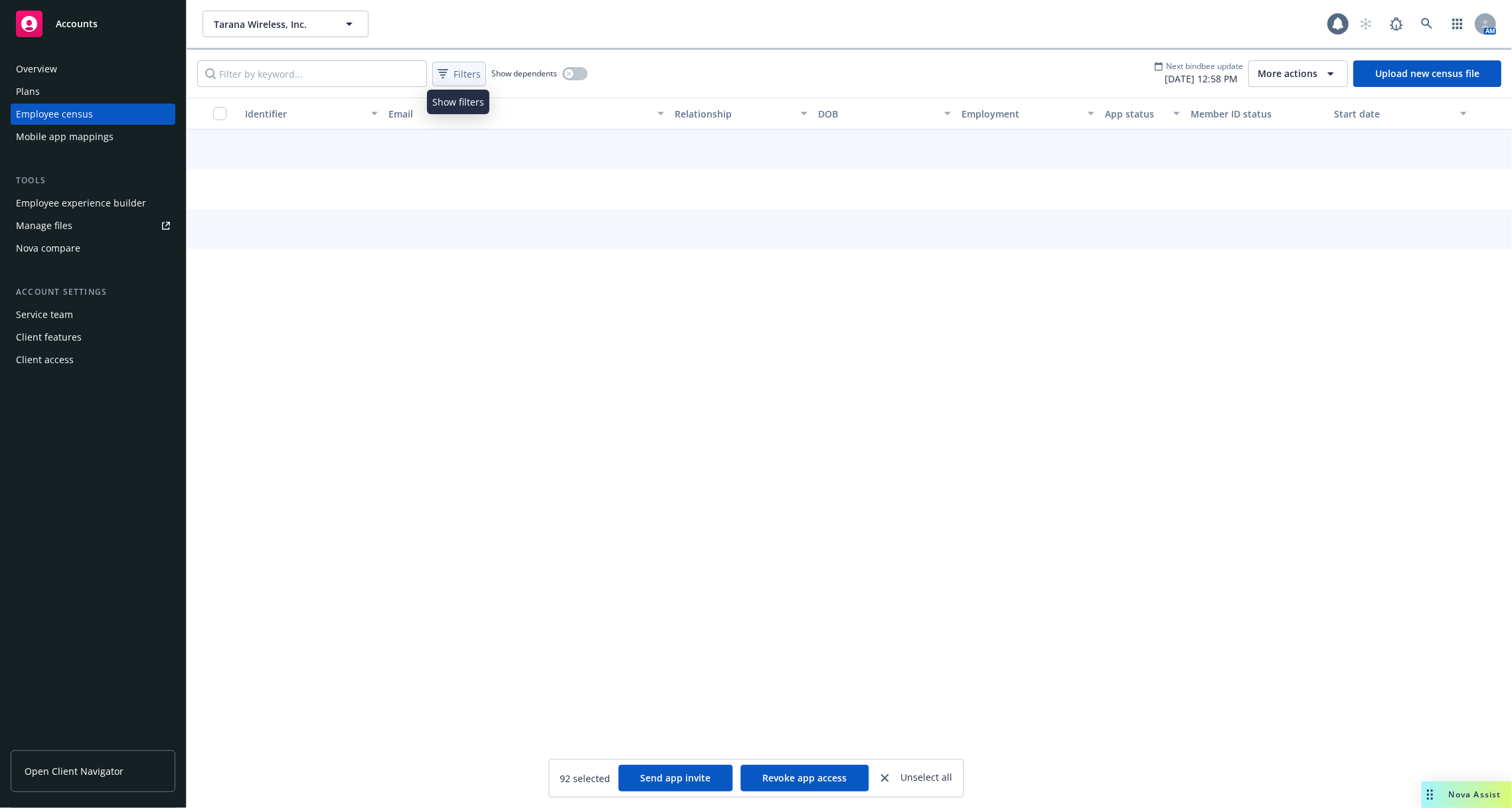
click at [447, 76] on icon at bounding box center [443, 74] width 10 height 10
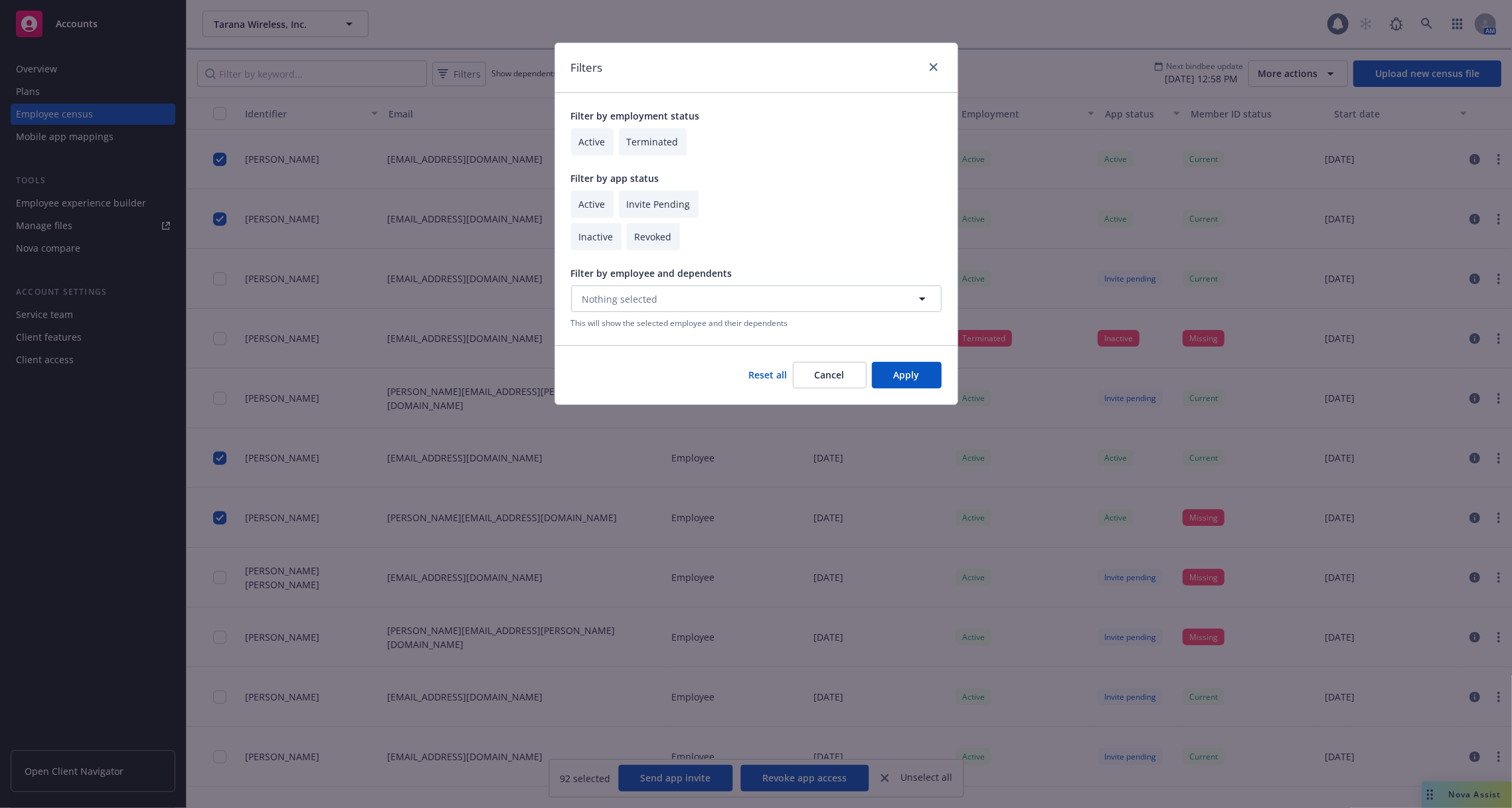
click at [588, 206] on input "checkbox" at bounding box center [592, 204] width 43 height 28
checkbox input "true"
click at [650, 200] on input "checkbox" at bounding box center [659, 204] width 80 height 28
checkbox input "true"
click at [928, 374] on button "Apply" at bounding box center [906, 375] width 70 height 27
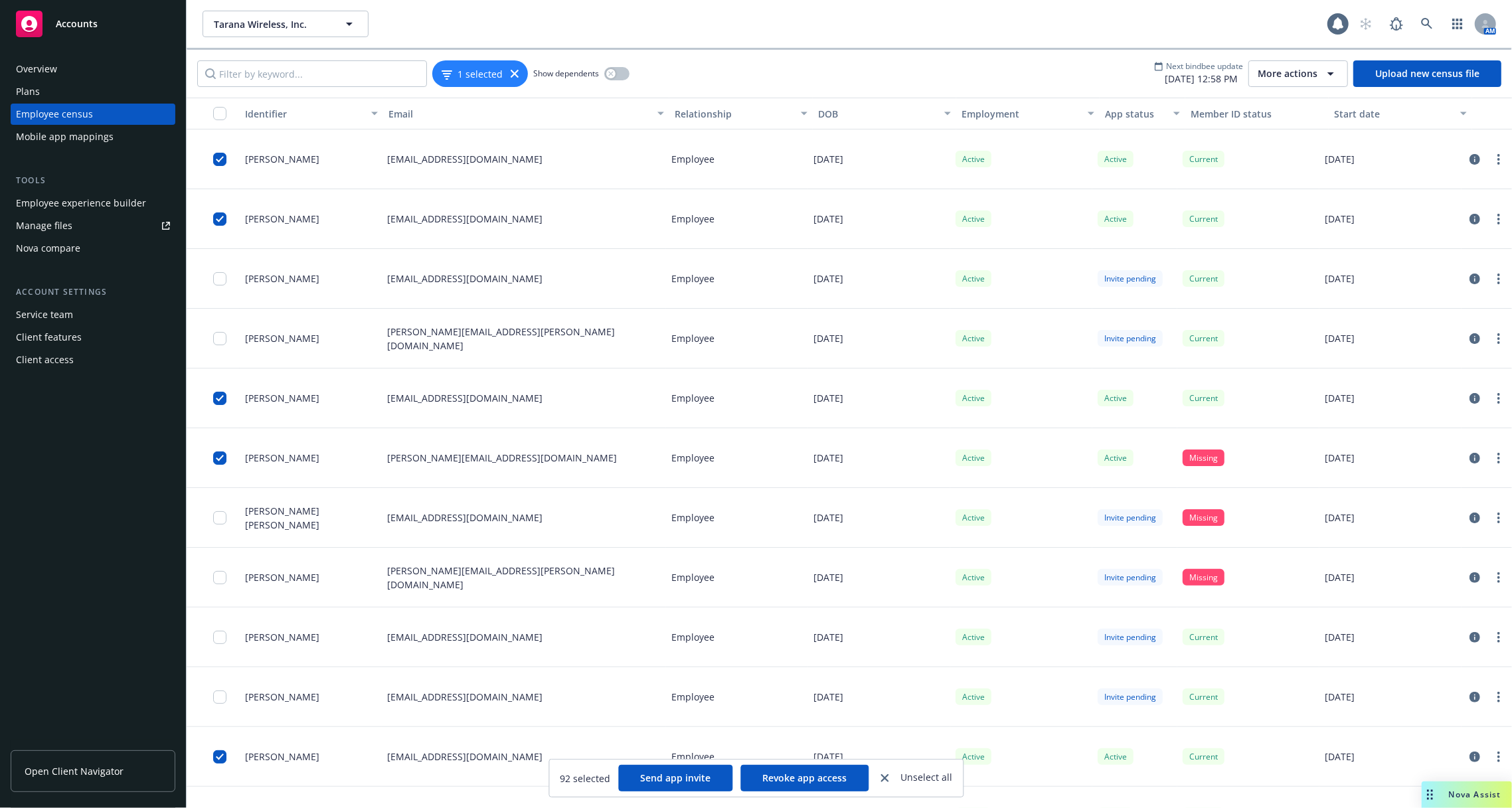
click at [209, 108] on div "button" at bounding box center [213, 113] width 43 height 13
click at [219, 111] on input "checkbox" at bounding box center [220, 113] width 13 height 13
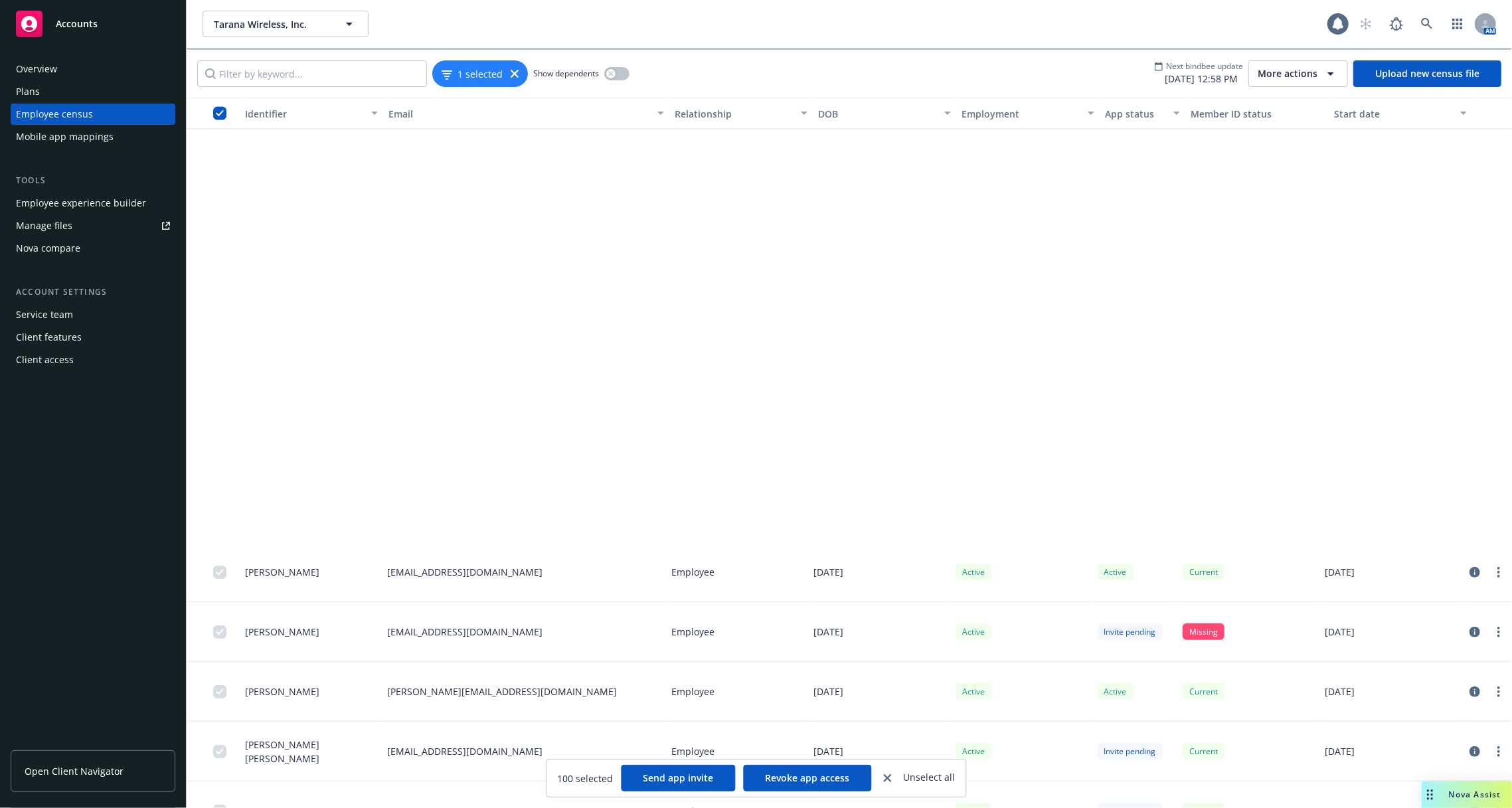
scroll to position [2704, 0]
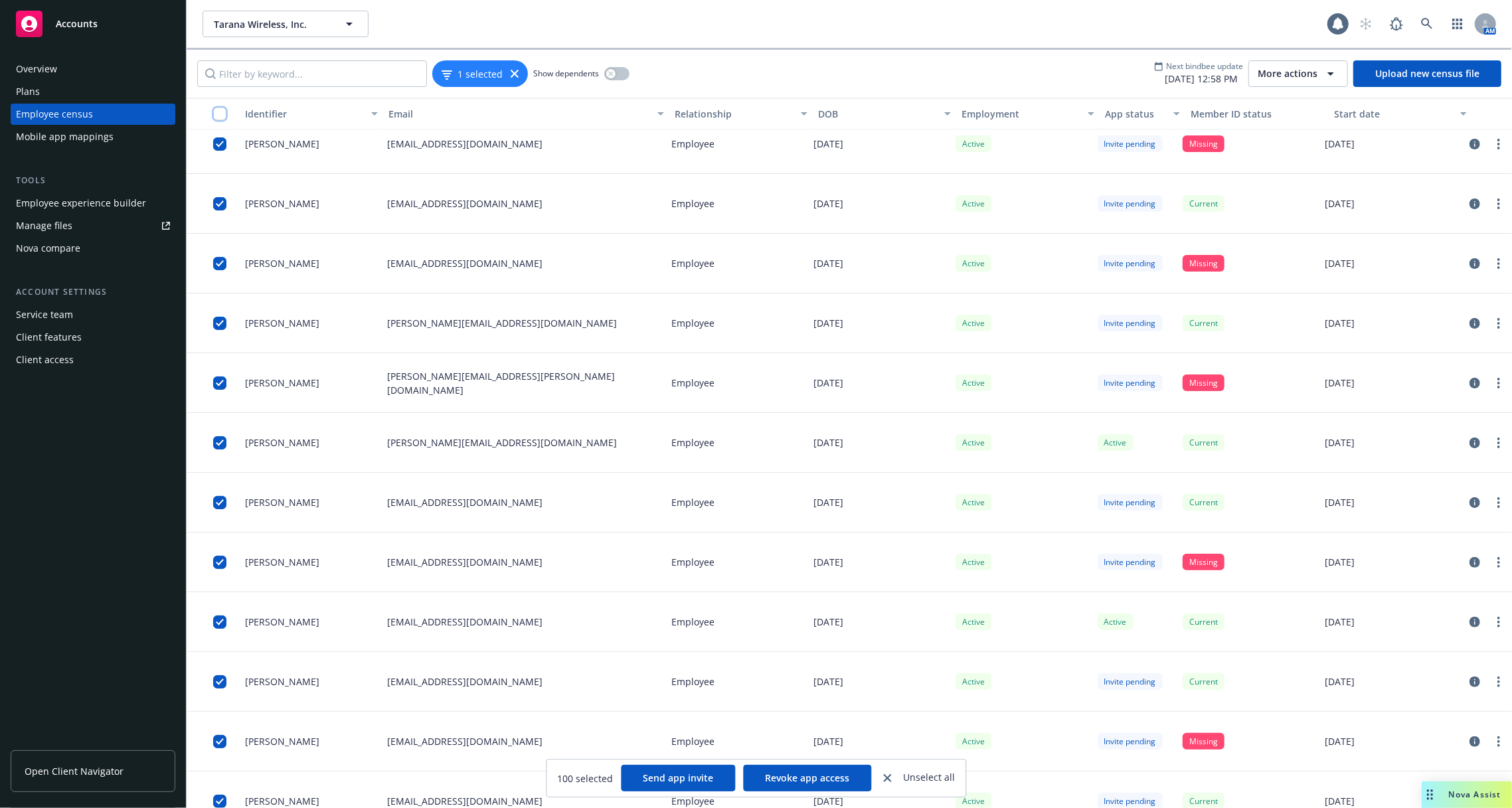
click at [215, 113] on input "checkbox" at bounding box center [220, 113] width 13 height 13
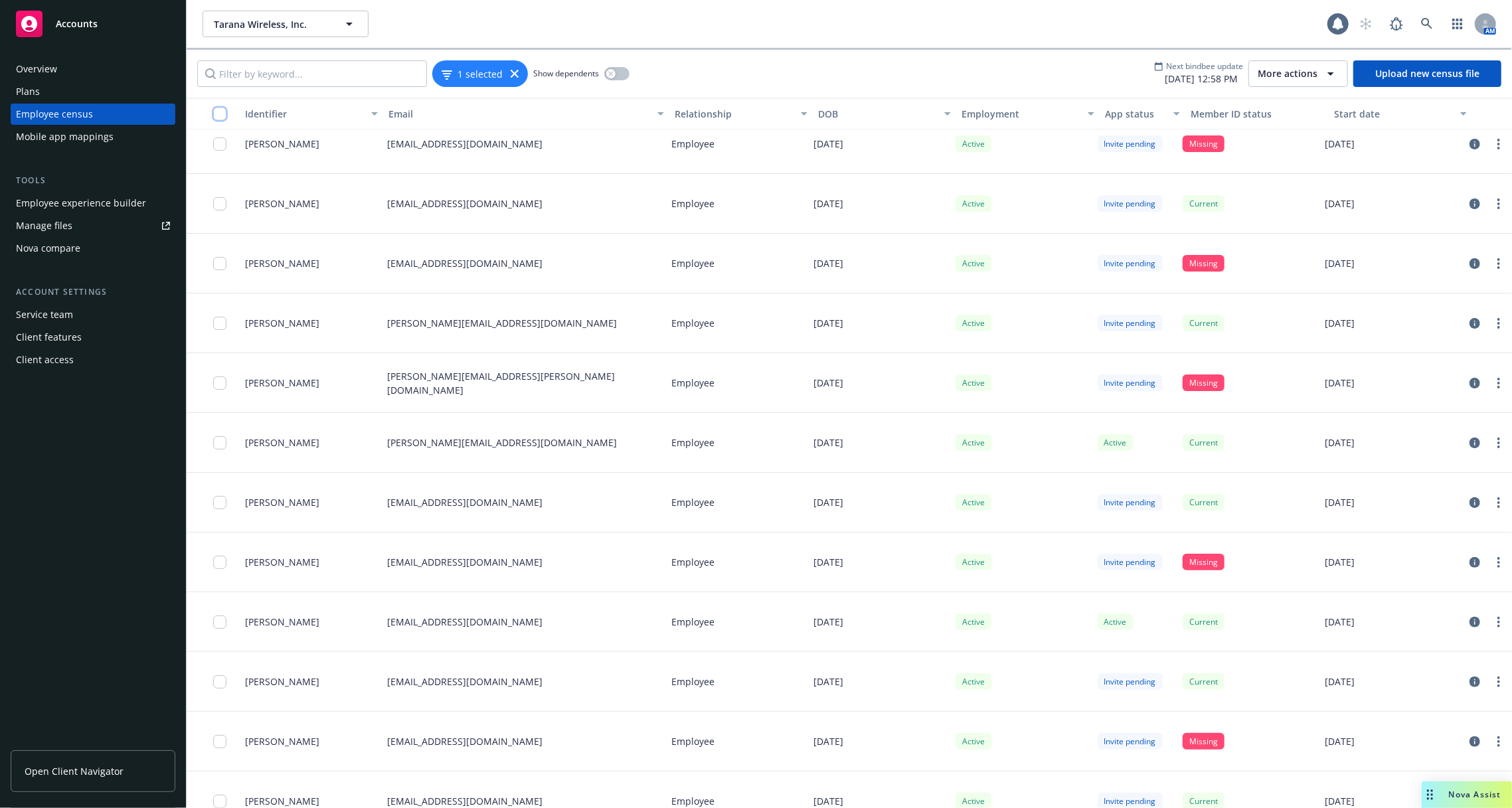
click at [220, 113] on input "checkbox" at bounding box center [220, 113] width 13 height 13
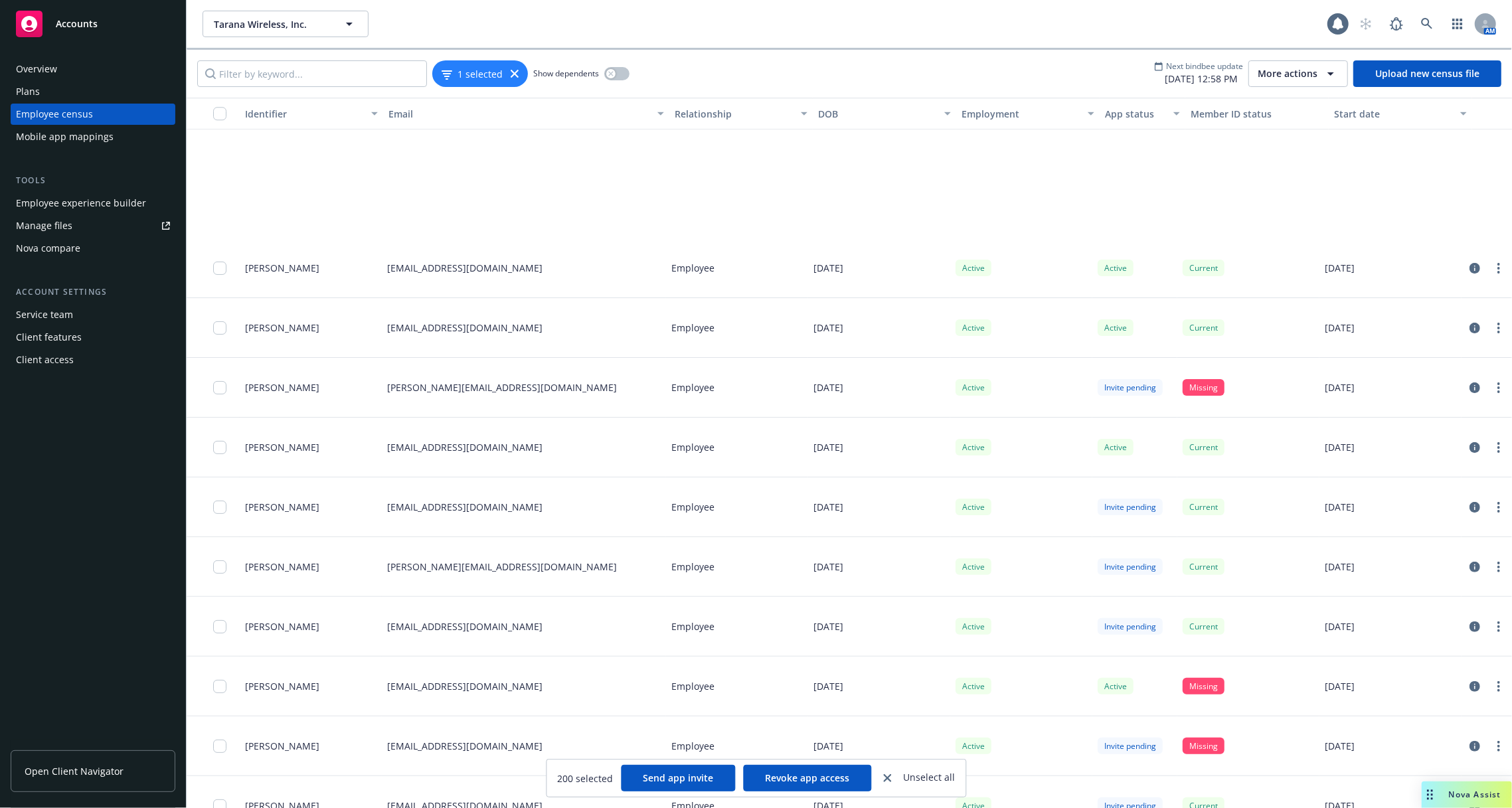
scroll to position [17184, 0]
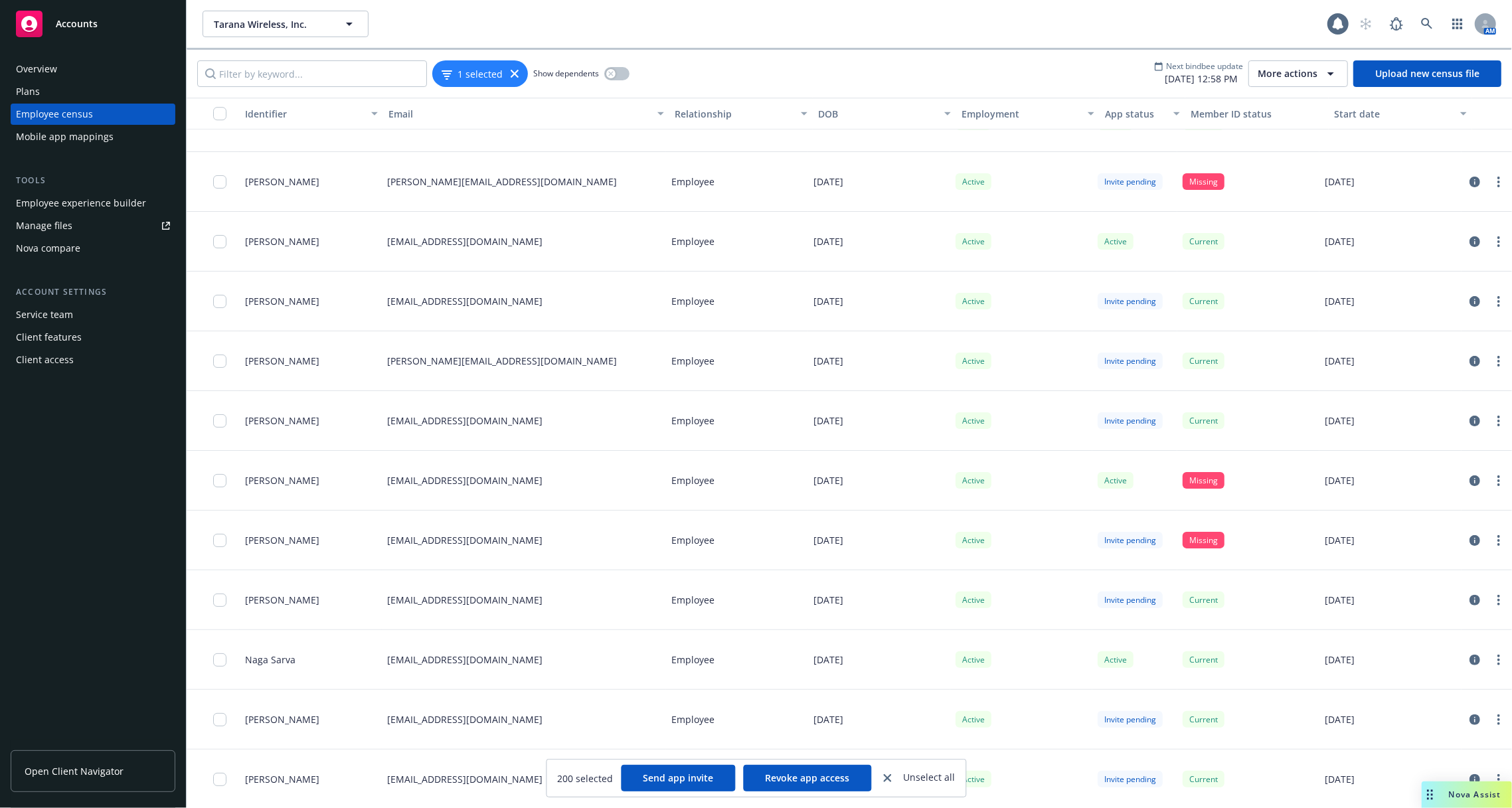
click at [223, 124] on button "button" at bounding box center [213, 113] width 53 height 31
click at [219, 115] on input "checkbox" at bounding box center [220, 113] width 13 height 13
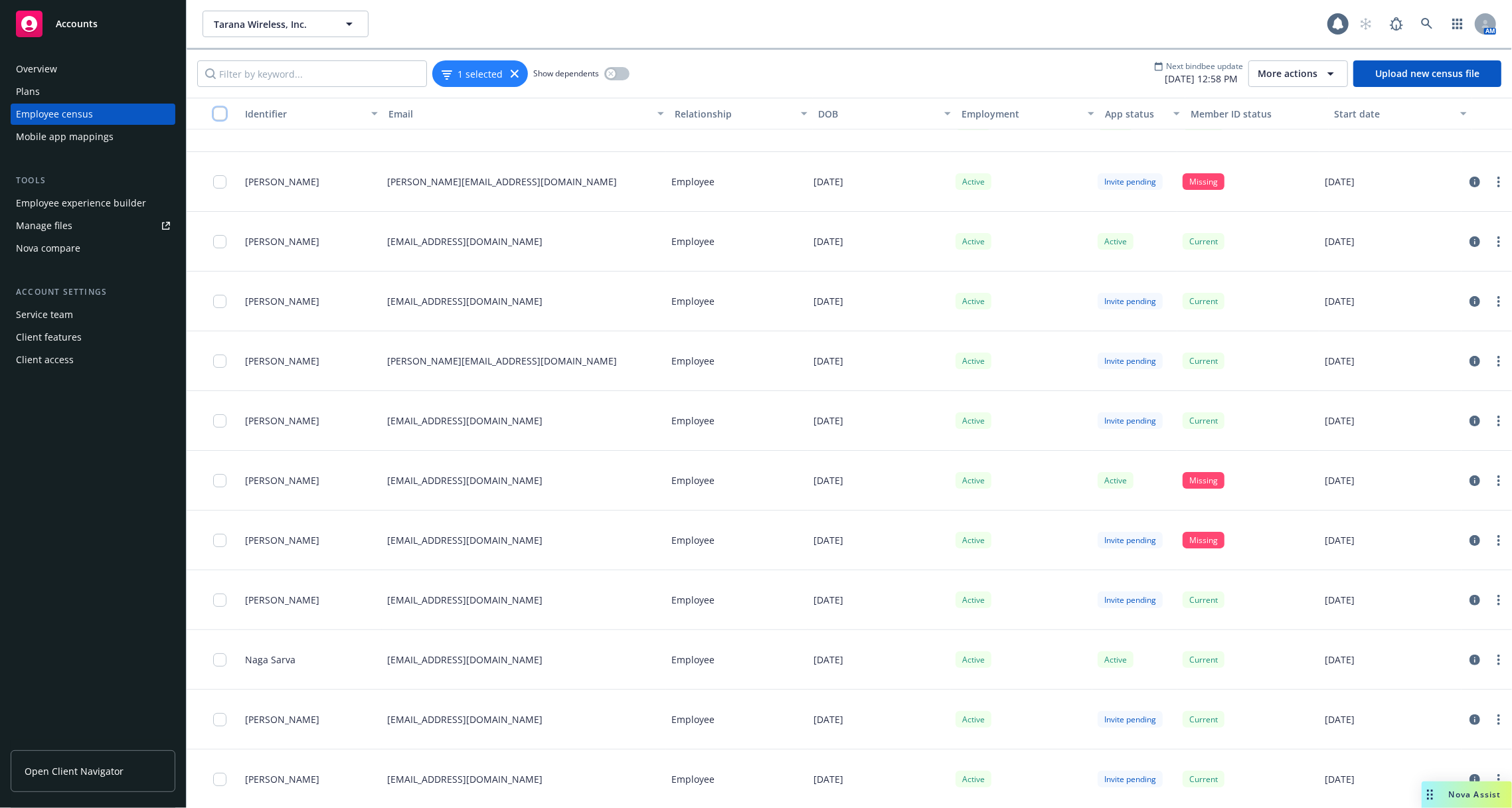
click at [219, 115] on input "checkbox" at bounding box center [220, 113] width 13 height 13
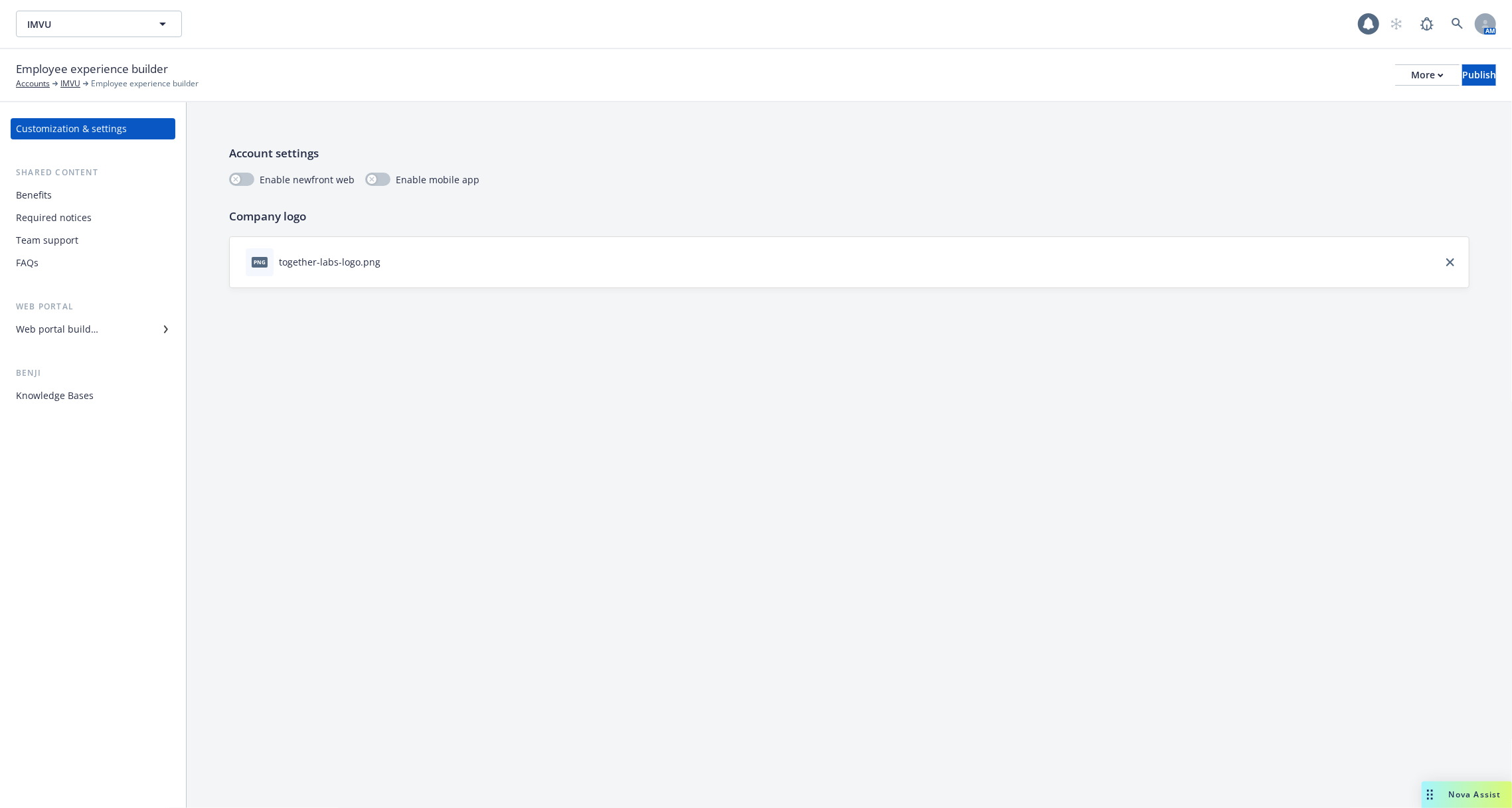
click at [91, 203] on div "Benefits" at bounding box center [93, 195] width 154 height 21
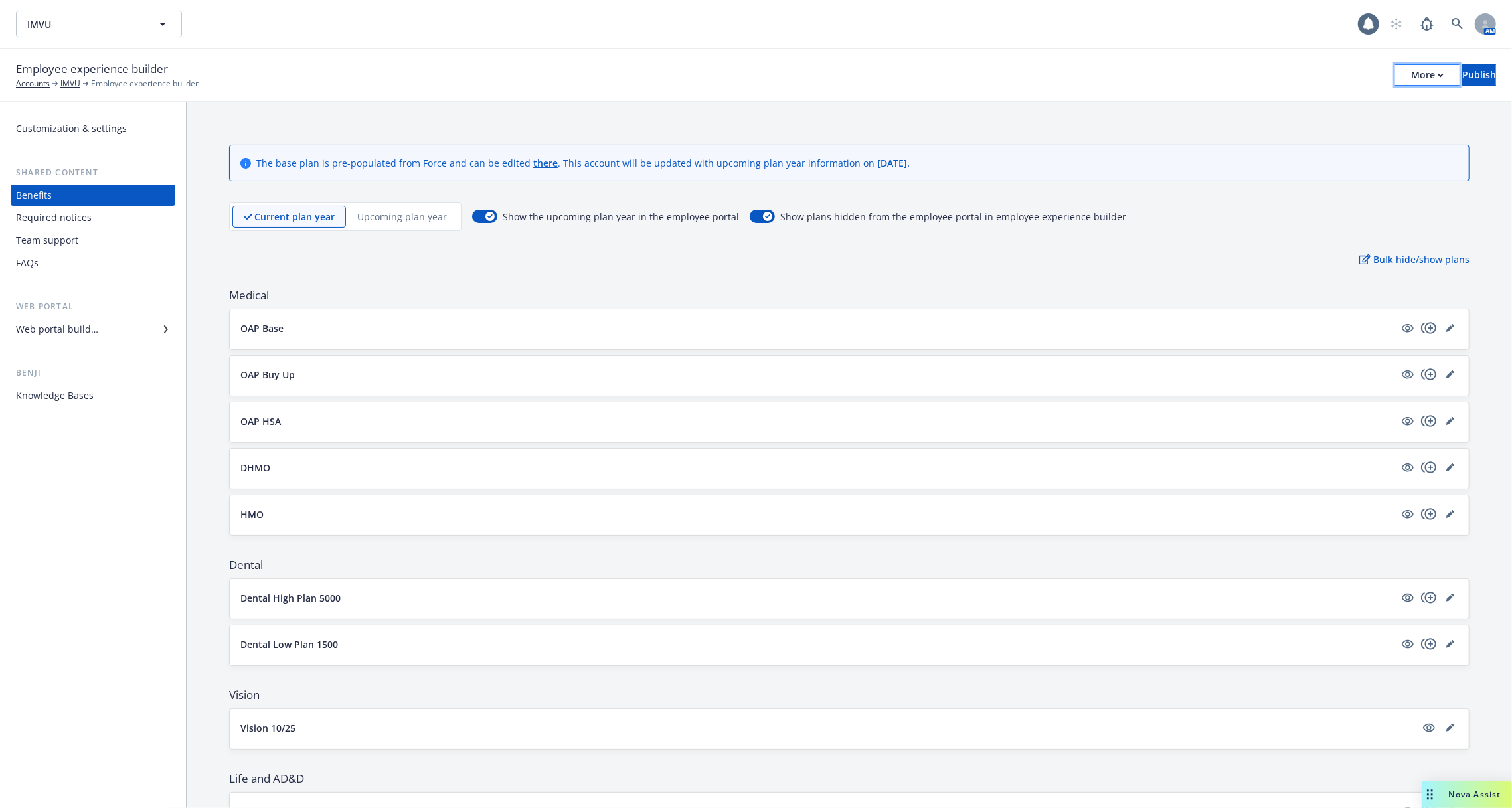
click at [1411, 74] on div "More" at bounding box center [1427, 74] width 32 height 20
click at [1329, 129] on link "Copy portal link" at bounding box center [1318, 131] width 196 height 27
click at [1458, 25] on icon at bounding box center [1458, 24] width 11 height 11
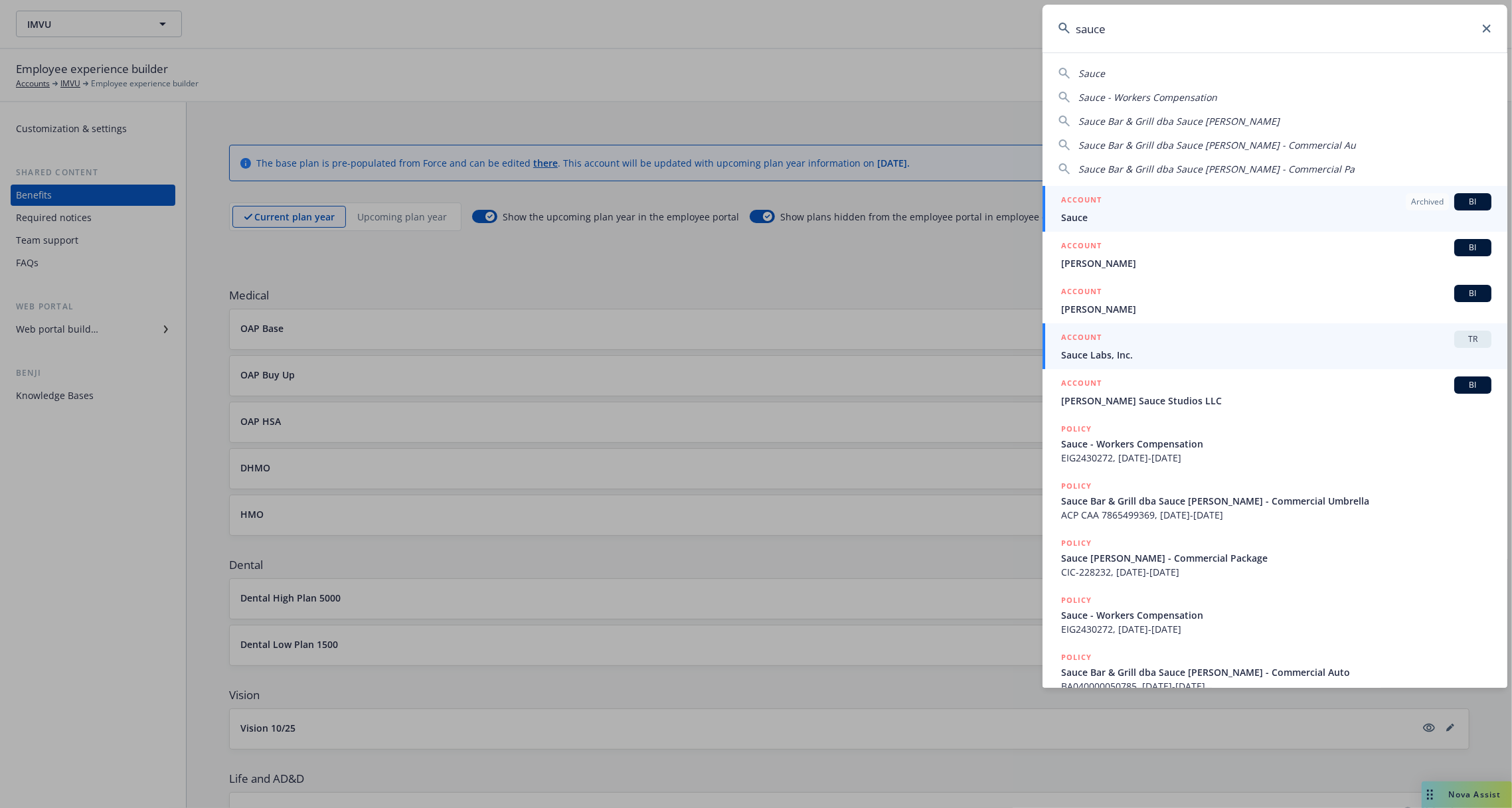
type input "sauce"
click at [1119, 357] on span "Sauce Labs, Inc." at bounding box center [1277, 355] width 430 height 14
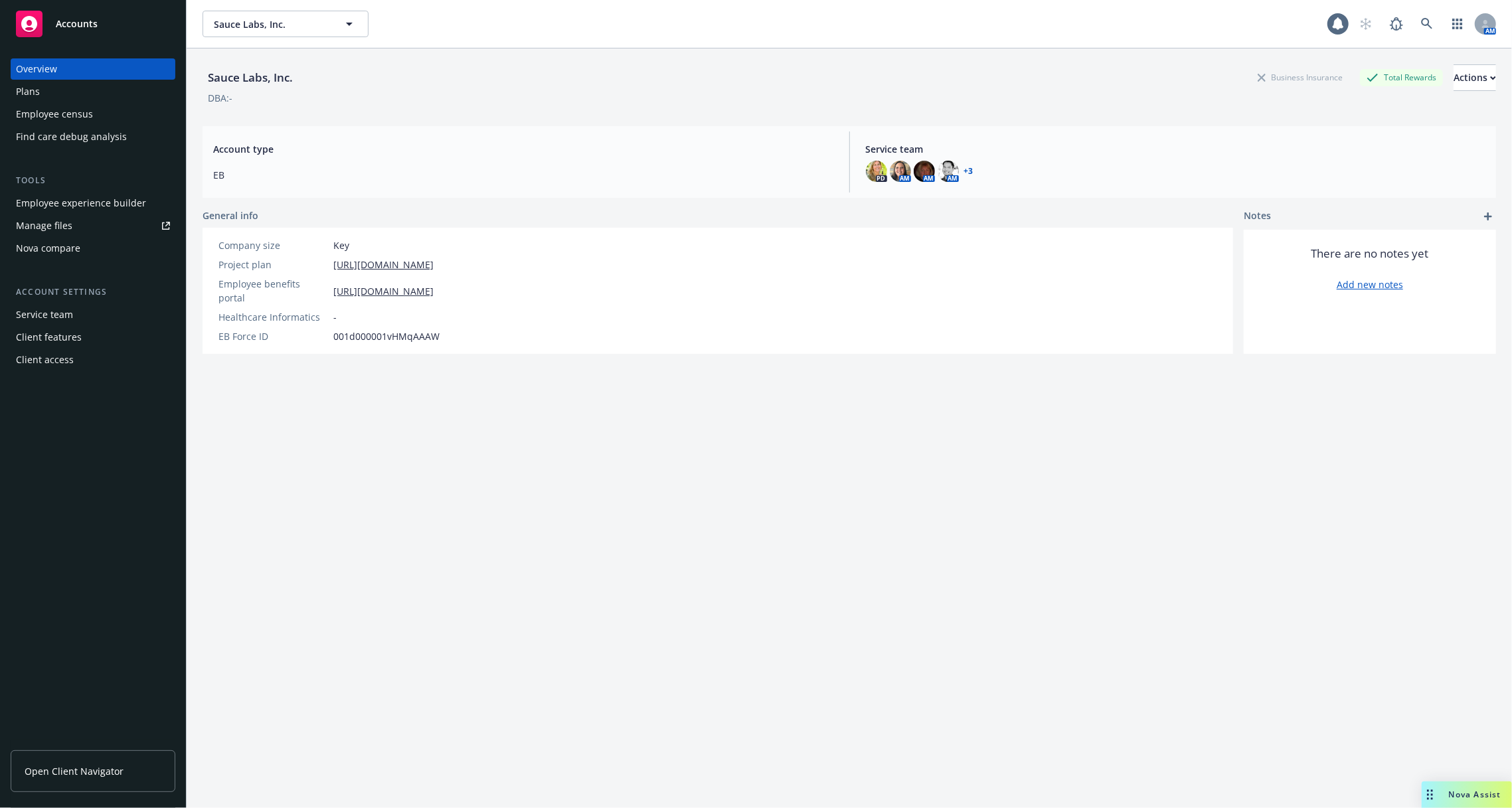
click at [77, 210] on div "Employee experience builder" at bounding box center [81, 203] width 130 height 21
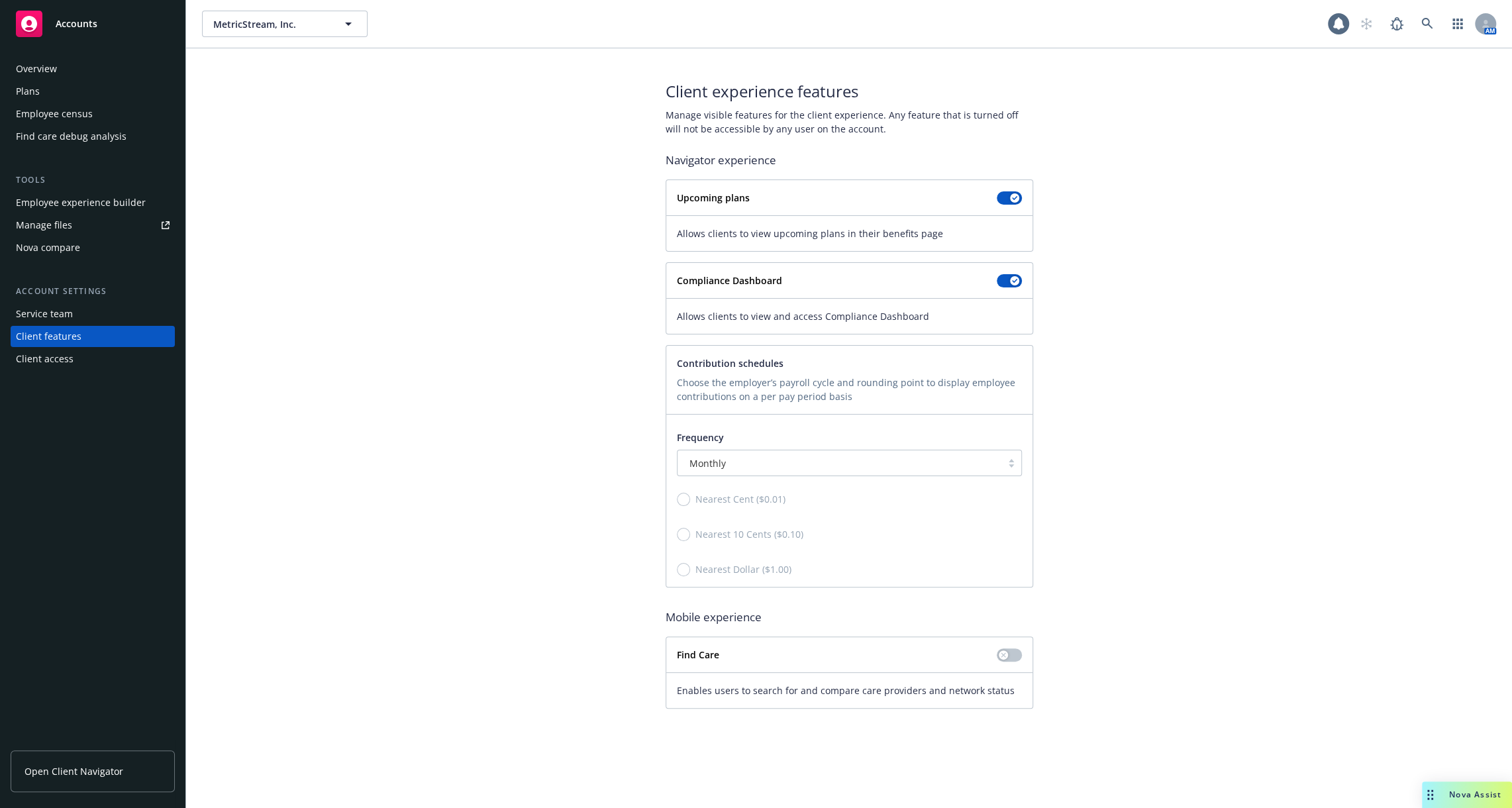
click at [94, 72] on div "Overview" at bounding box center [93, 68] width 154 height 21
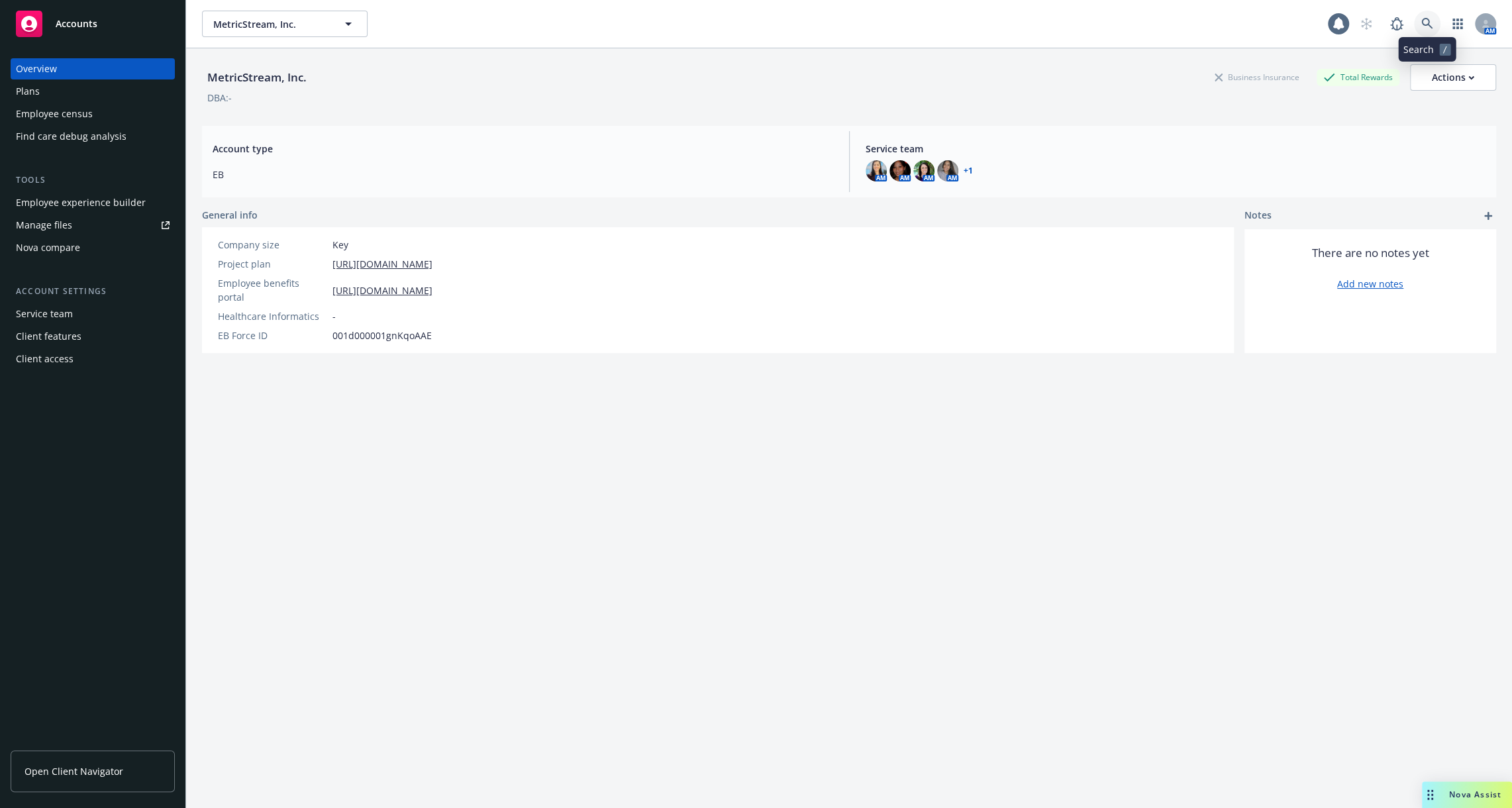
click at [1423, 21] on icon at bounding box center [1427, 24] width 11 height 11
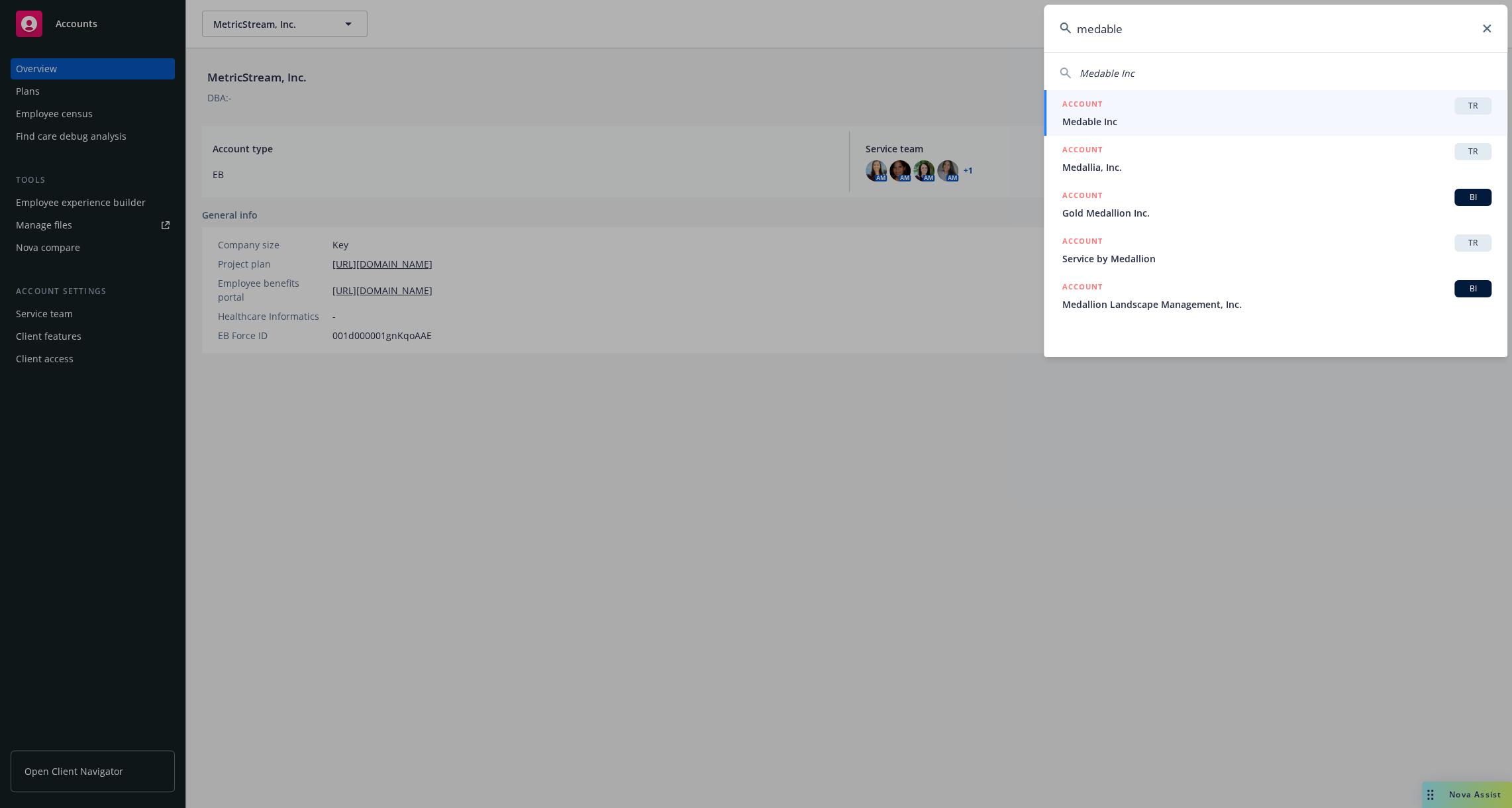
type input "medable"
click at [1239, 113] on div "ACCOUNT TR" at bounding box center [1277, 106] width 429 height 17
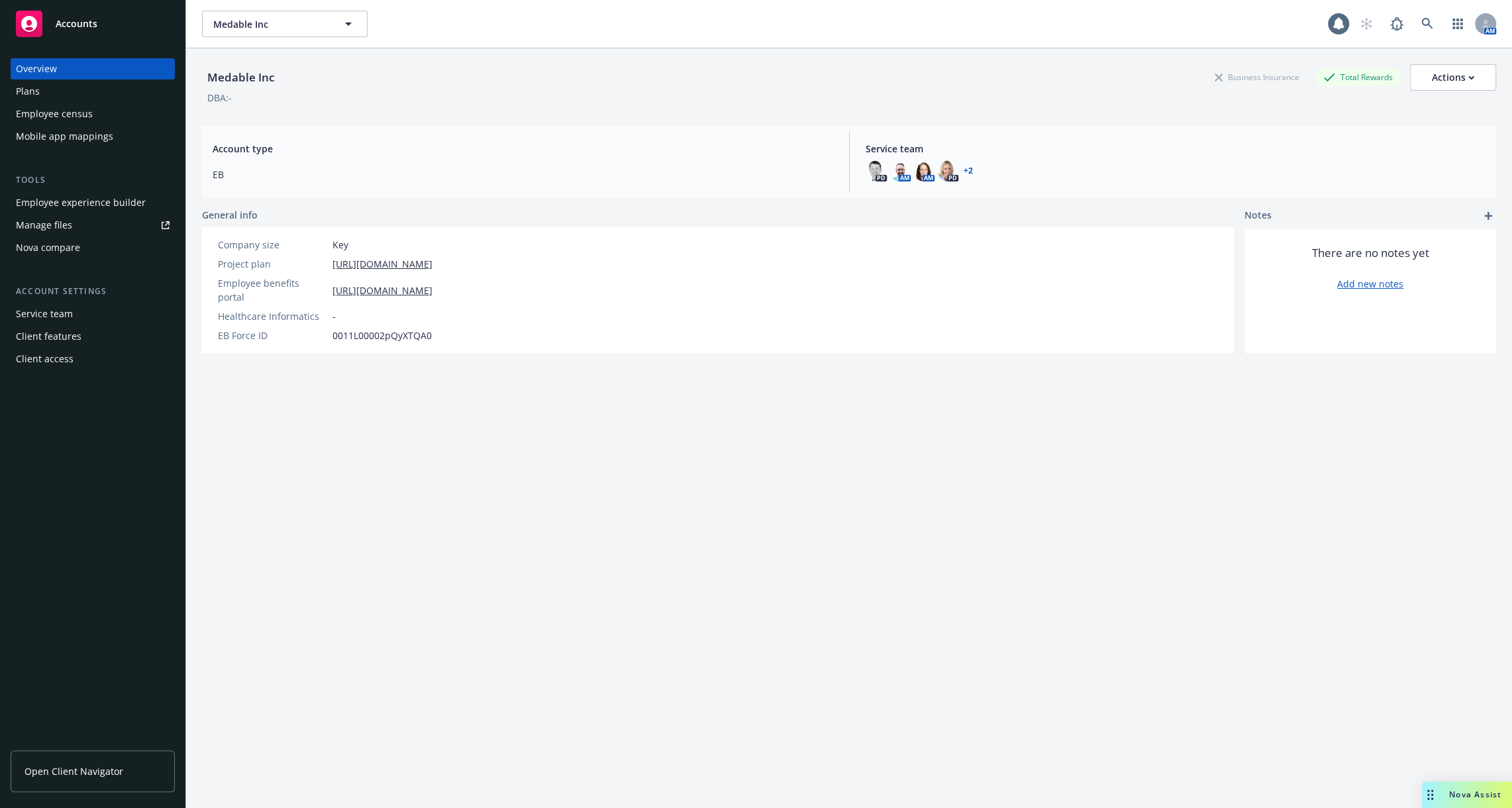
click at [91, 114] on div "Employee census" at bounding box center [93, 114] width 154 height 21
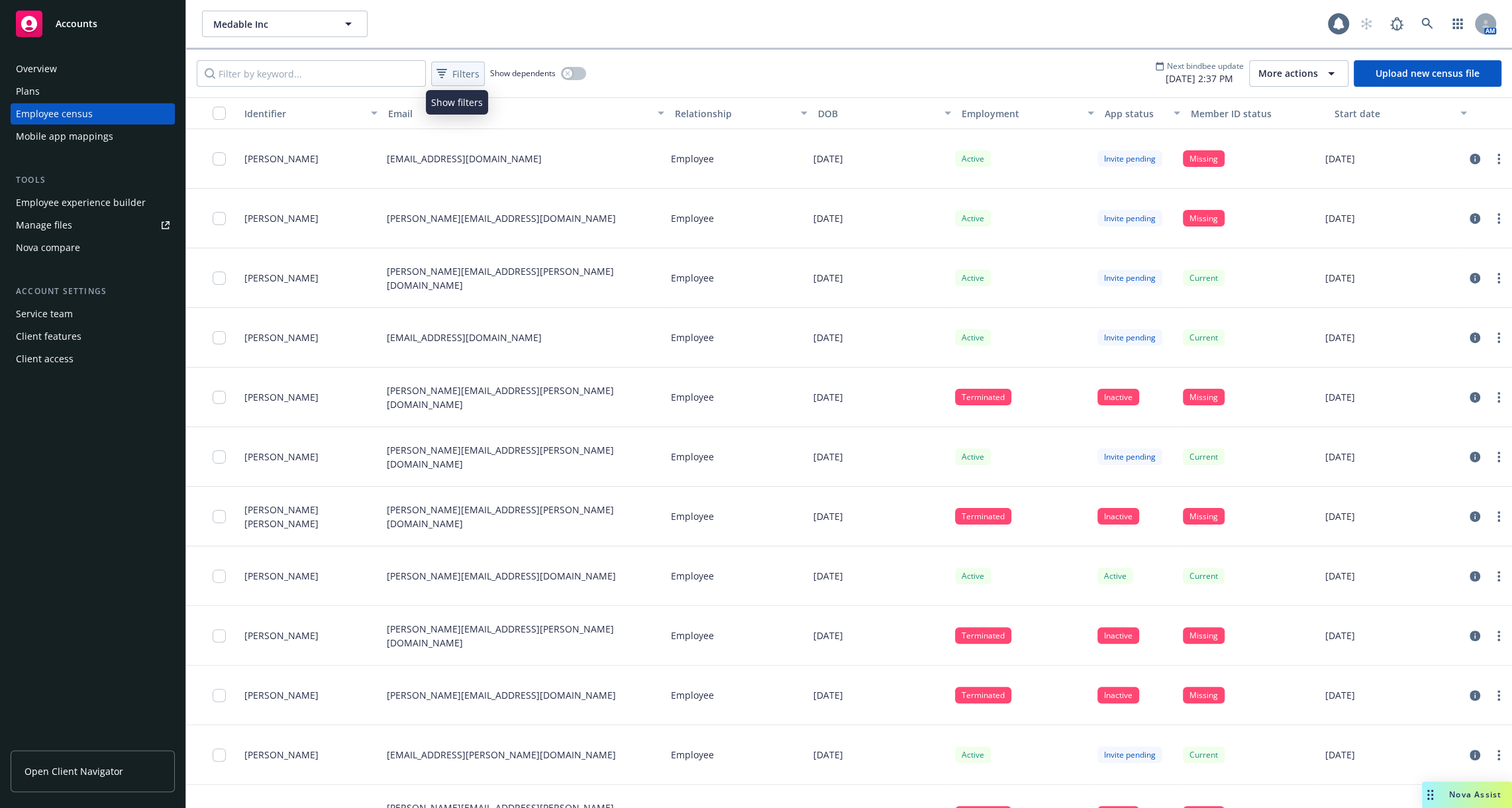
click at [460, 71] on span "Filters" at bounding box center [465, 73] width 28 height 14
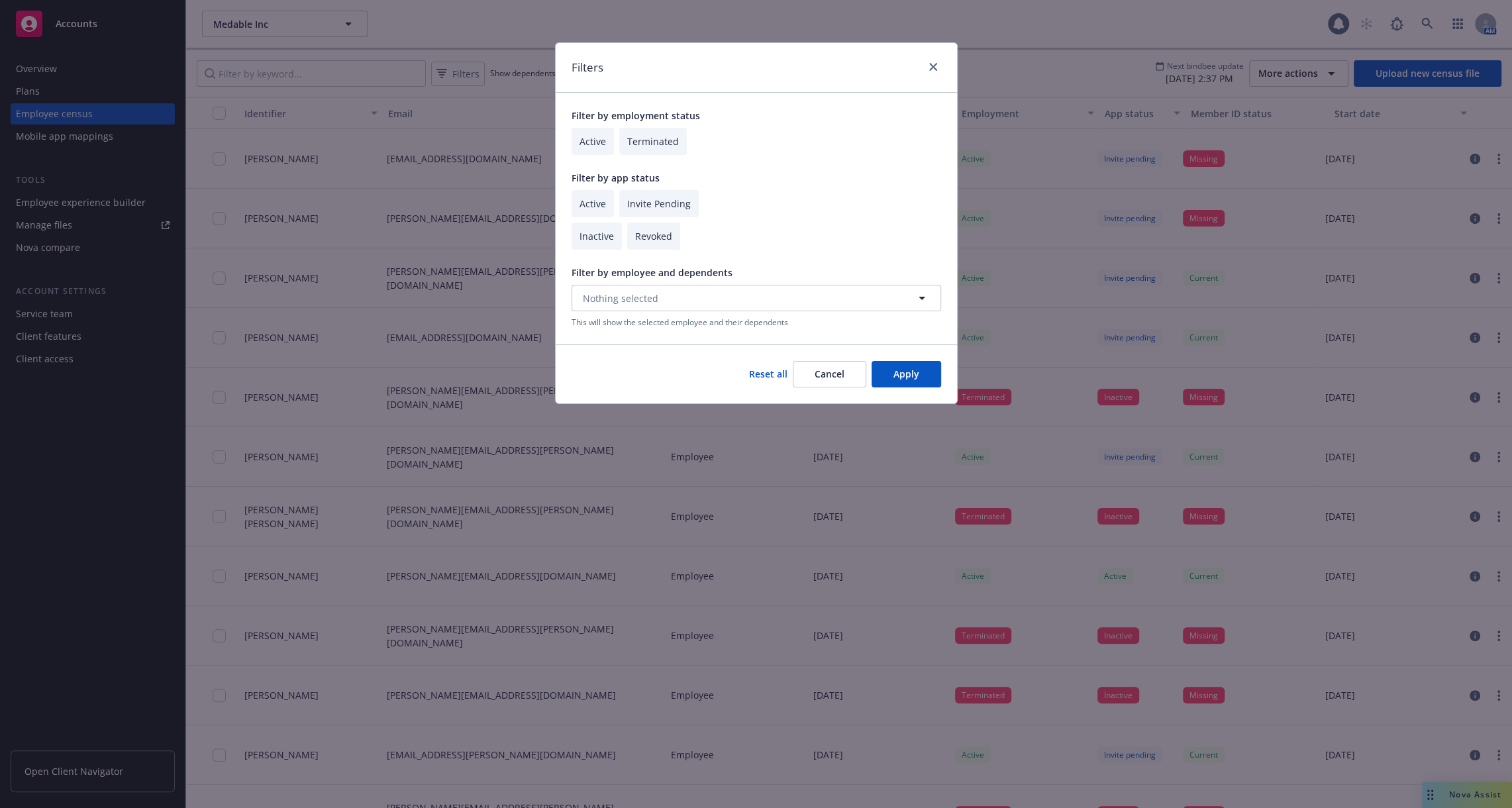
click at [596, 242] on input "checkbox" at bounding box center [596, 235] width 50 height 28
checkbox input "true"
click at [917, 376] on button "Apply" at bounding box center [906, 374] width 69 height 27
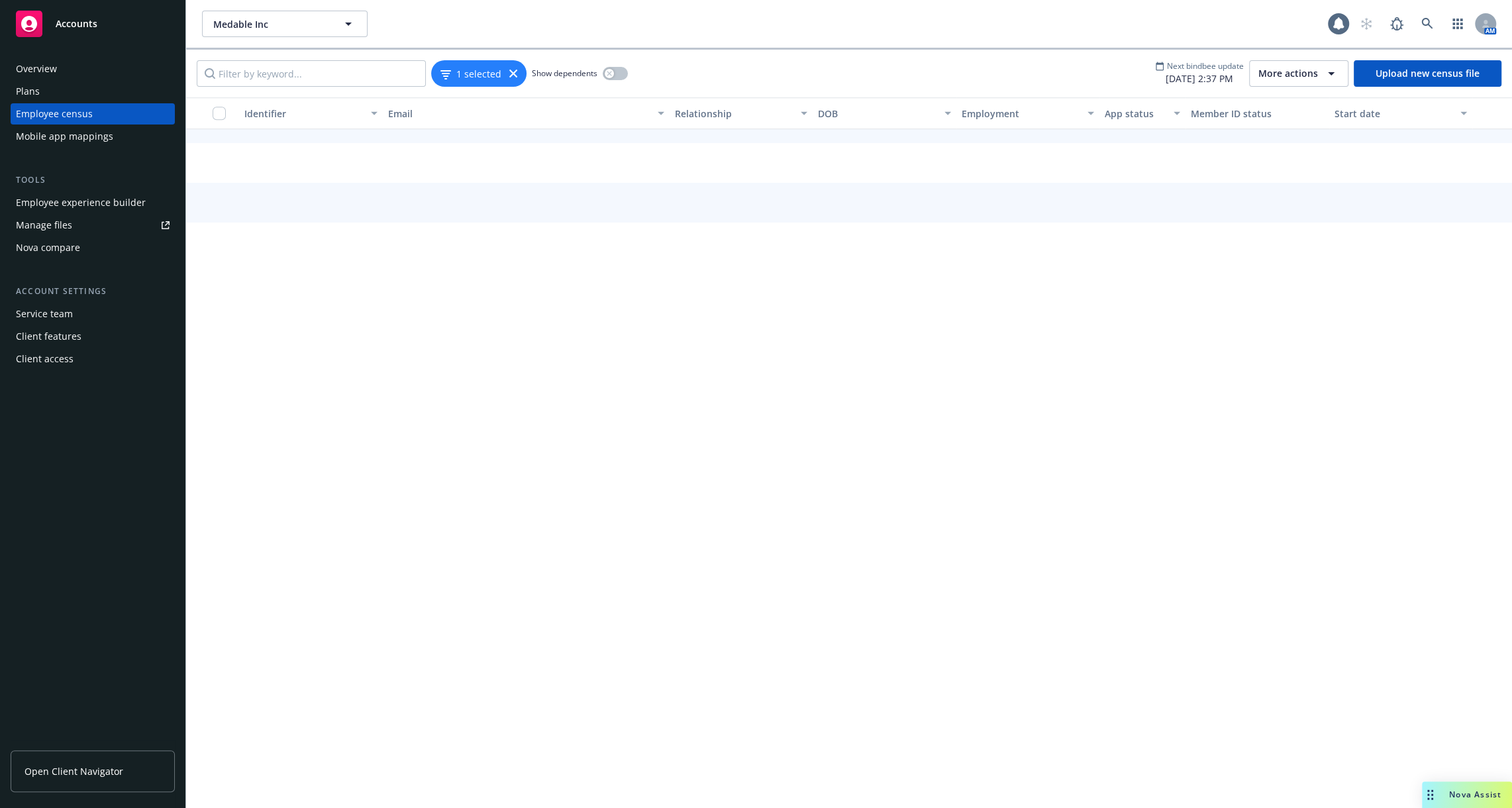
scroll to position [5385, 0]
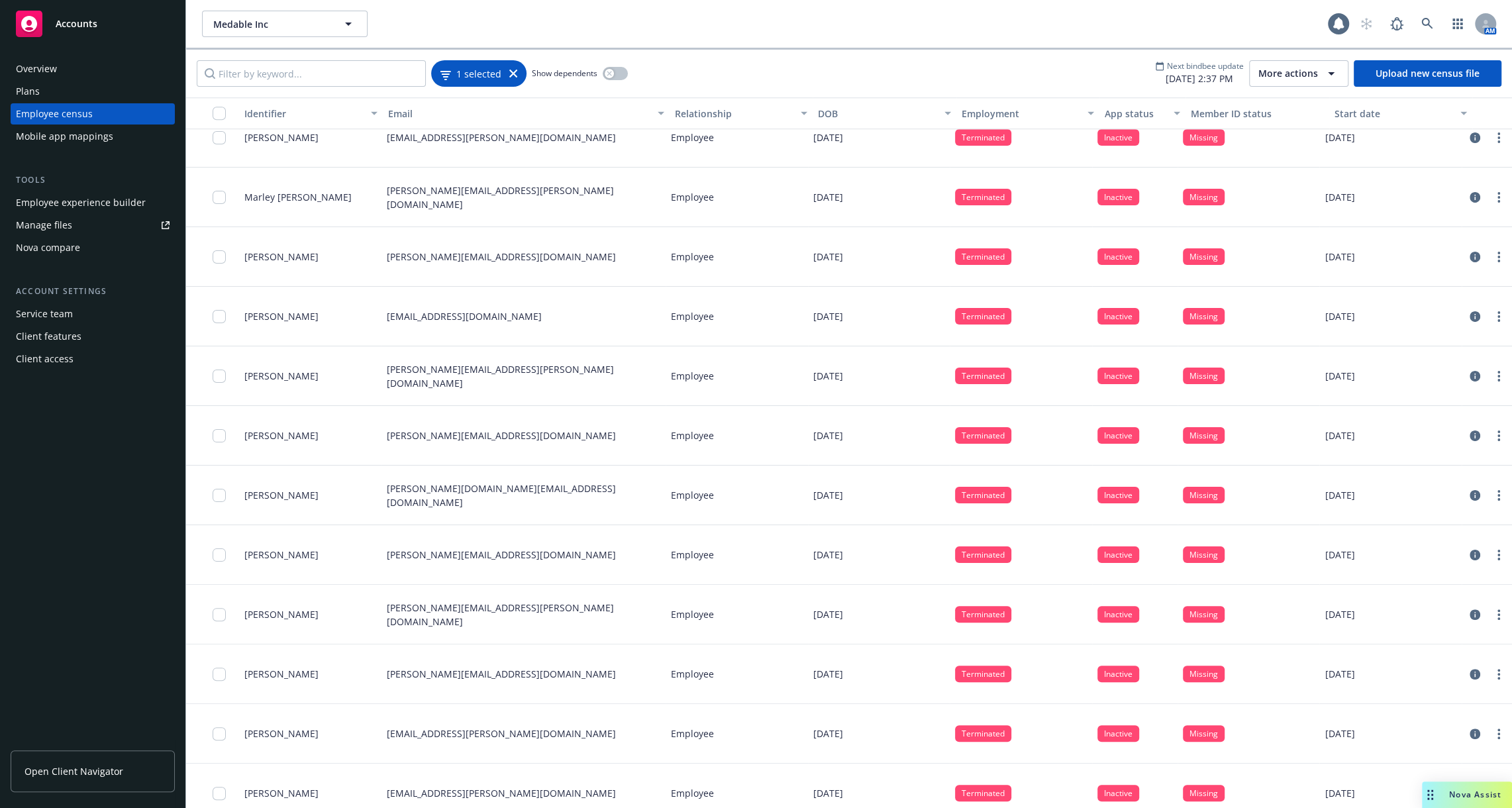
click at [474, 80] on span "1 selected" at bounding box center [479, 73] width 45 height 14
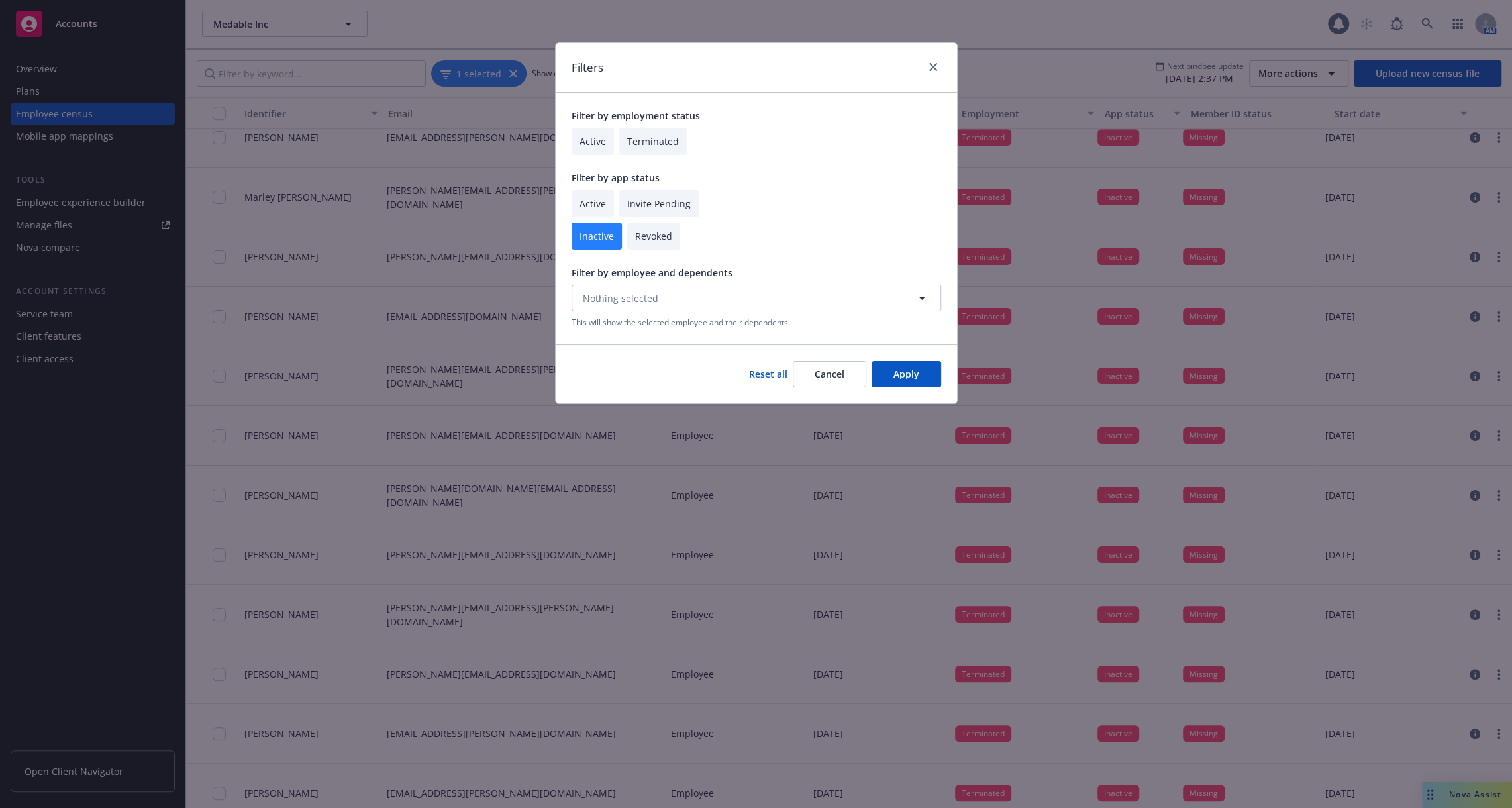
click at [595, 205] on input "checkbox" at bounding box center [593, 203] width 43 height 28
checkbox input "true"
click at [595, 227] on input "checkbox" at bounding box center [596, 235] width 50 height 28
checkbox input "false"
click at [625, 206] on input "checkbox" at bounding box center [659, 203] width 80 height 28
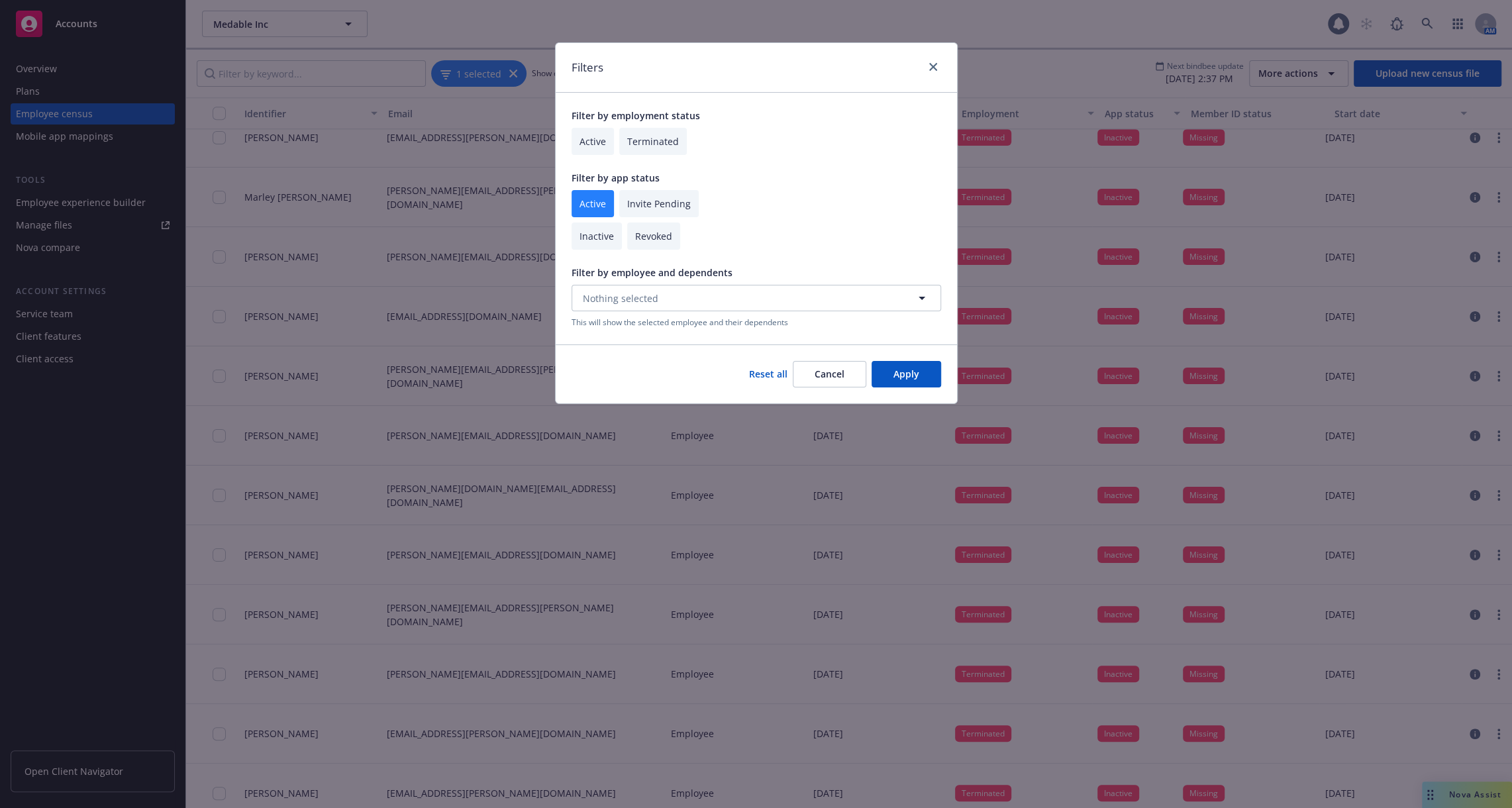
checkbox input "true"
click at [910, 378] on button "Apply" at bounding box center [906, 374] width 69 height 27
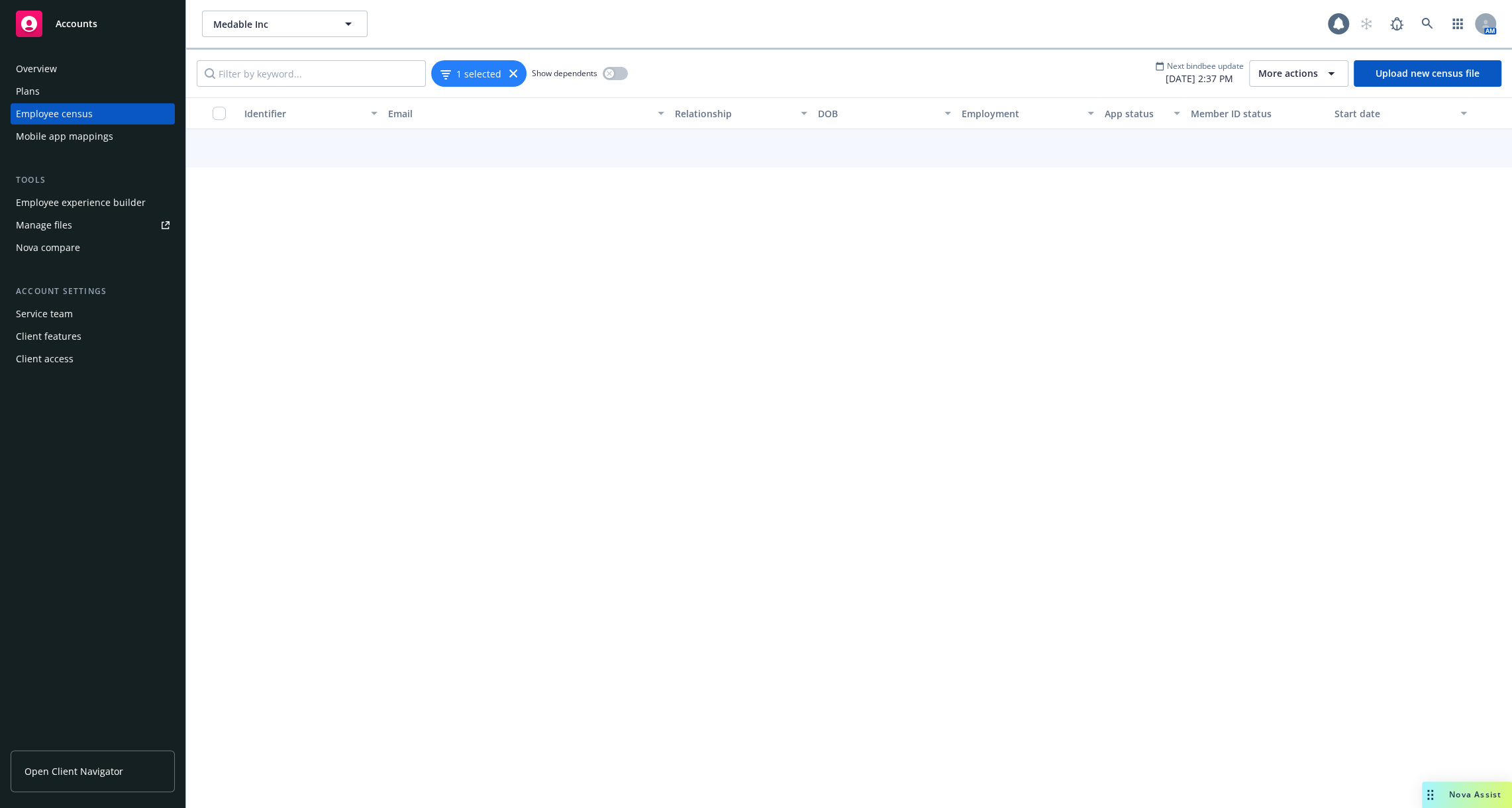
scroll to position [5281, 0]
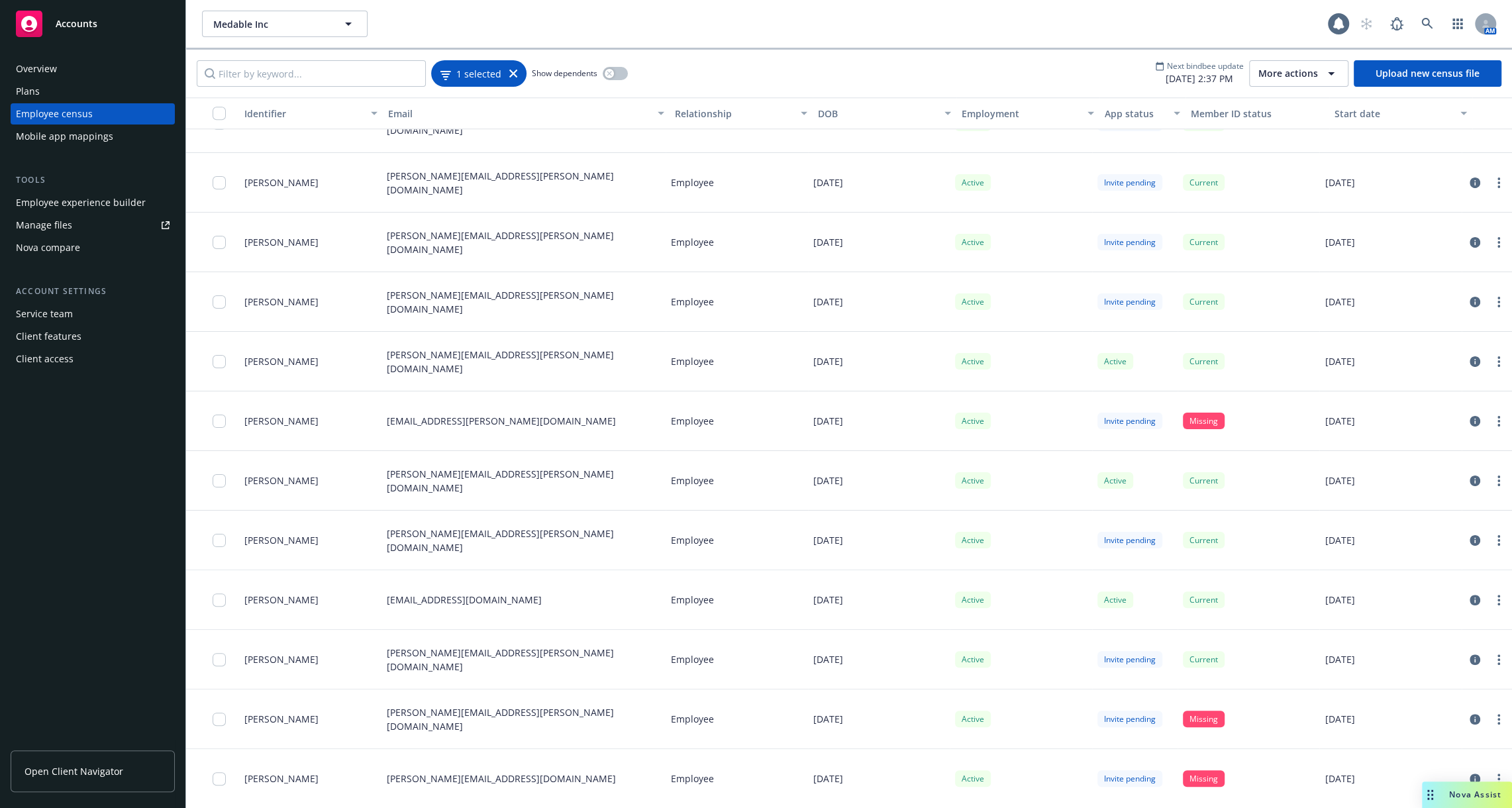
click at [461, 76] on span "1 selected" at bounding box center [479, 73] width 45 height 14
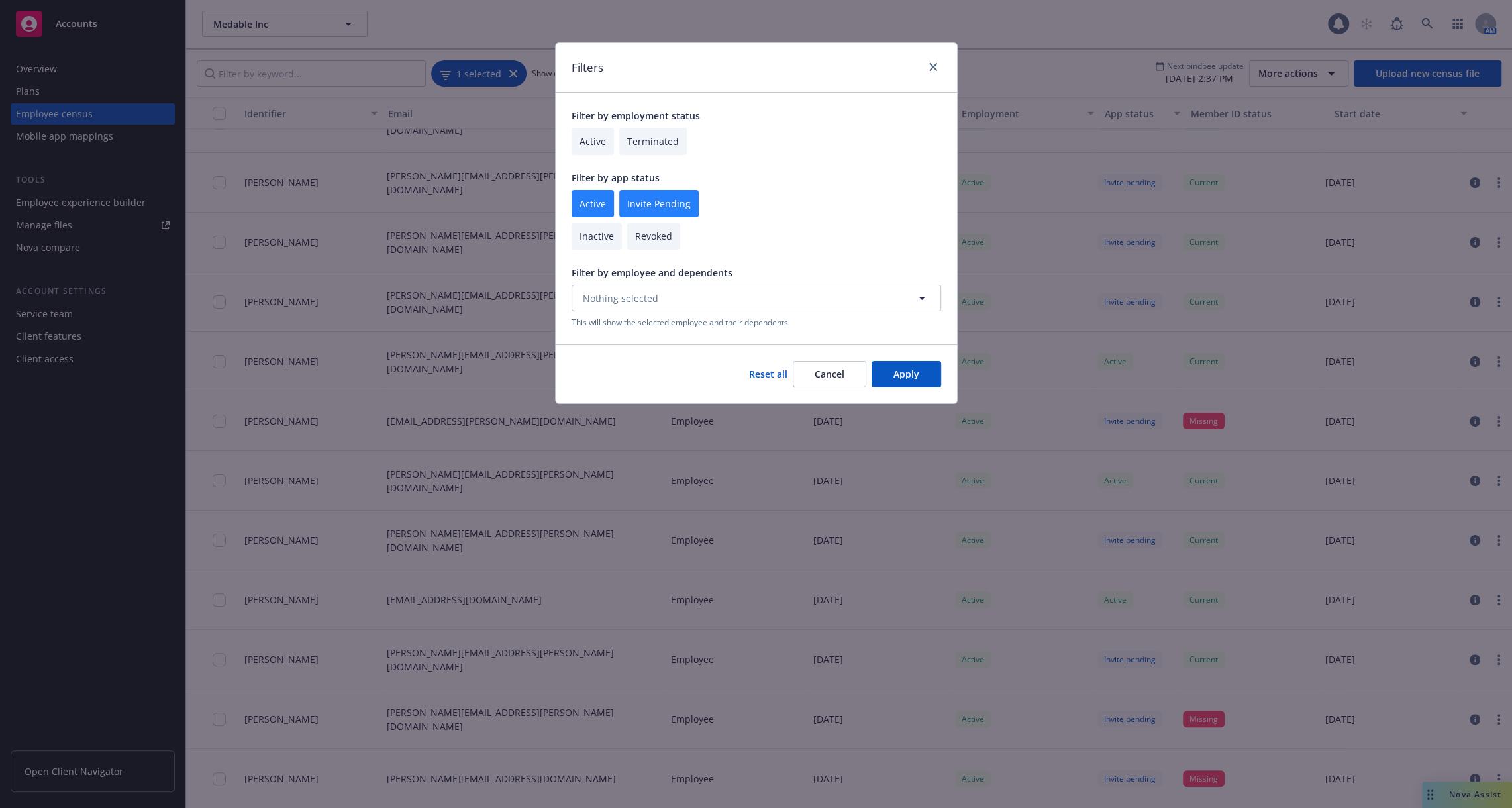
click at [461, 76] on div "Filters Filter by employment status Active Terminated Filter by app status Acti…" at bounding box center [756, 404] width 1512 height 808
click at [406, 76] on div "Filters Filter by employment status Active Terminated Filter by app status Acti…" at bounding box center [756, 404] width 1512 height 808
click at [939, 66] on link "close" at bounding box center [933, 66] width 16 height 16
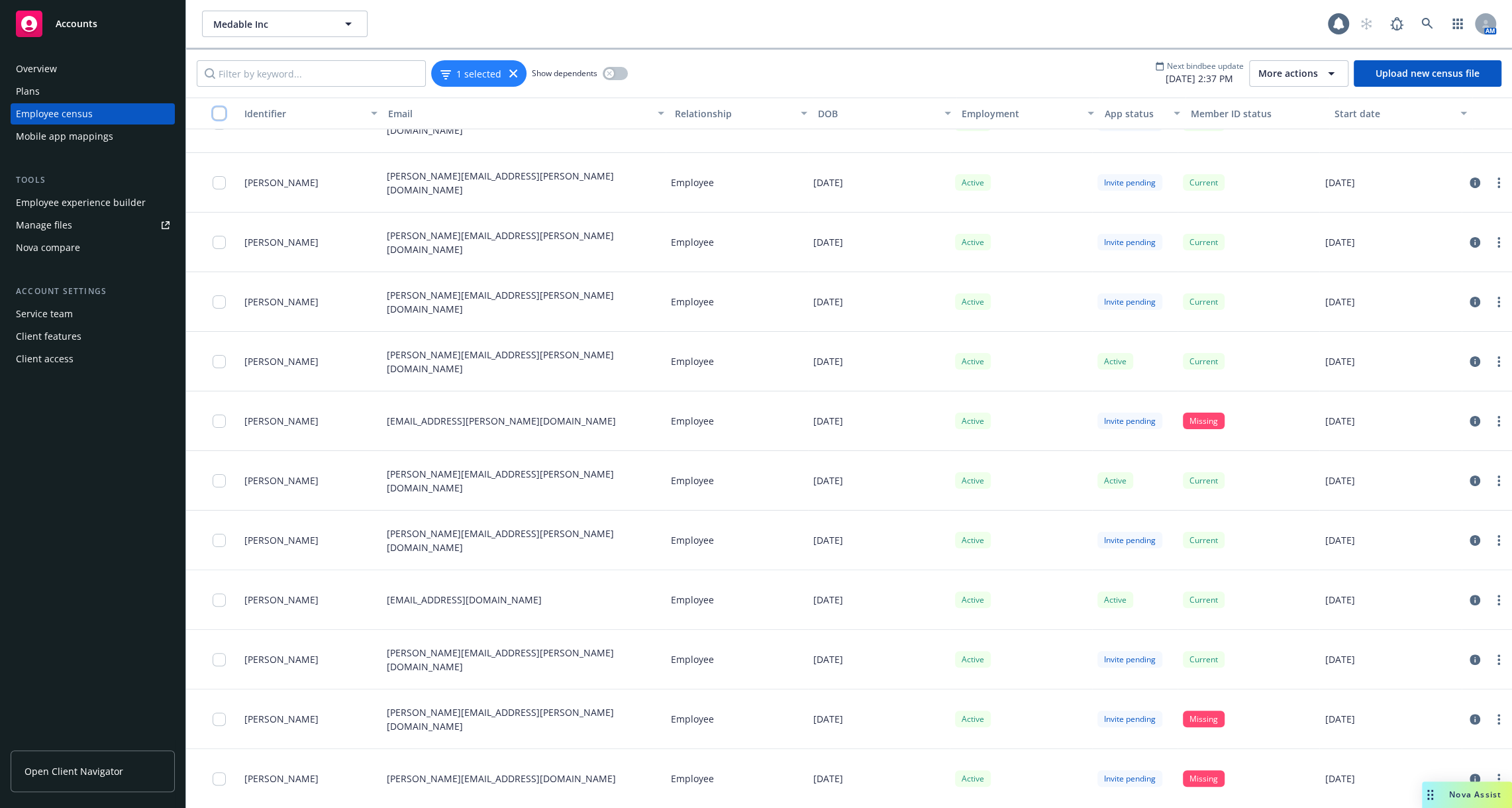
click at [217, 110] on input "checkbox" at bounding box center [219, 113] width 13 height 13
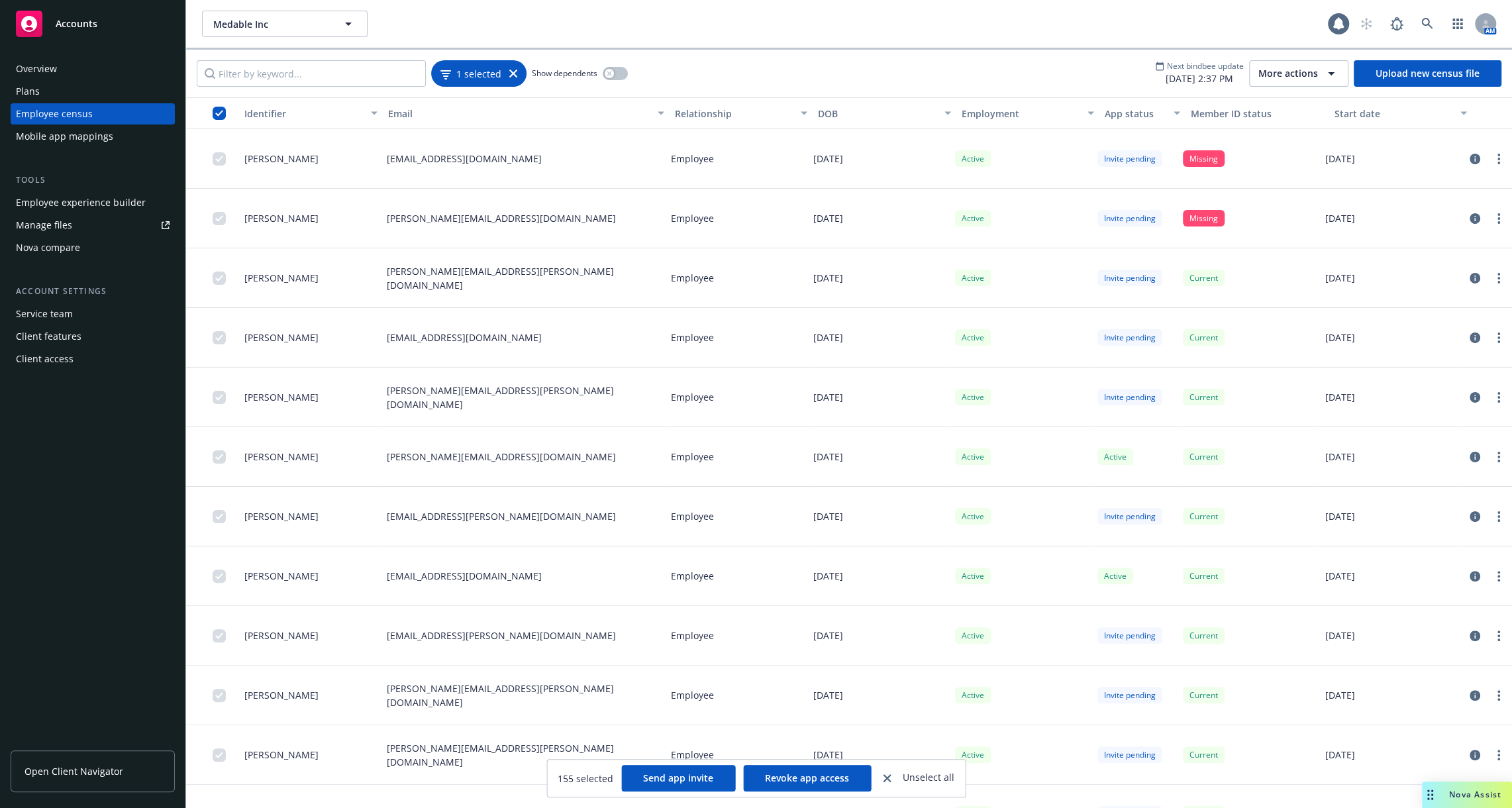
click at [508, 77] on div "1 selected" at bounding box center [479, 73] width 77 height 14
click at [516, 73] on div "1 selected" at bounding box center [479, 73] width 95 height 27
click at [518, 75] on div "1 selected" at bounding box center [479, 73] width 95 height 27
click at [505, 75] on div "1 selected" at bounding box center [479, 73] width 77 height 14
click at [511, 75] on icon at bounding box center [513, 73] width 8 height 8
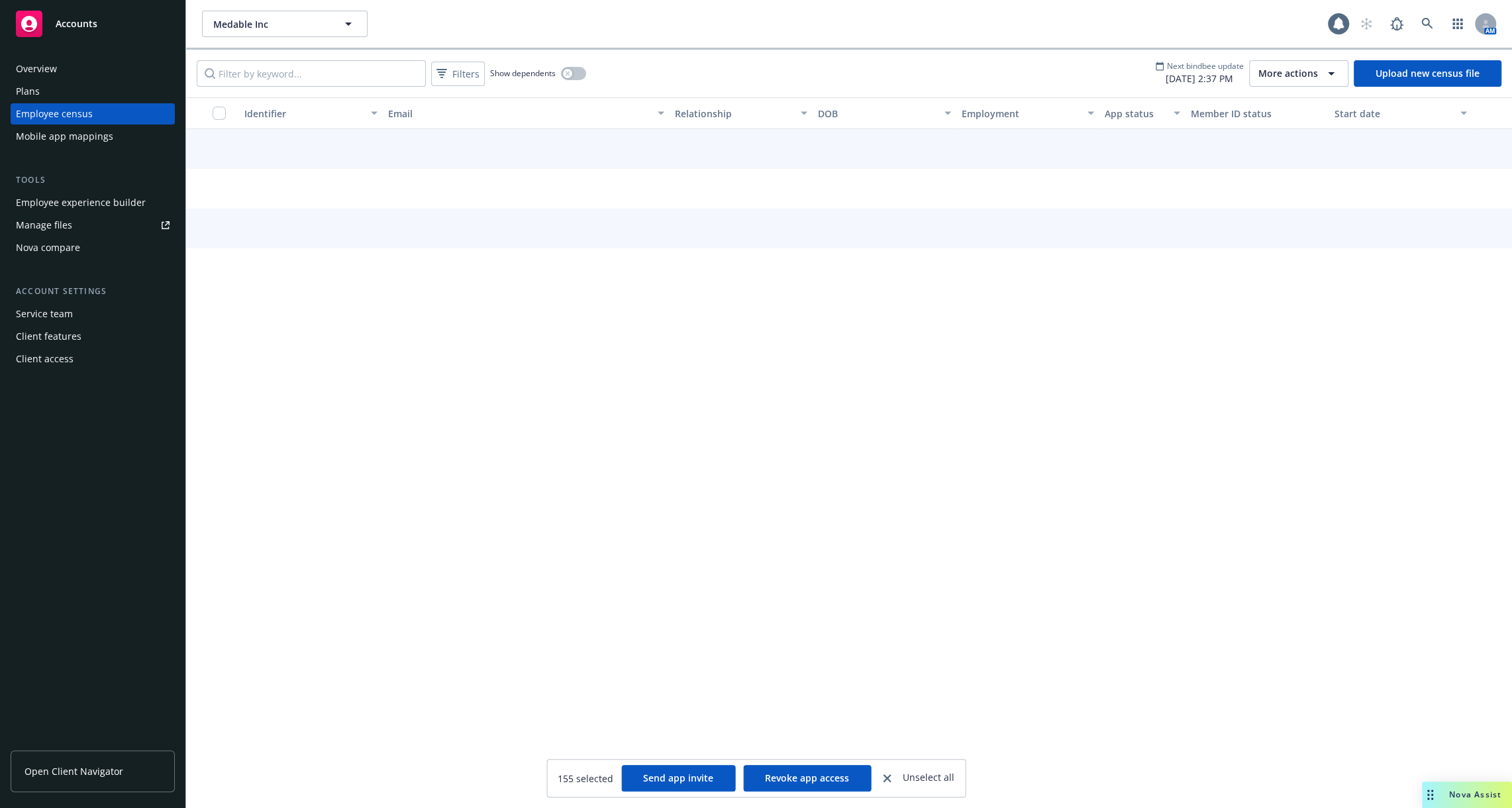
click at [483, 75] on div "Filters Show dependents" at bounding box center [391, 73] width 389 height 27
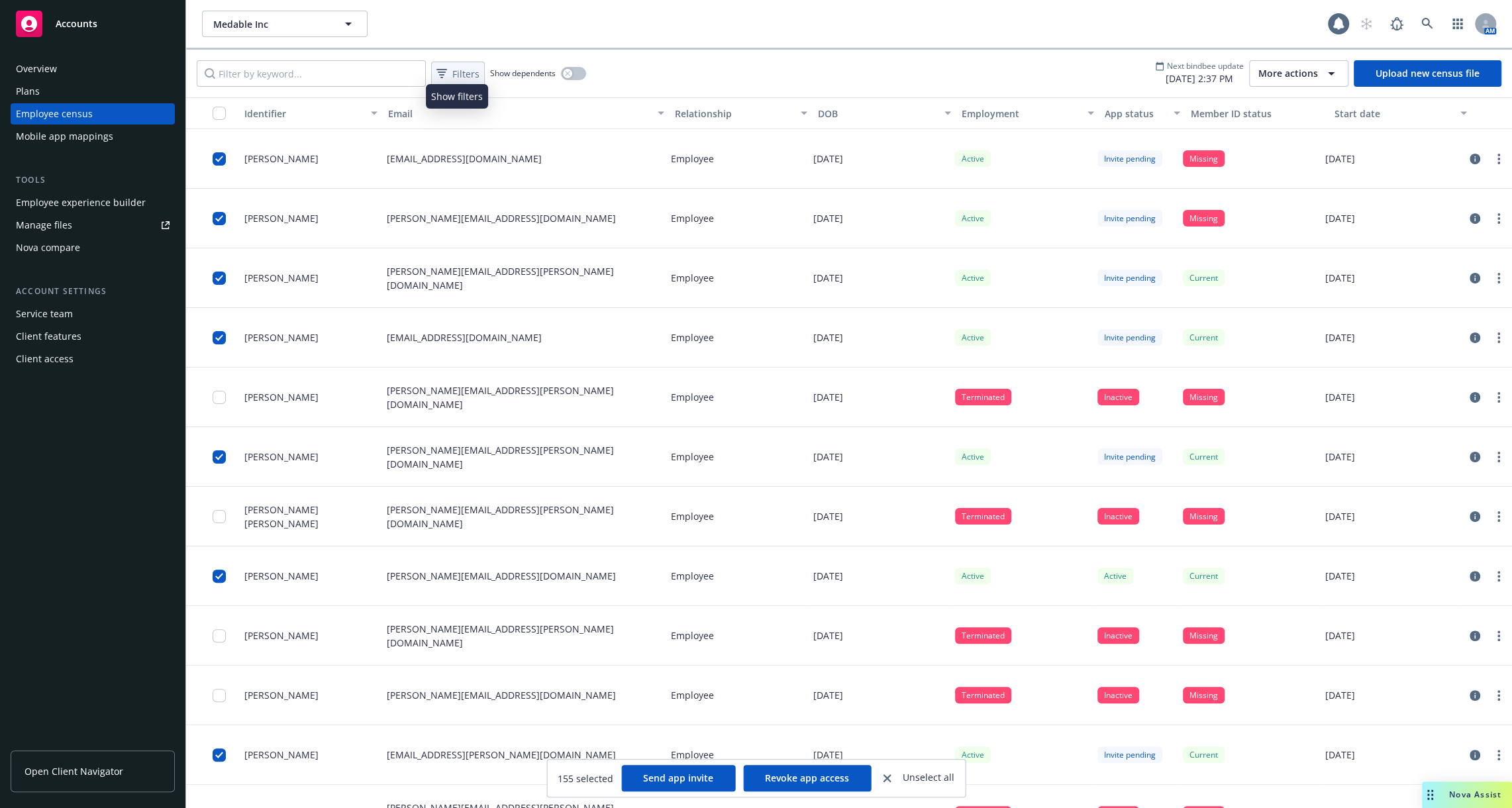
click at [459, 73] on span "Filters" at bounding box center [465, 73] width 28 height 14
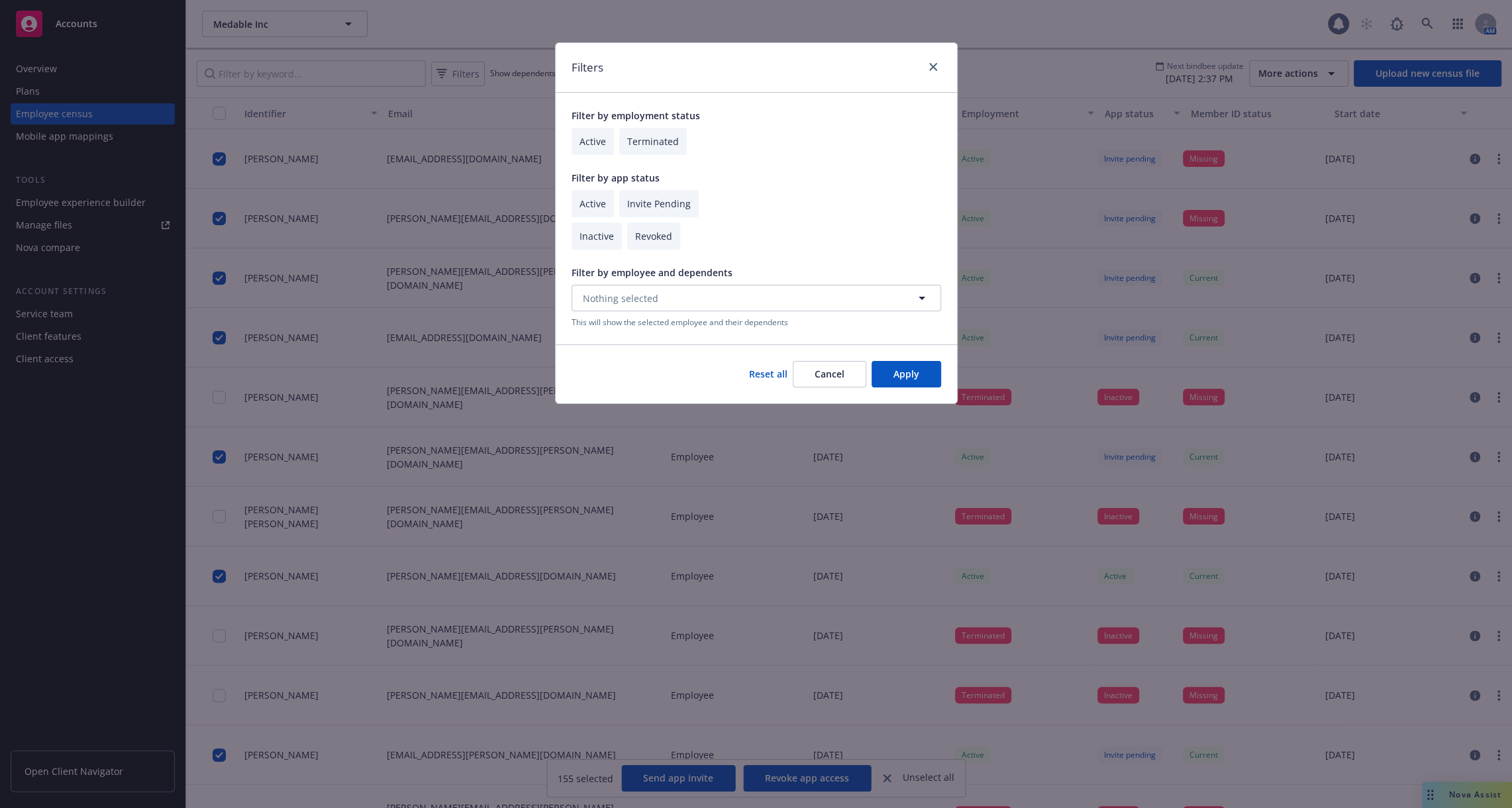
click at [595, 194] on input "checkbox" at bounding box center [593, 203] width 43 height 28
checkbox input "true"
click at [662, 213] on input "checkbox" at bounding box center [659, 203] width 80 height 28
checkbox input "true"
click at [917, 380] on button "Apply" at bounding box center [906, 374] width 69 height 27
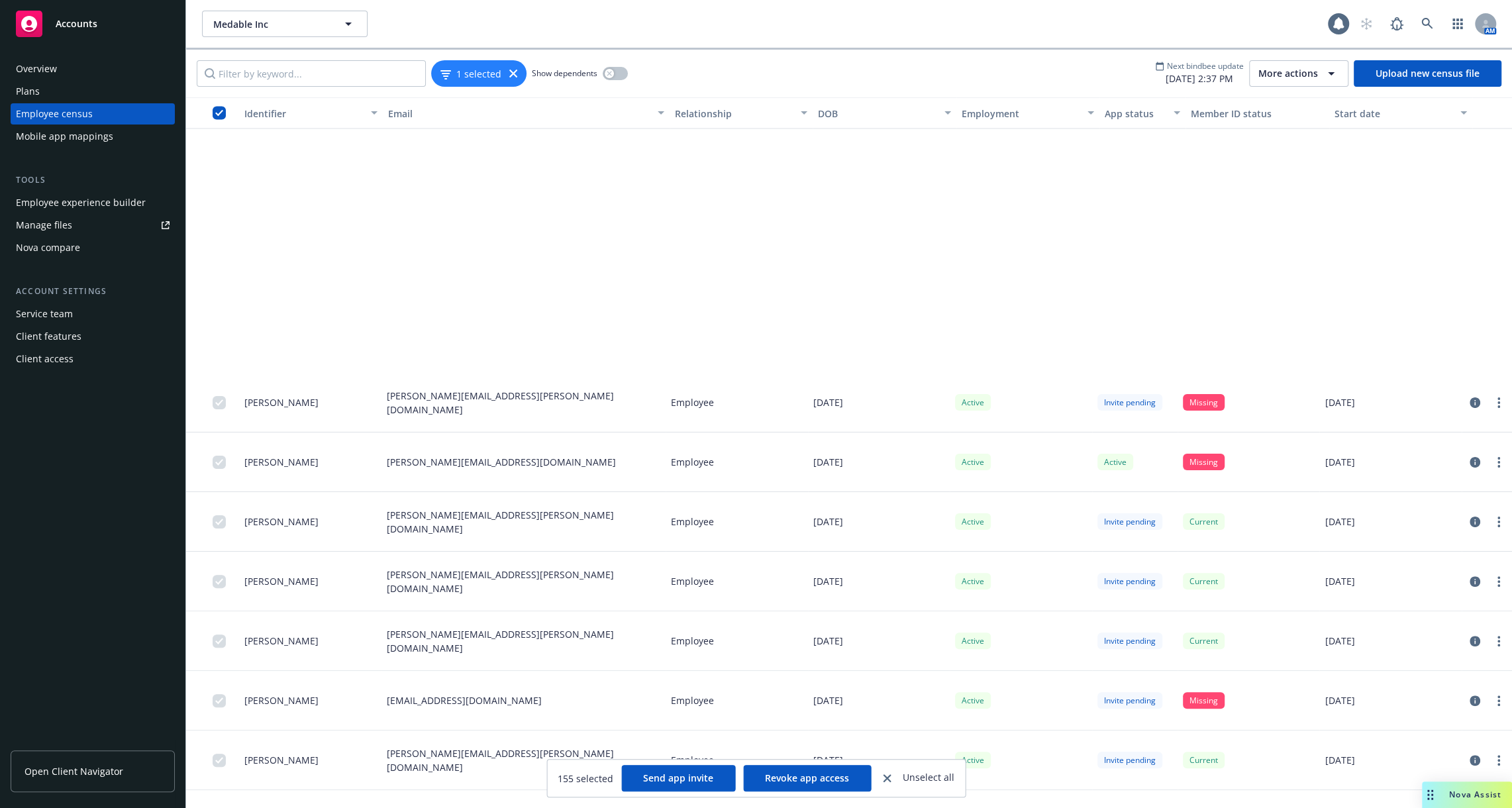
scroll to position [8559, 0]
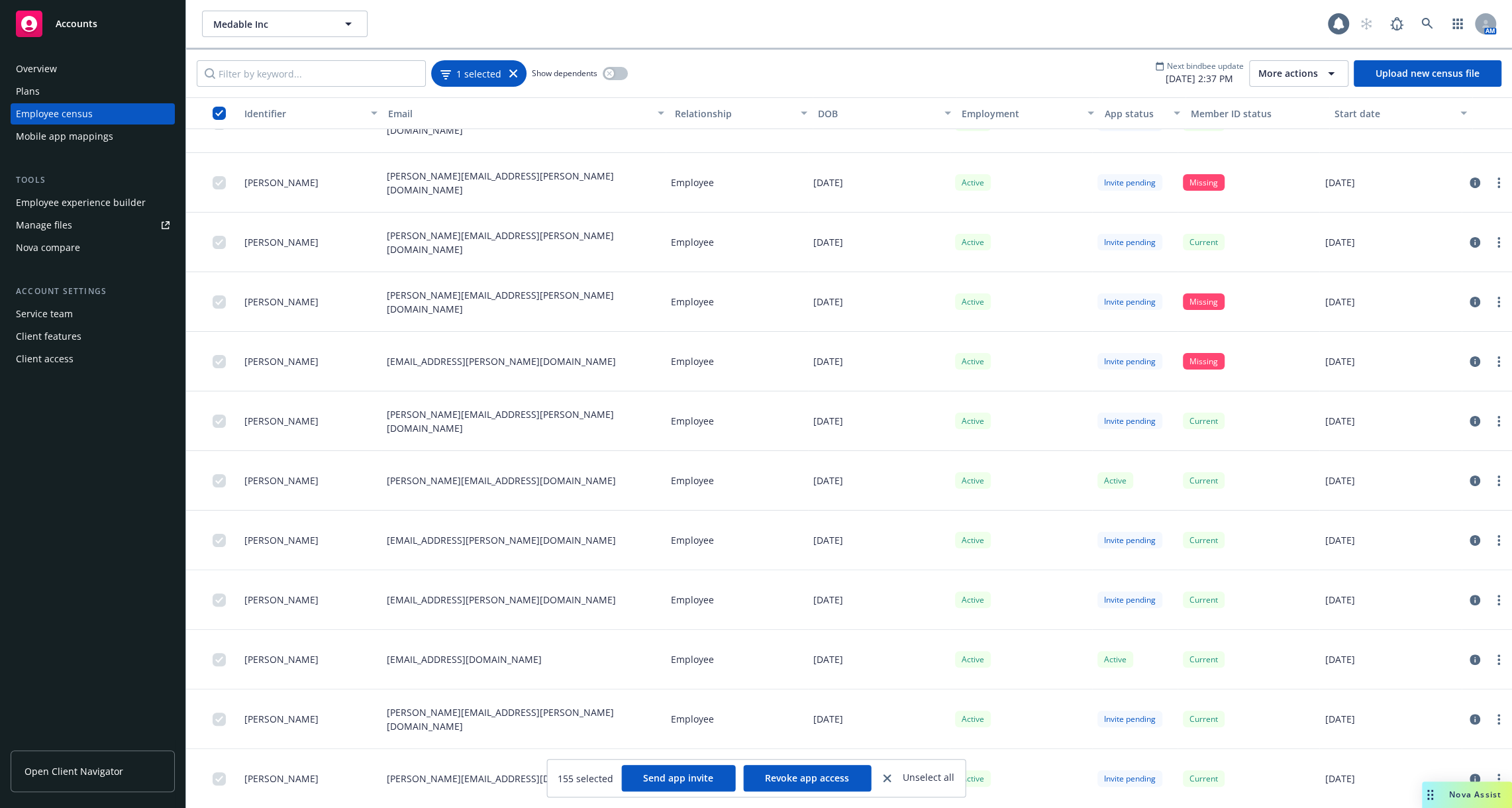
click at [515, 75] on icon at bounding box center [513, 73] width 8 height 8
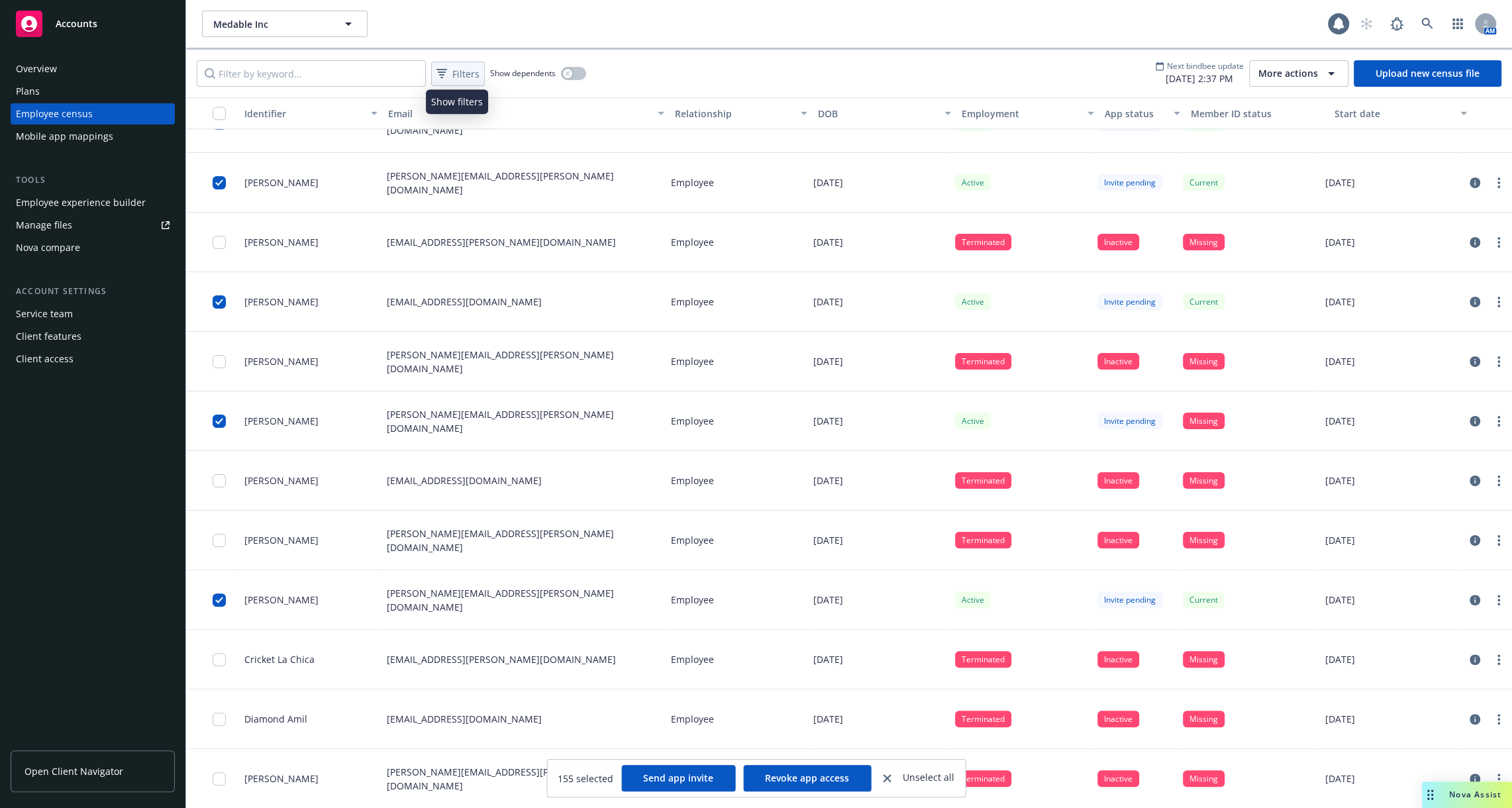
click at [475, 77] on span "Filters" at bounding box center [465, 73] width 28 height 14
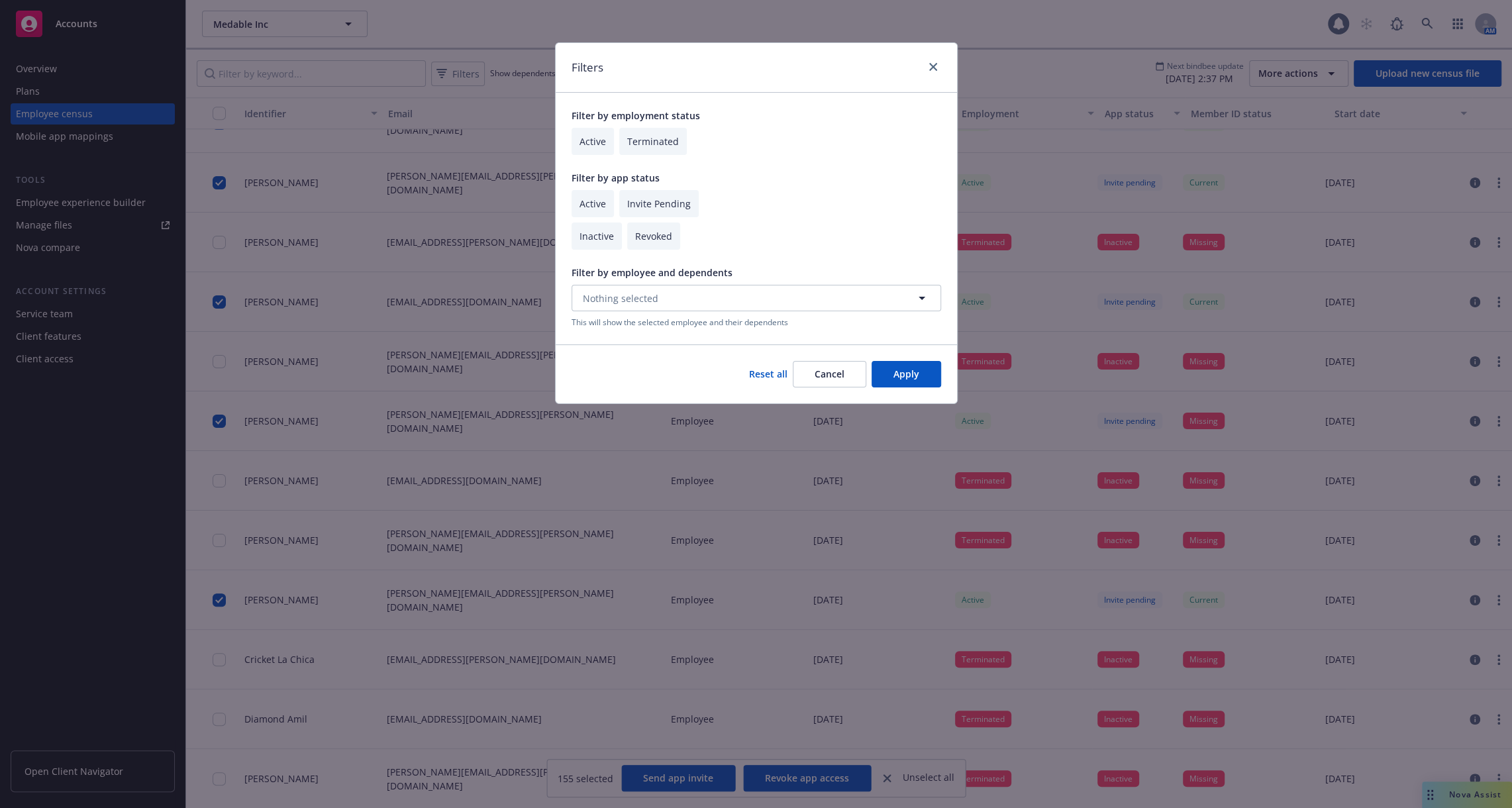
click at [591, 197] on input "checkbox" at bounding box center [593, 203] width 43 height 28
checkbox input "true"
click at [917, 366] on button "Apply" at bounding box center [906, 374] width 69 height 27
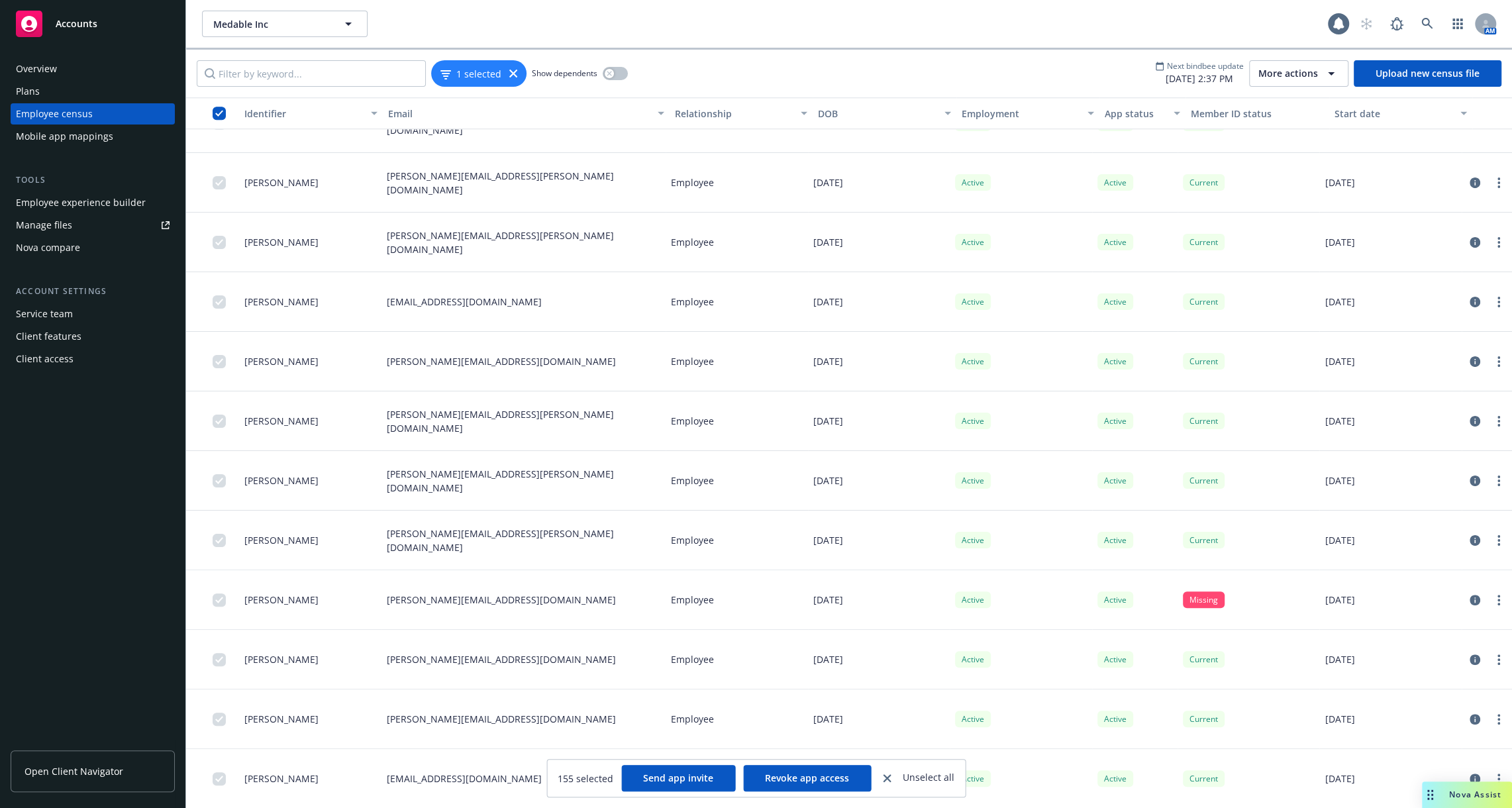
scroll to position [989, 0]
click at [219, 113] on input "checkbox" at bounding box center [219, 113] width 13 height 13
